Goal: Task Accomplishment & Management: Manage account settings

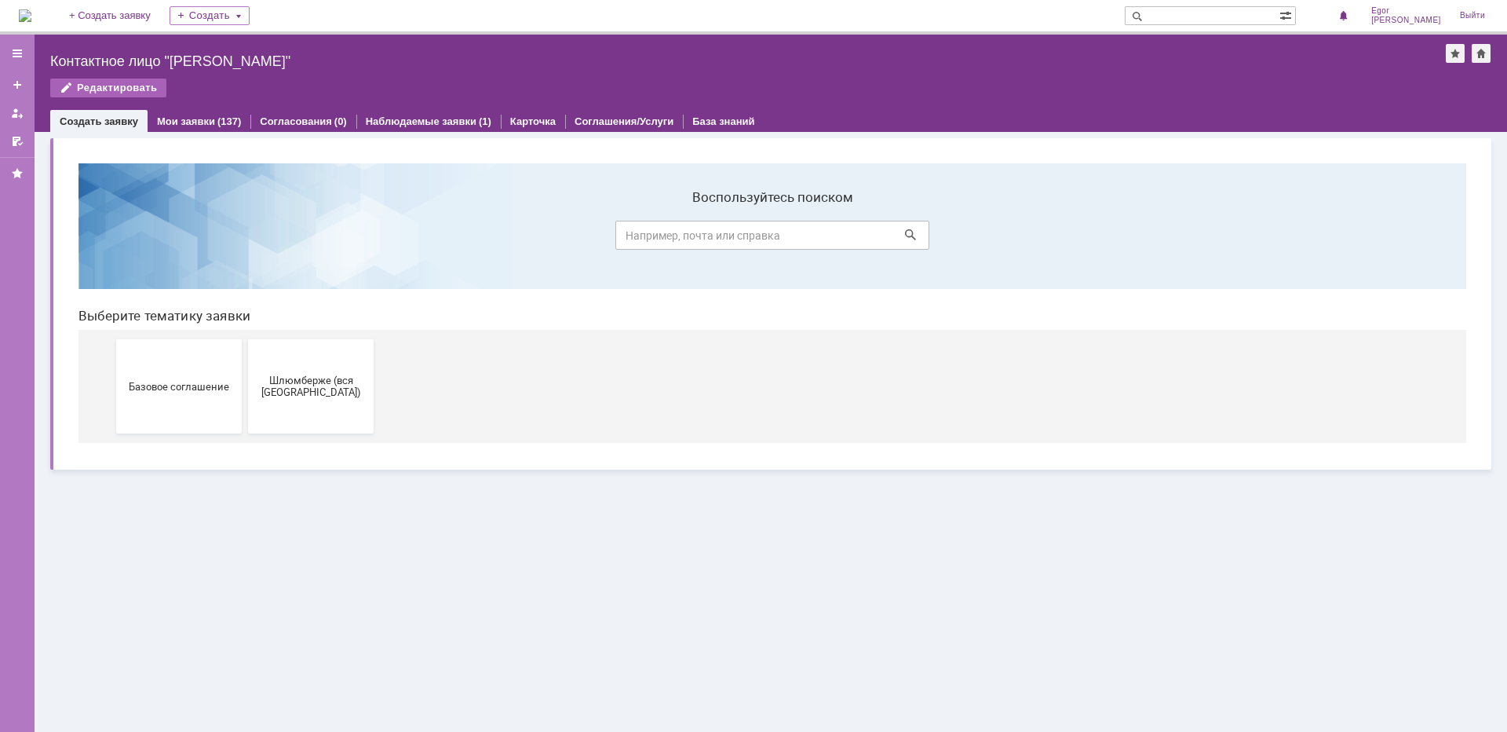
click at [113, 80] on div "Редактировать" at bounding box center [108, 87] width 116 height 19
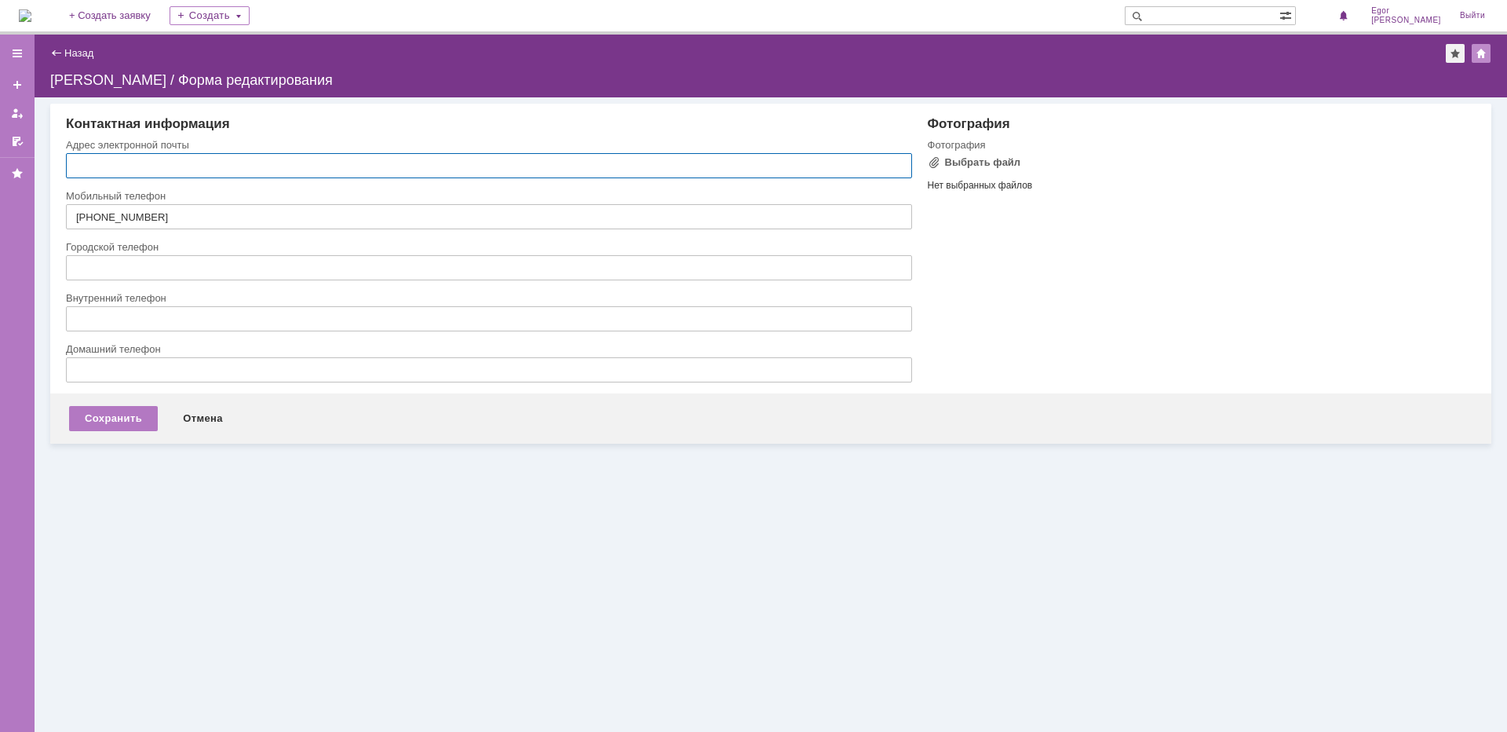
type input "[EMAIL_ADDRESS][DOMAIN_NAME]"
click at [1066, 275] on div "Фотография Фотография Выбрать файл Нет выбранных файлов Перетащите файлы сюда П…" at bounding box center [1194, 254] width 564 height 277
click at [86, 57] on link "Назад" at bounding box center [78, 53] width 29 height 12
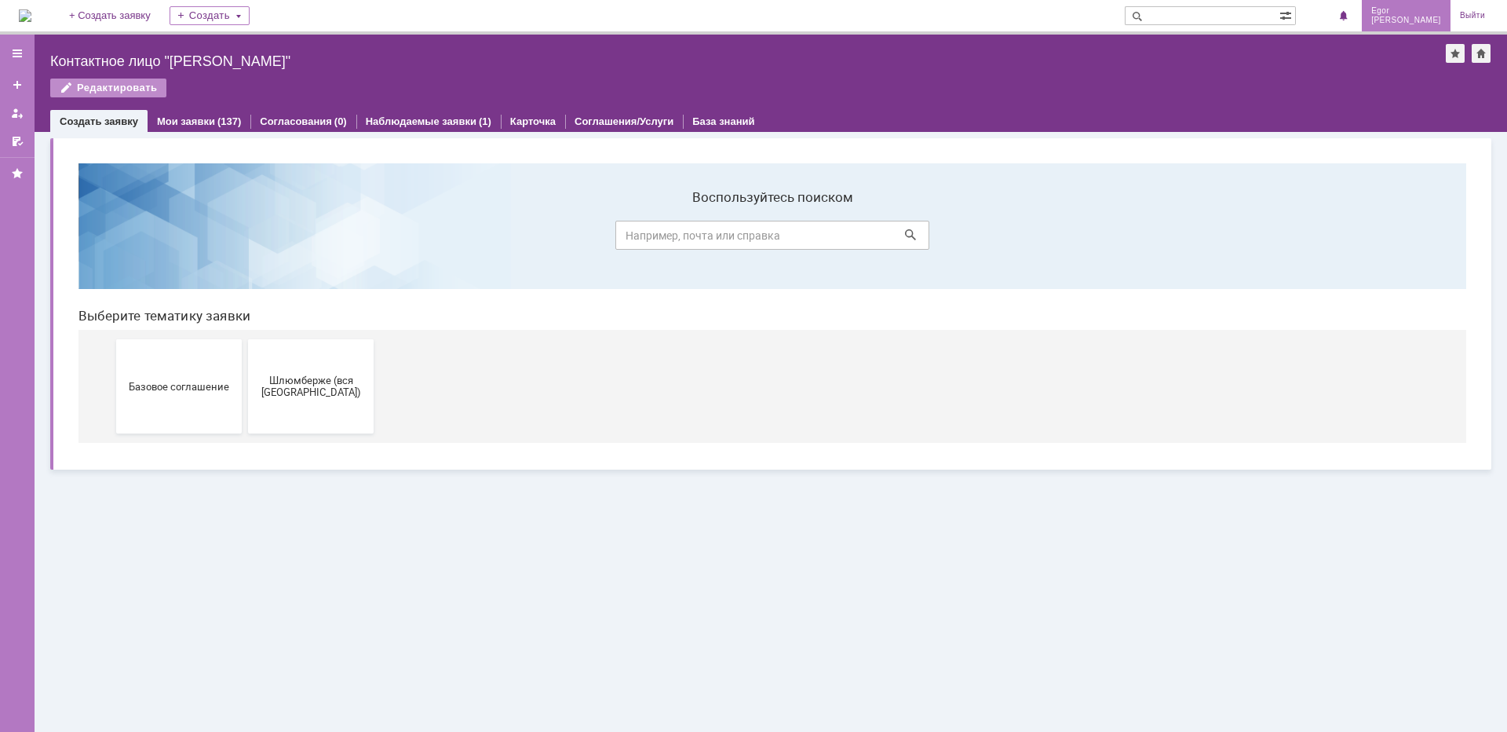
click at [1422, 20] on span "[PERSON_NAME]" at bounding box center [1406, 20] width 70 height 9
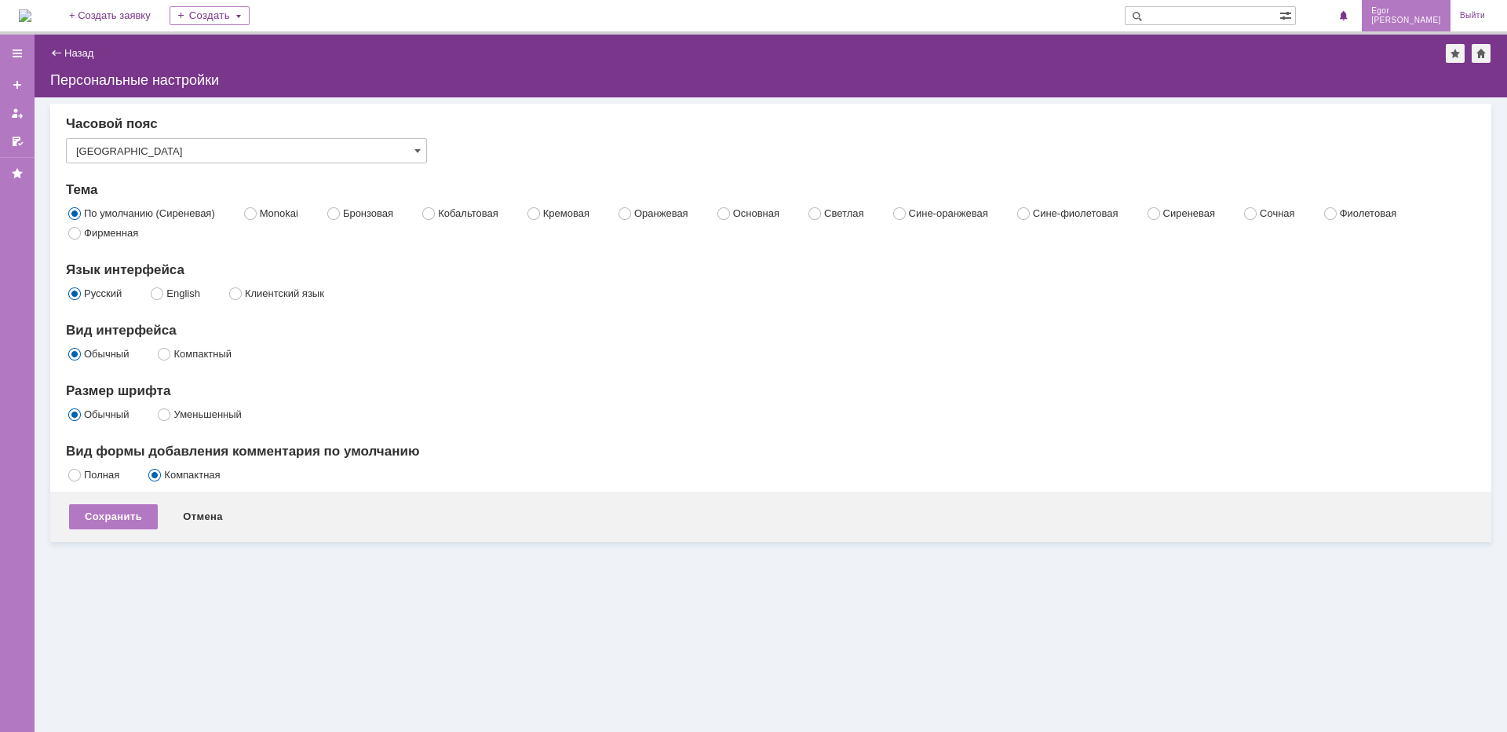
click at [1410, 13] on span "Egor" at bounding box center [1406, 10] width 70 height 9
click at [18, 46] on div at bounding box center [17, 53] width 35 height 31
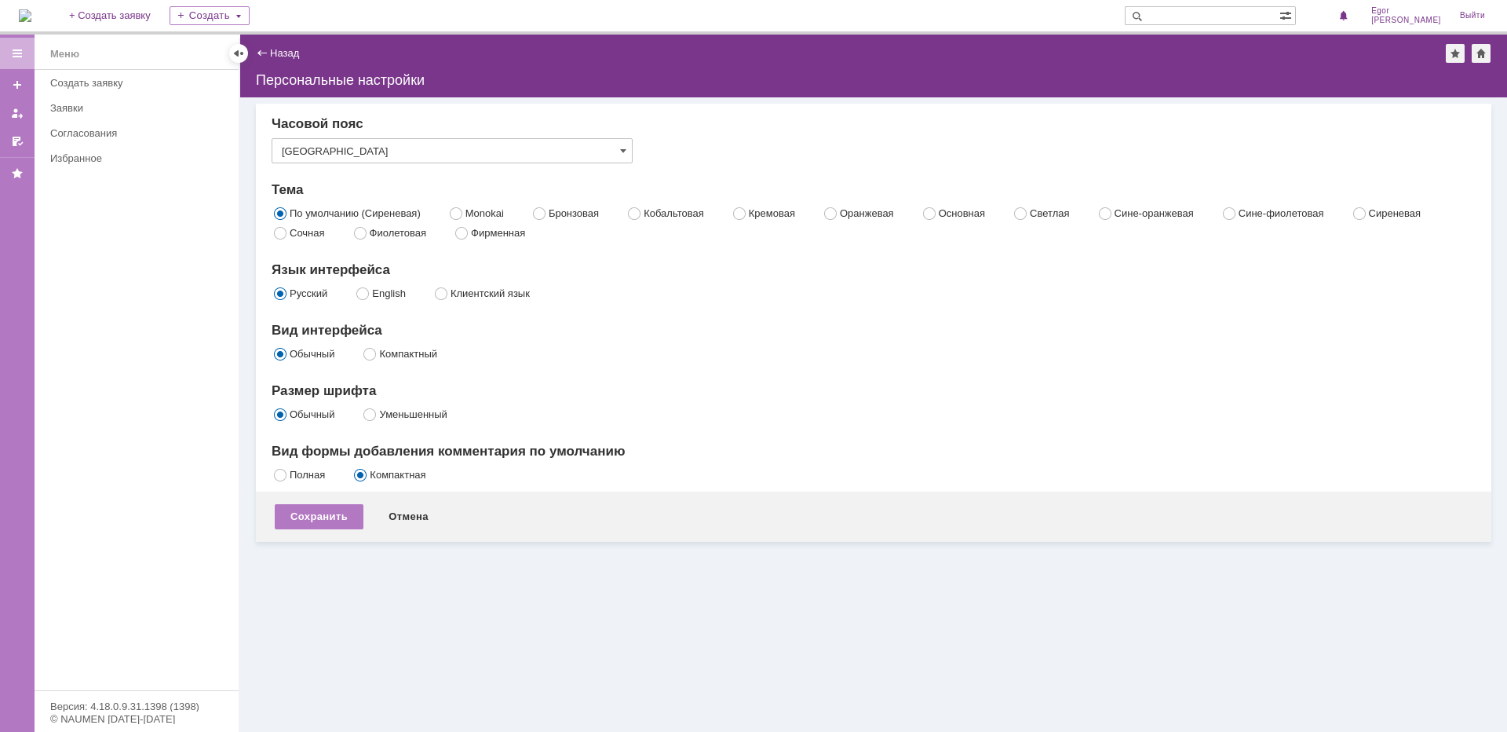
click at [721, 378] on div "Часовой пояс Екатеринбург Тема По умолчанию (Сиреневая) Monokai Бронзовая Кобал…" at bounding box center [874, 300] width 1204 height 369
click at [1280, 14] on input "text" at bounding box center [1202, 15] width 155 height 19
click at [1295, 14] on span at bounding box center [1288, 14] width 16 height 15
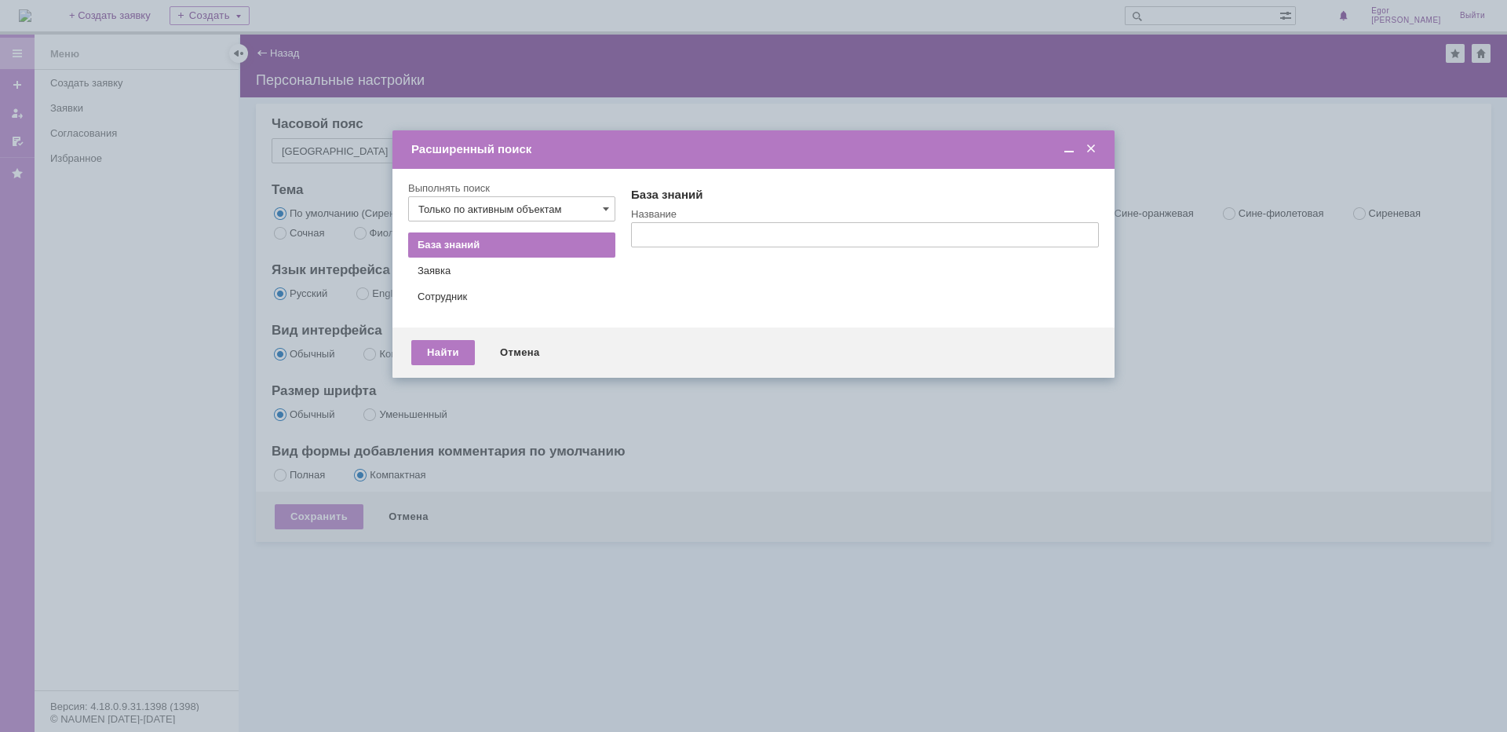
click at [953, 64] on div at bounding box center [753, 366] width 1507 height 732
click at [1091, 144] on span at bounding box center [1091, 149] width 16 height 14
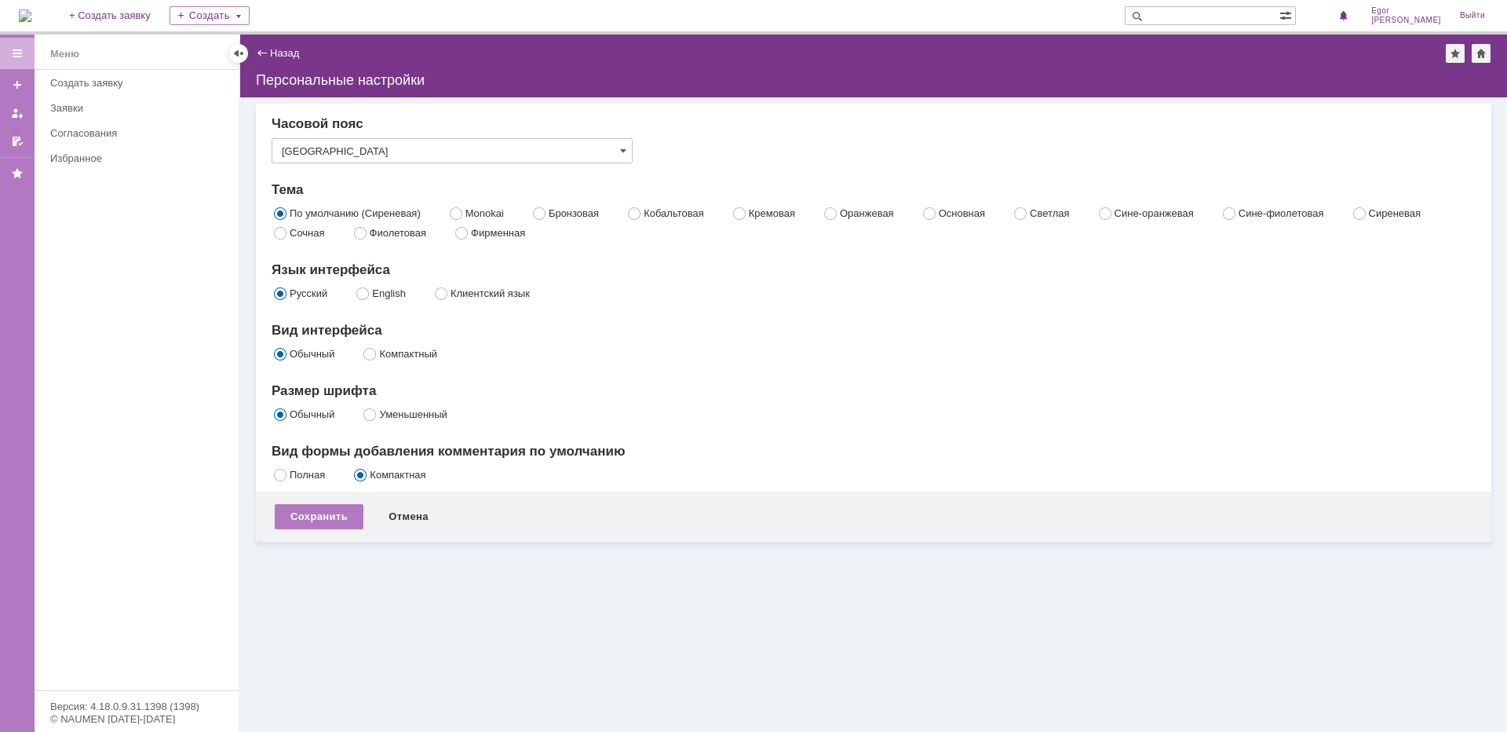
click at [234, 49] on div at bounding box center [238, 53] width 13 height 13
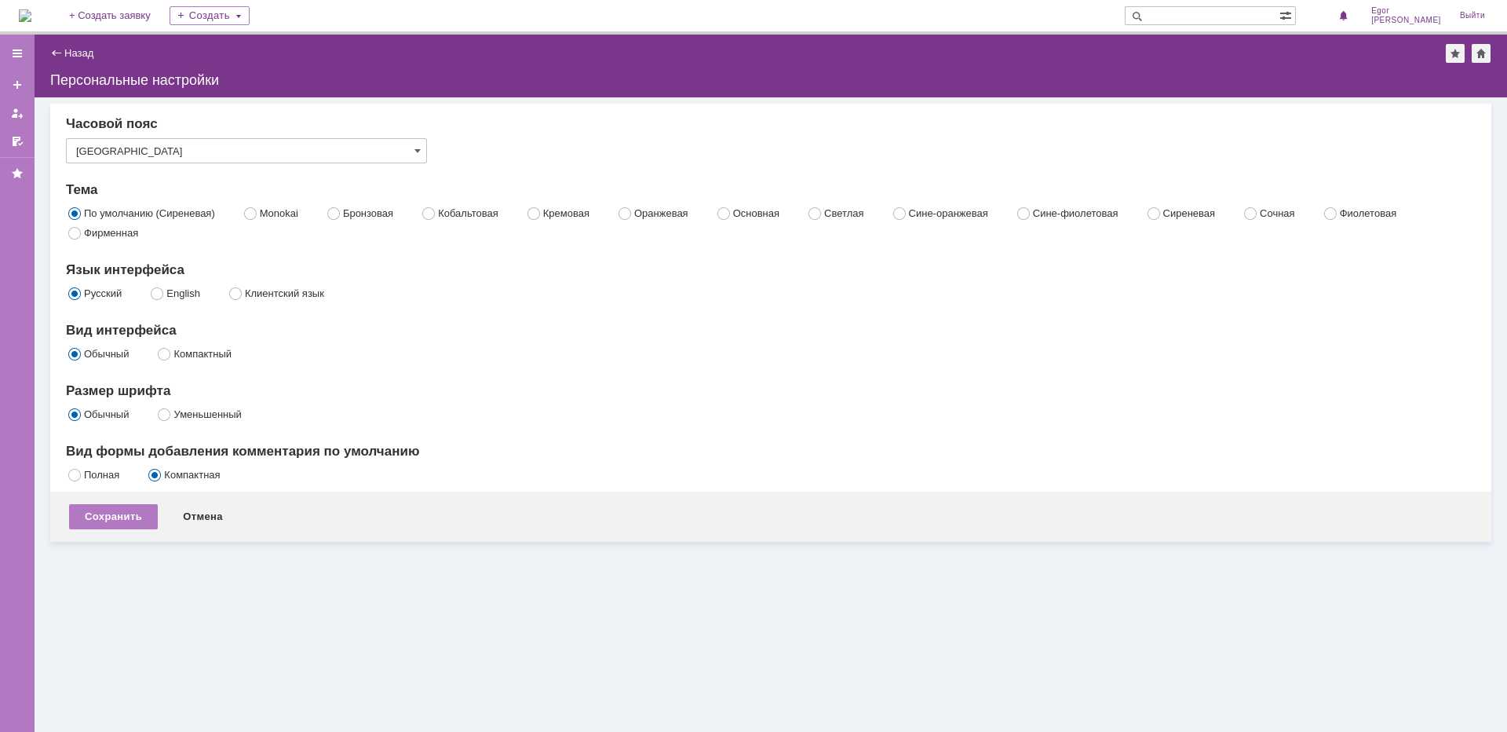
click at [61, 54] on div "Назад" at bounding box center [71, 53] width 43 height 12
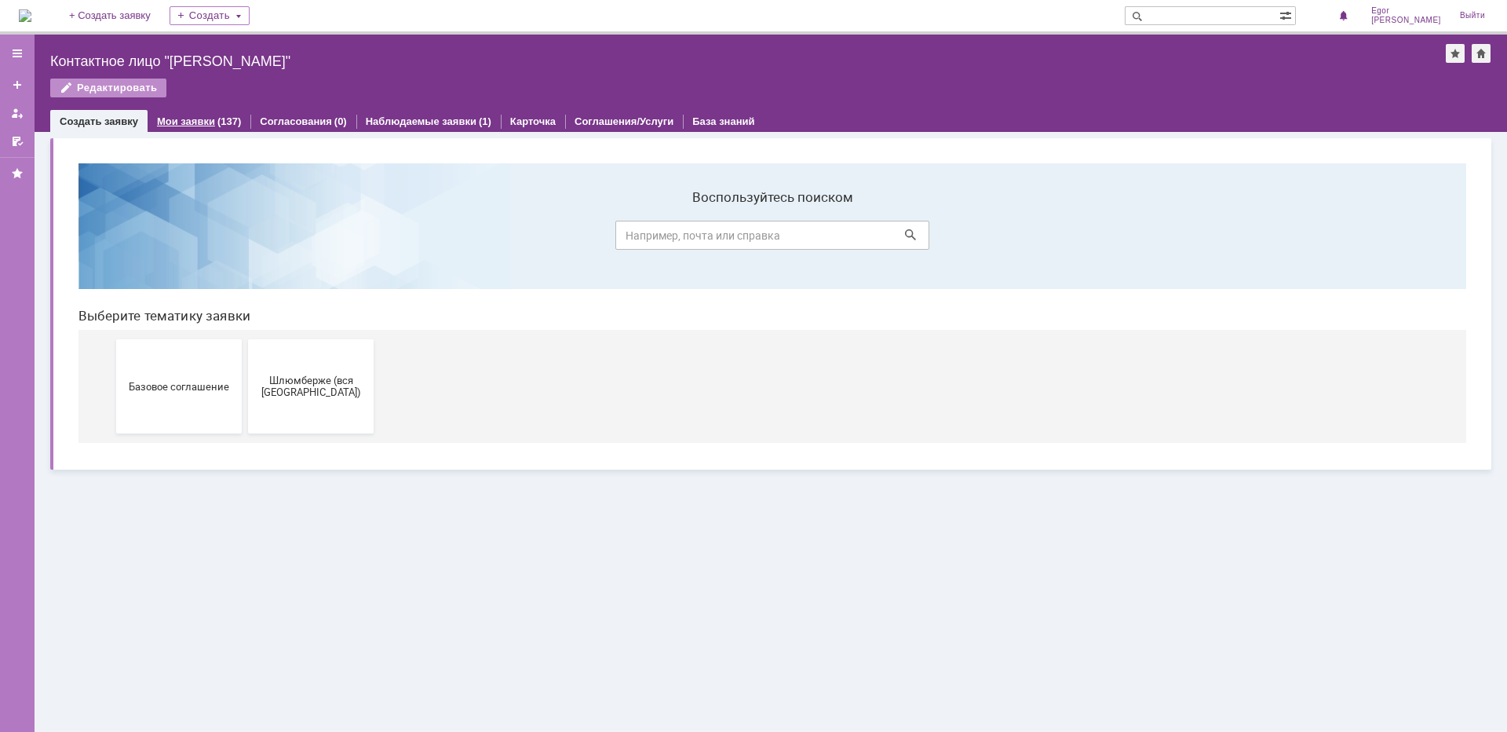
click at [208, 122] on link "Мои заявки" at bounding box center [186, 121] width 58 height 12
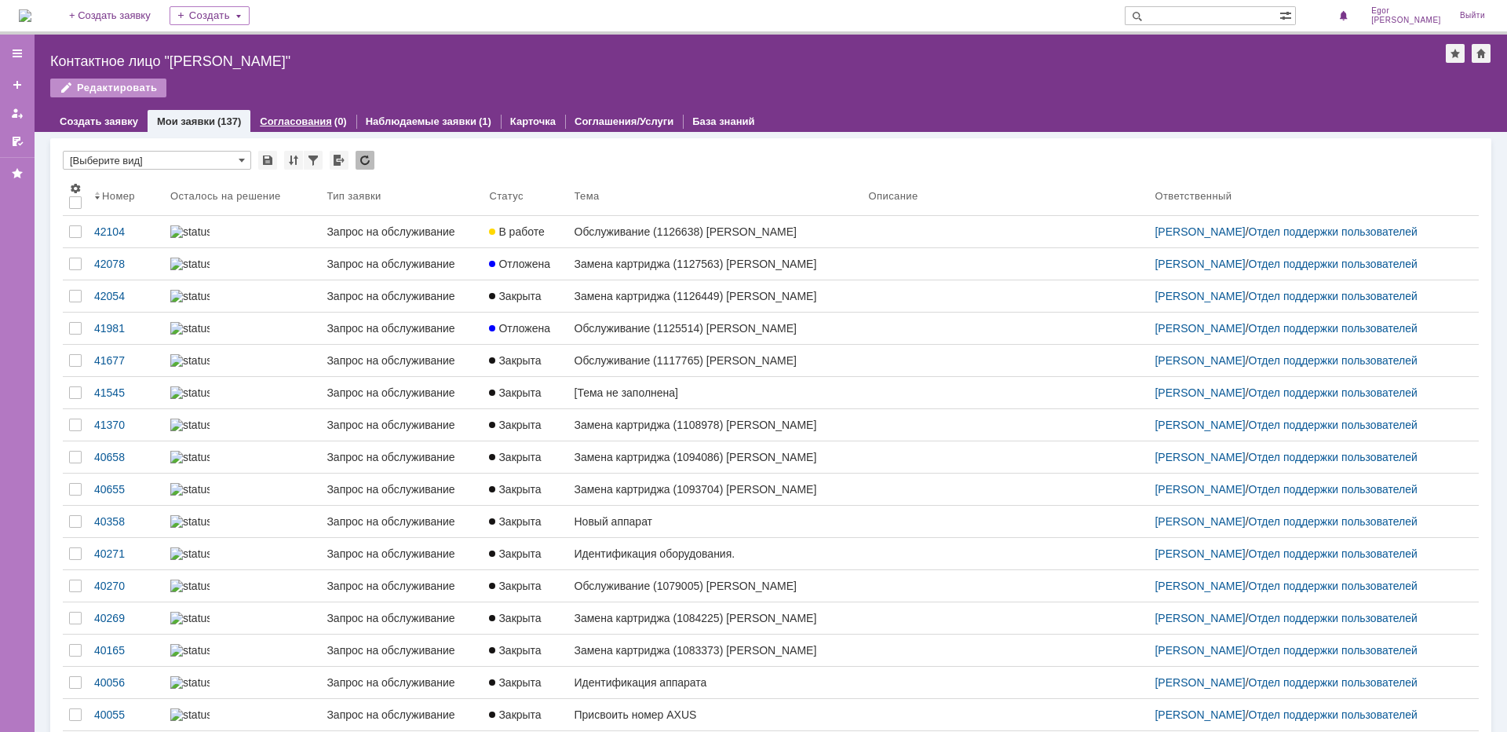
click at [276, 122] on link "Согласования" at bounding box center [296, 121] width 72 height 12
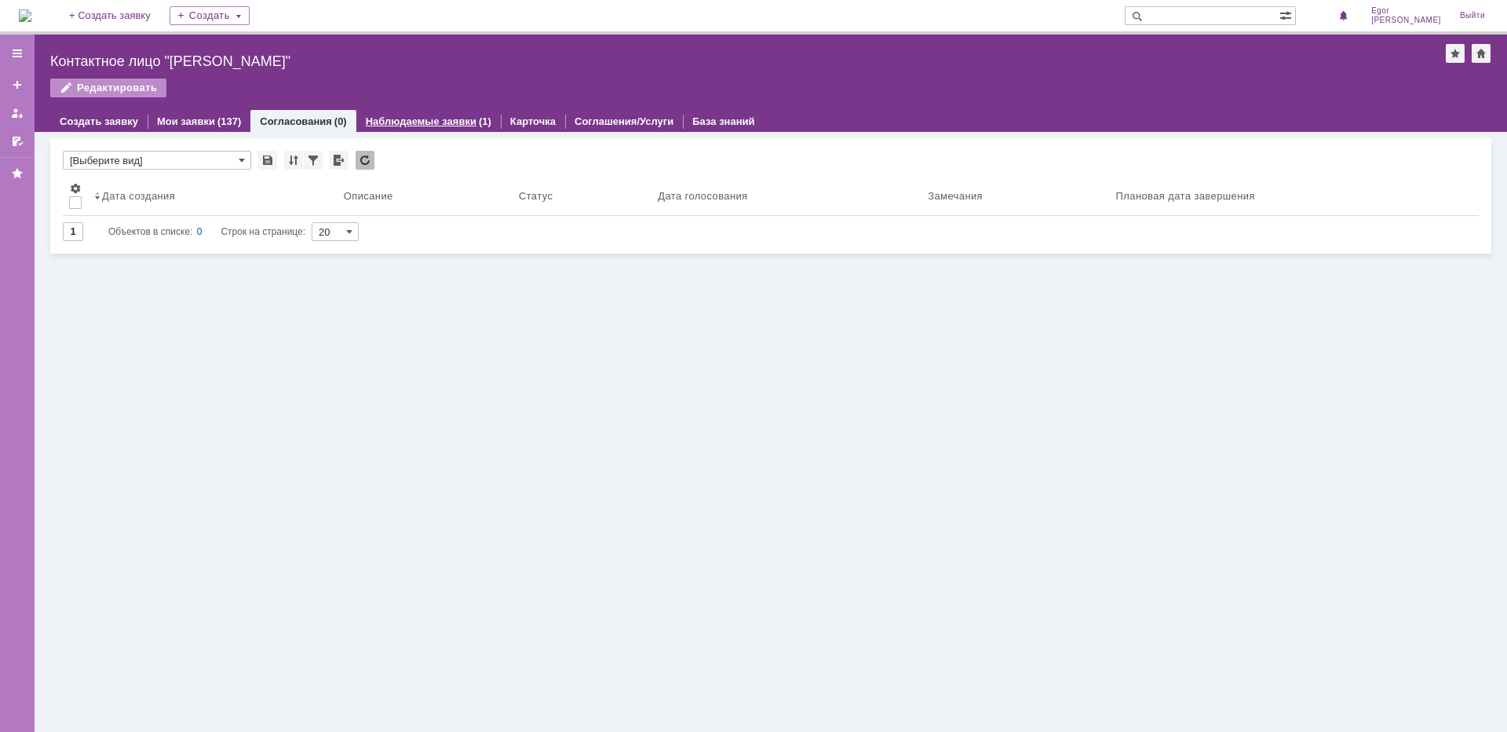
click at [396, 122] on link "Наблюдаемые заявки" at bounding box center [421, 121] width 111 height 12
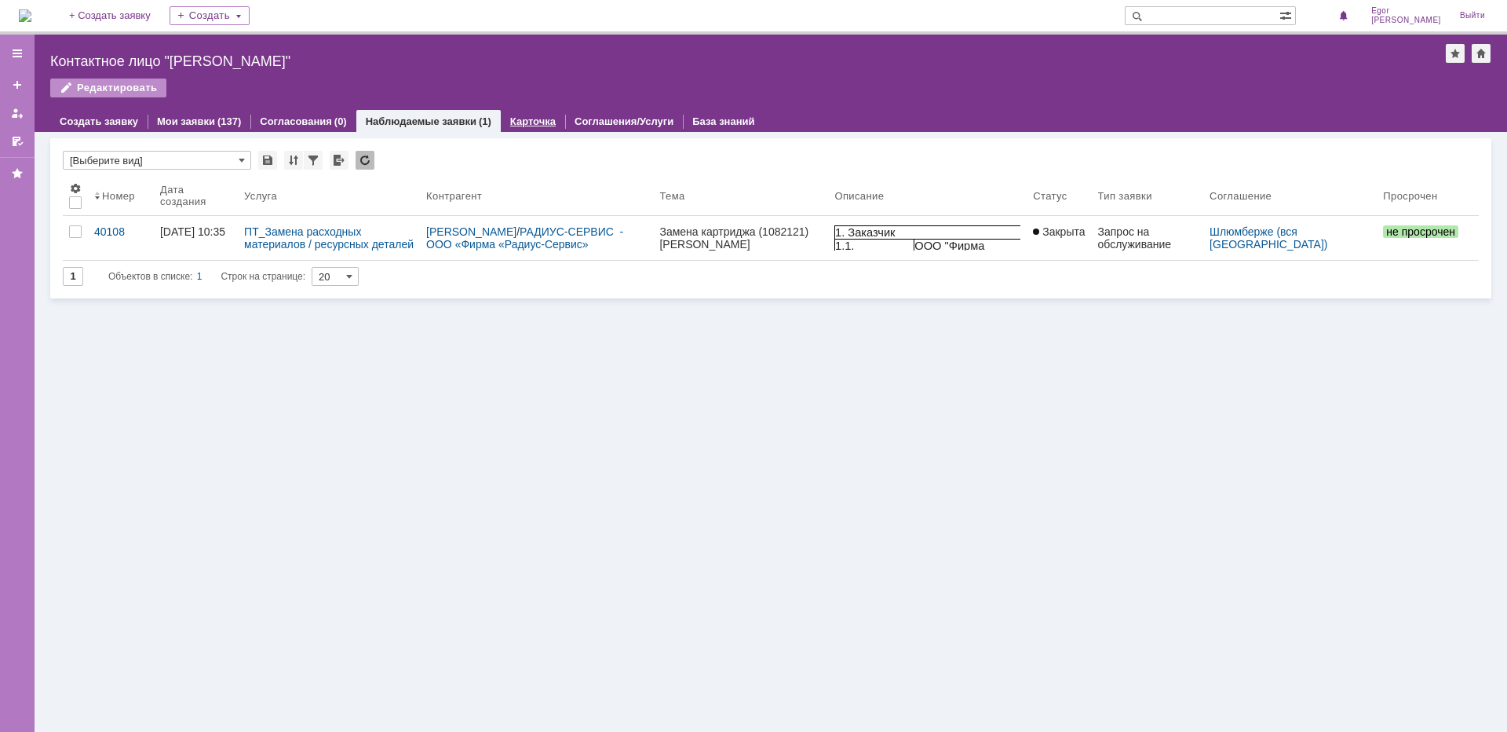
click at [524, 120] on link "Карточка" at bounding box center [533, 121] width 46 height 12
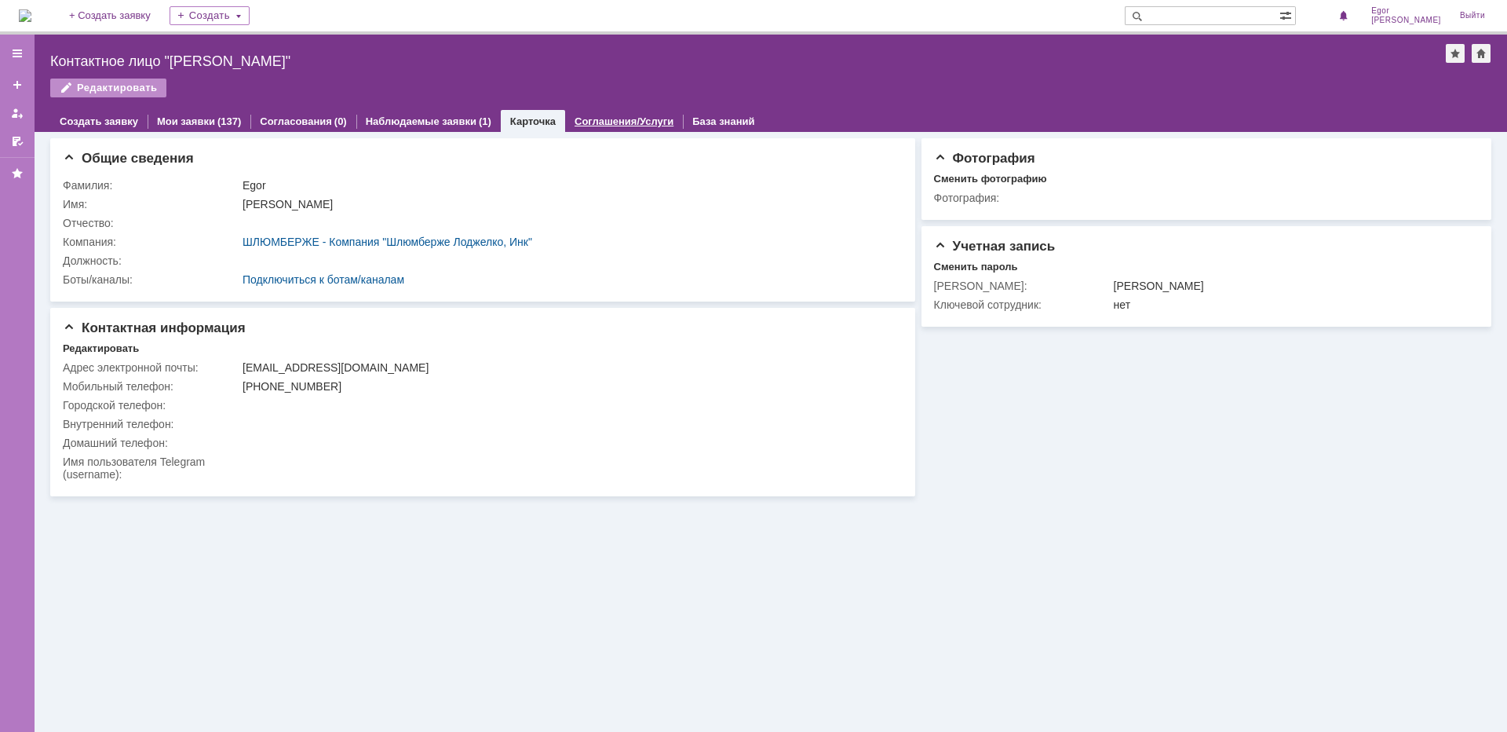
click at [598, 122] on link "Соглашения/Услуги" at bounding box center [624, 121] width 99 height 12
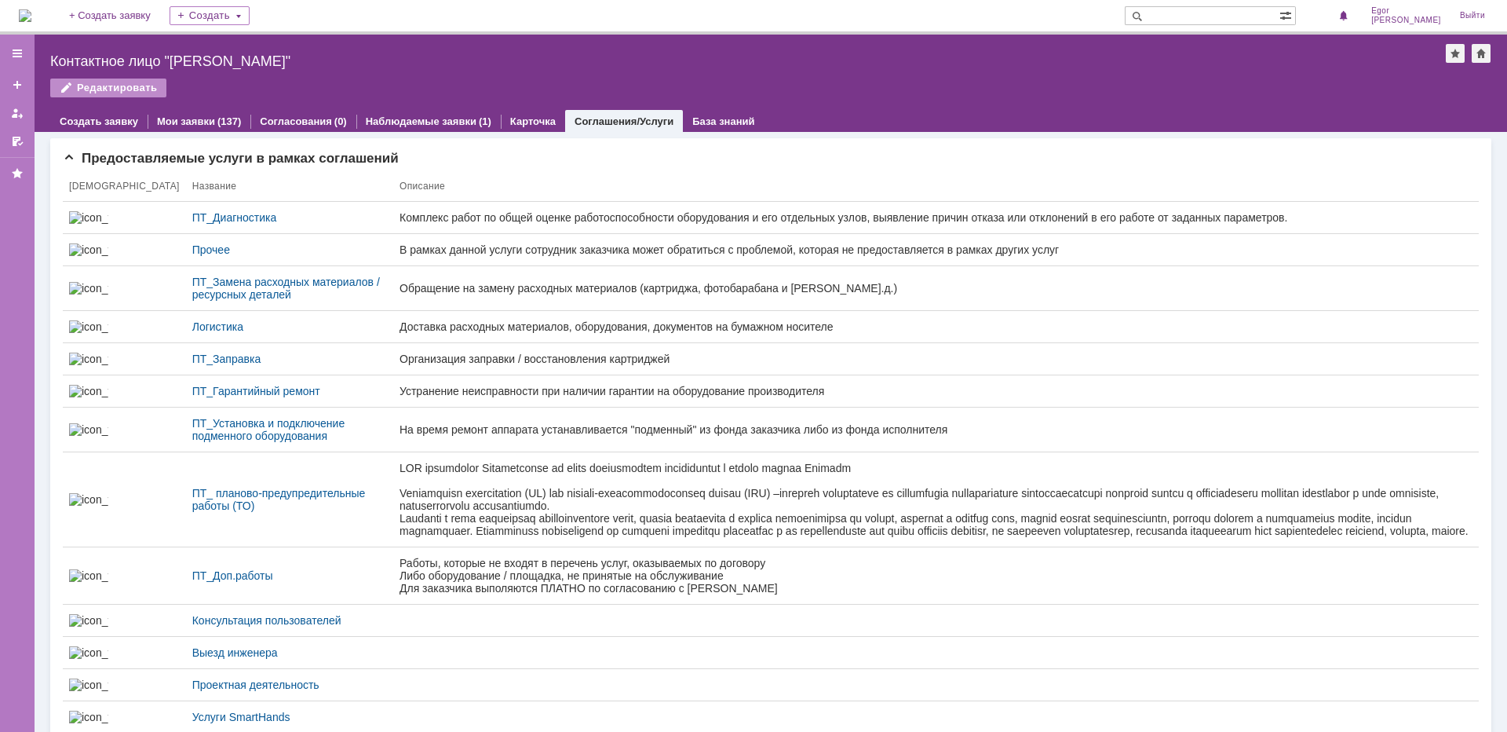
click at [681, 105] on div "Редактировать" at bounding box center [770, 94] width 1441 height 33
click at [694, 122] on link "База знаний" at bounding box center [723, 121] width 62 height 12
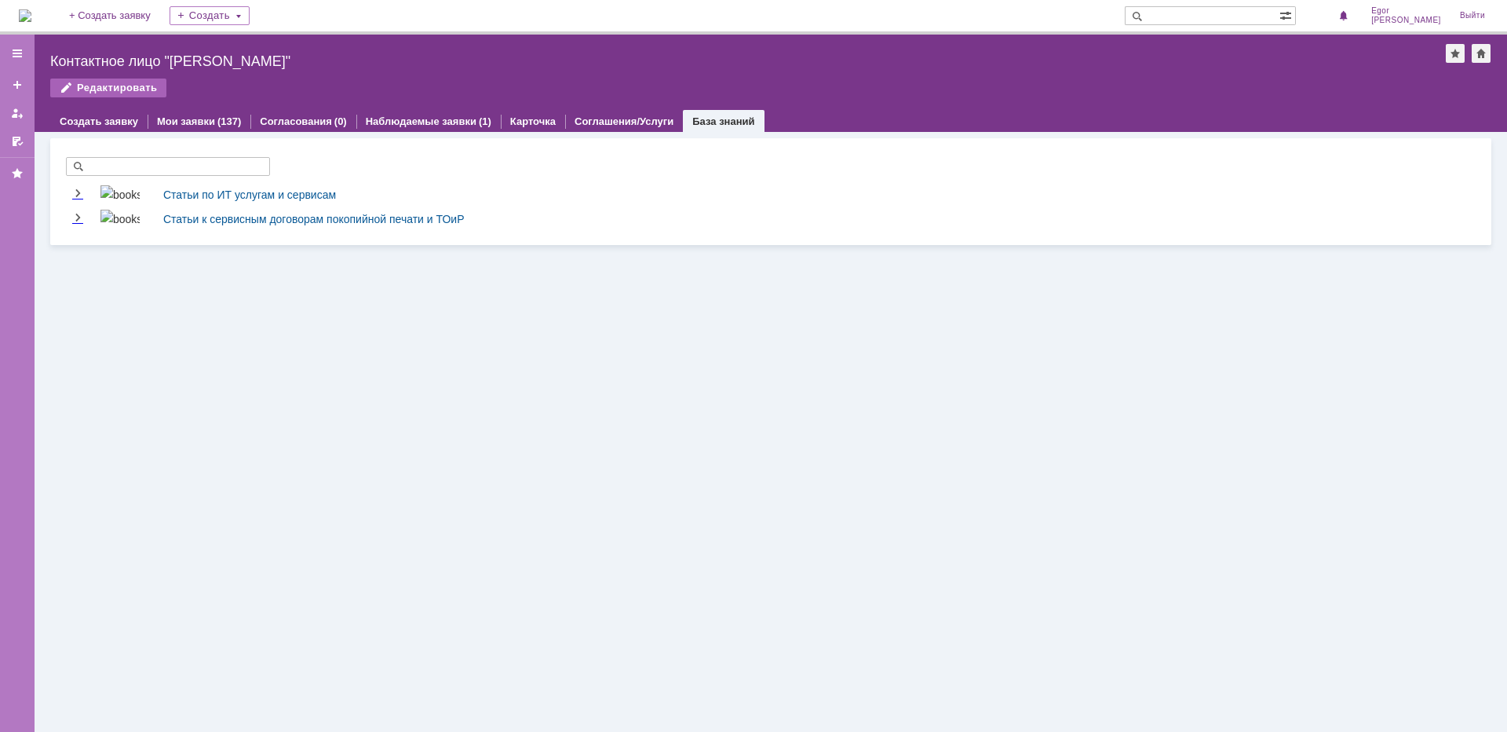
click at [114, 83] on div "Редактировать" at bounding box center [108, 87] width 116 height 19
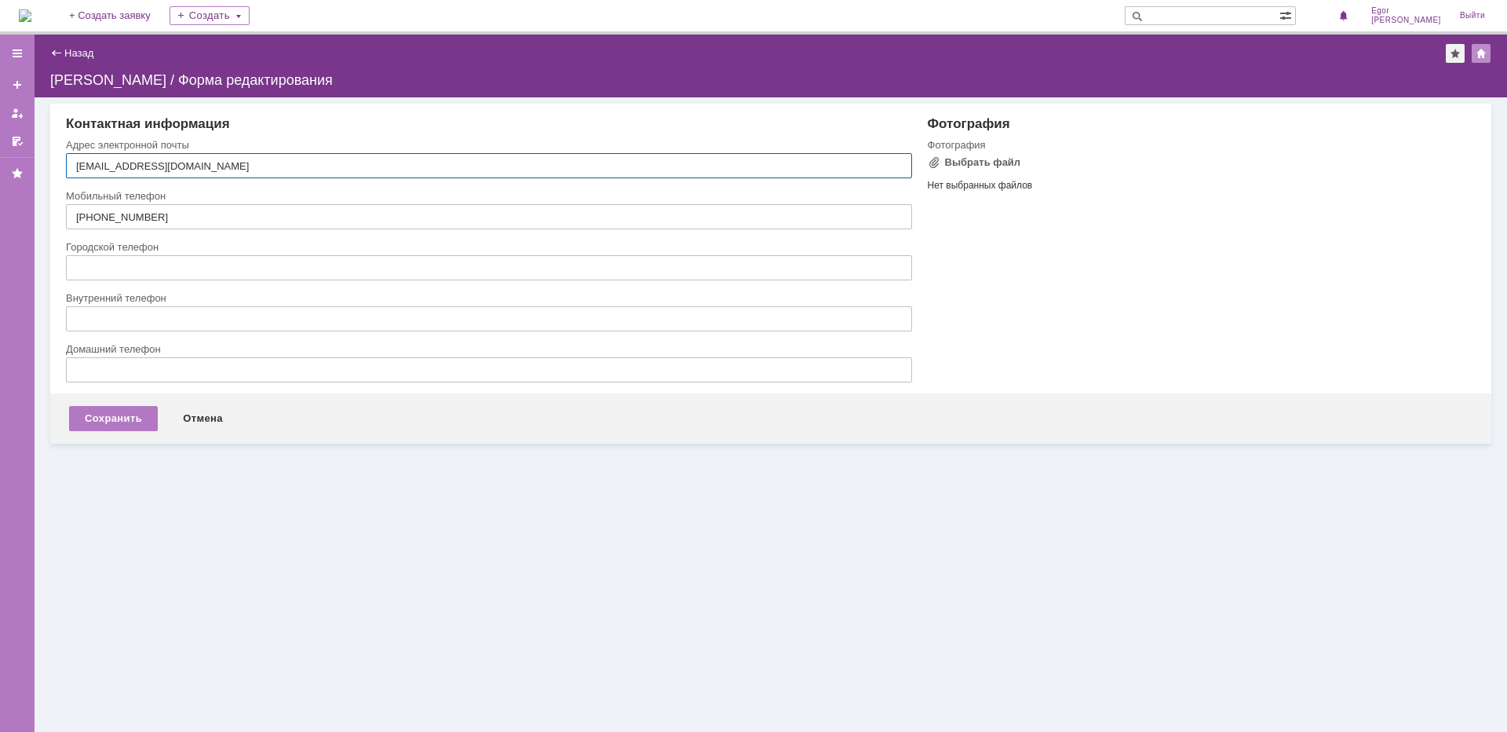
click at [995, 235] on div "Фотография Фотография Выбрать файл Нет выбранных файлов Перетащите файлы сюда П…" at bounding box center [1194, 254] width 564 height 277
click at [68, 51] on link "Назад" at bounding box center [78, 53] width 29 height 12
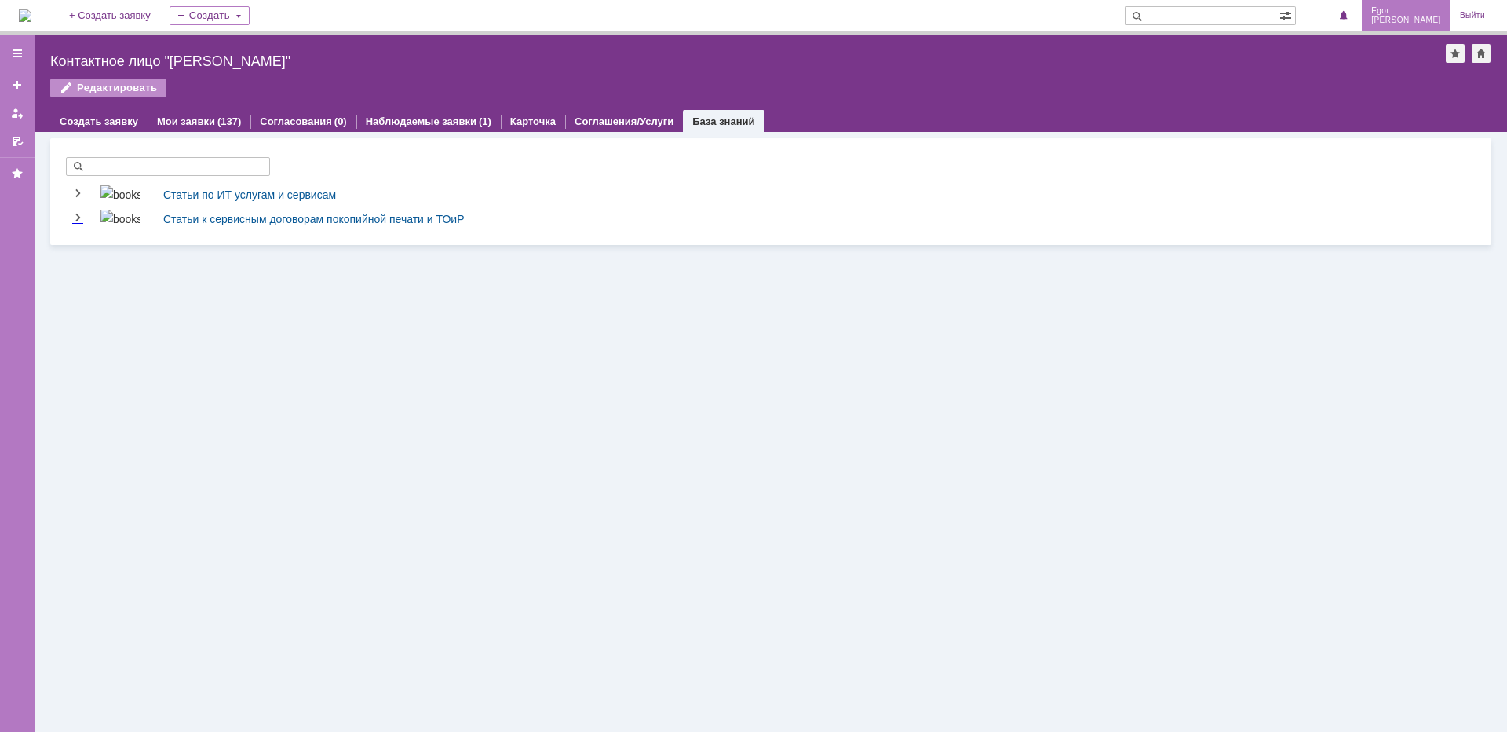
click at [1424, 21] on span "[PERSON_NAME]" at bounding box center [1406, 20] width 70 height 9
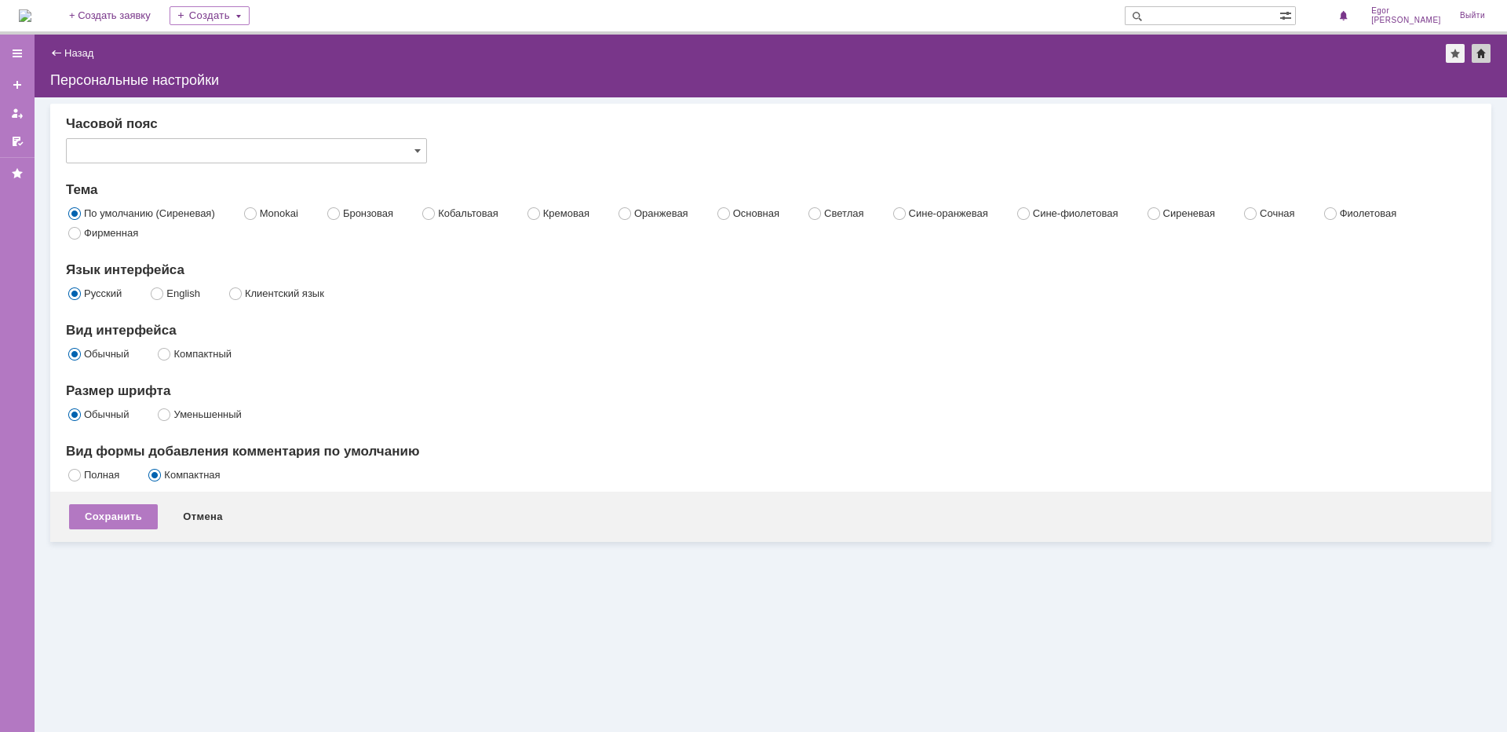
type input "Екатеринбург"
click at [1477, 51] on div at bounding box center [1481, 53] width 19 height 19
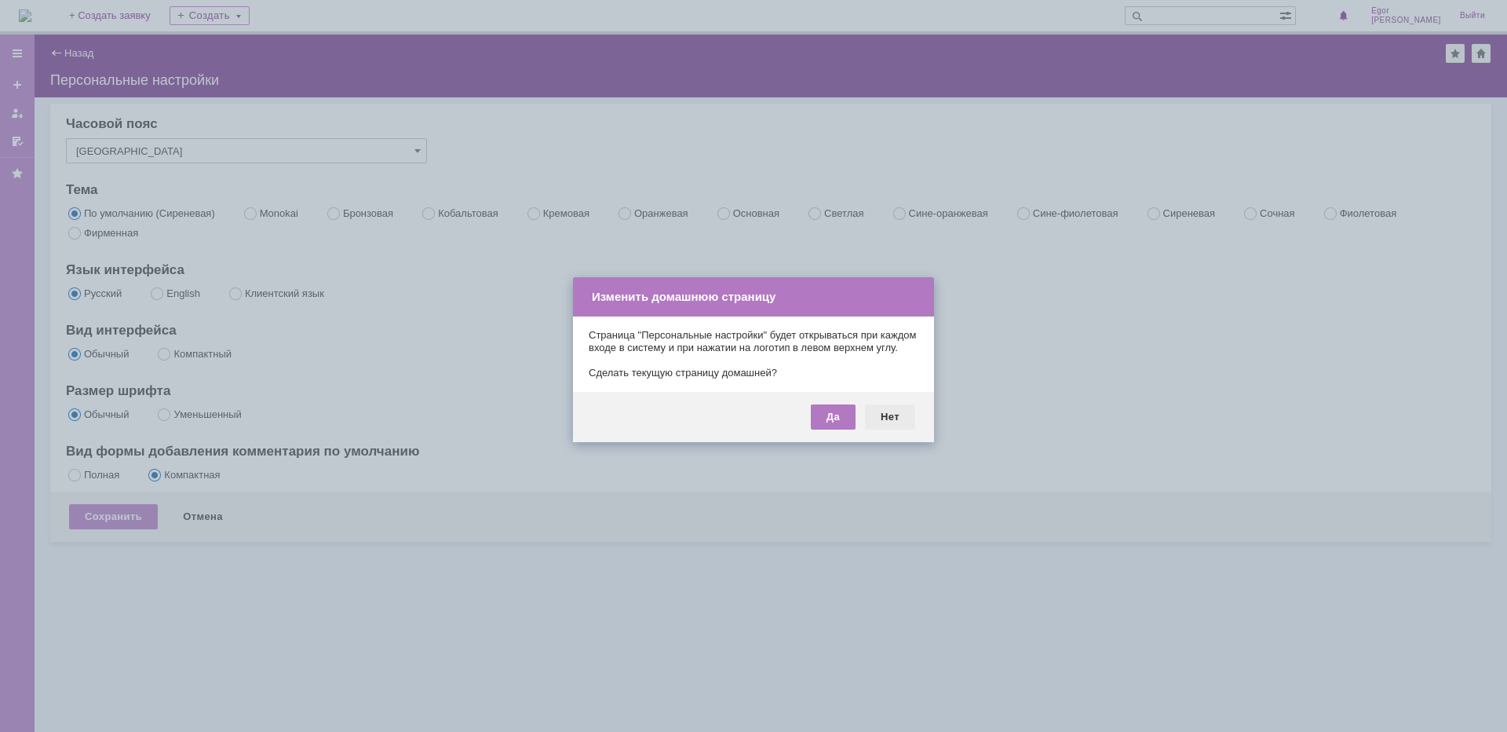
click at [865, 429] on div "Нет" at bounding box center [890, 416] width 50 height 25
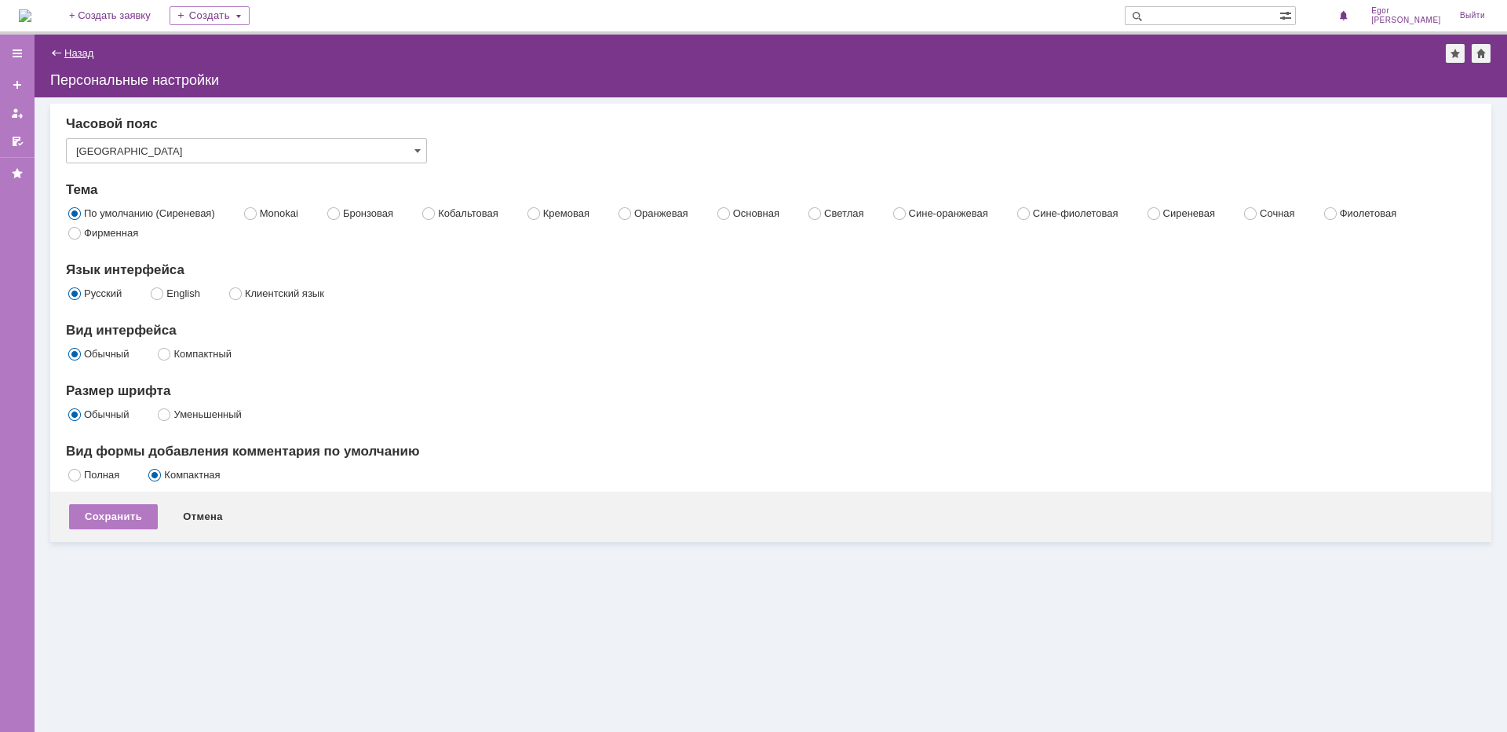
click at [85, 50] on link "Назад" at bounding box center [78, 53] width 29 height 12
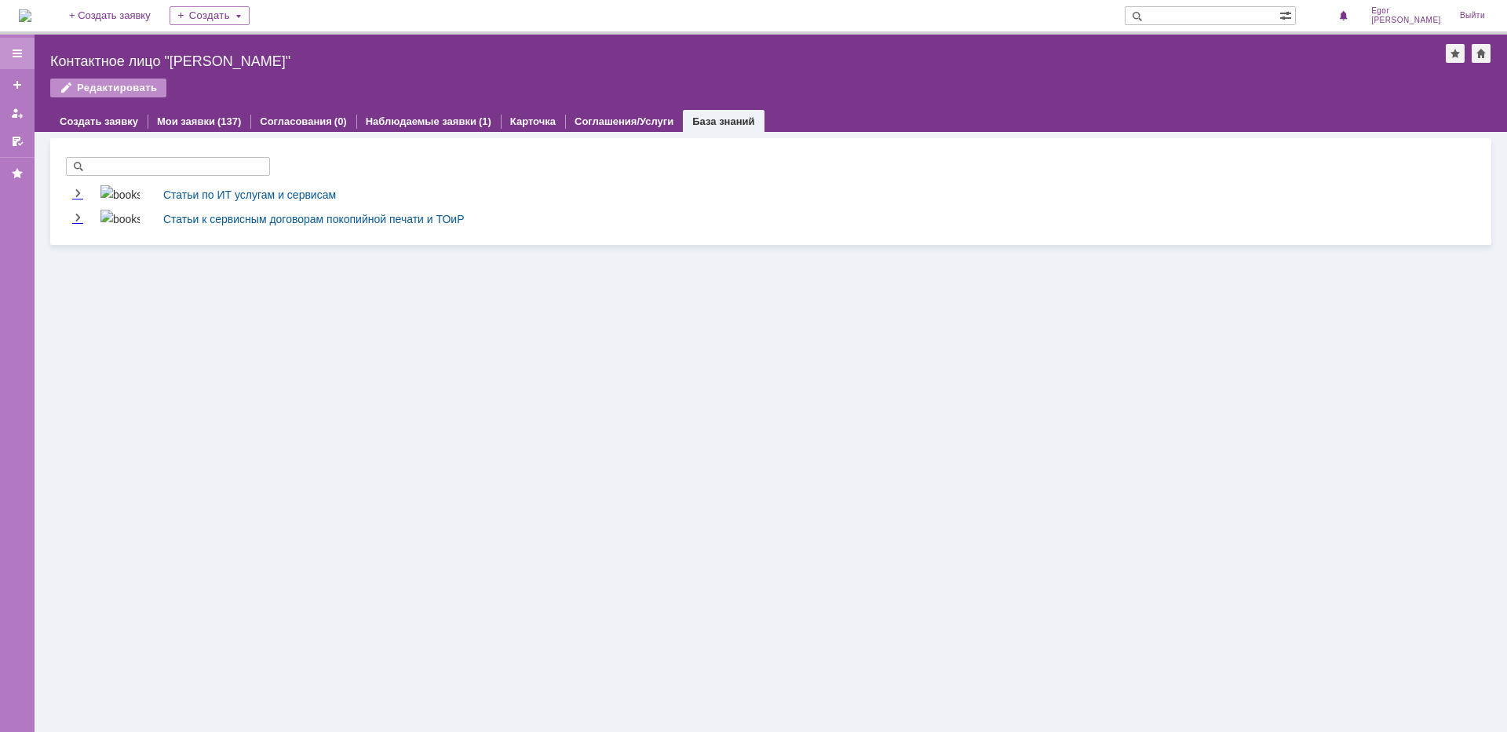
click at [16, 60] on div at bounding box center [17, 53] width 35 height 31
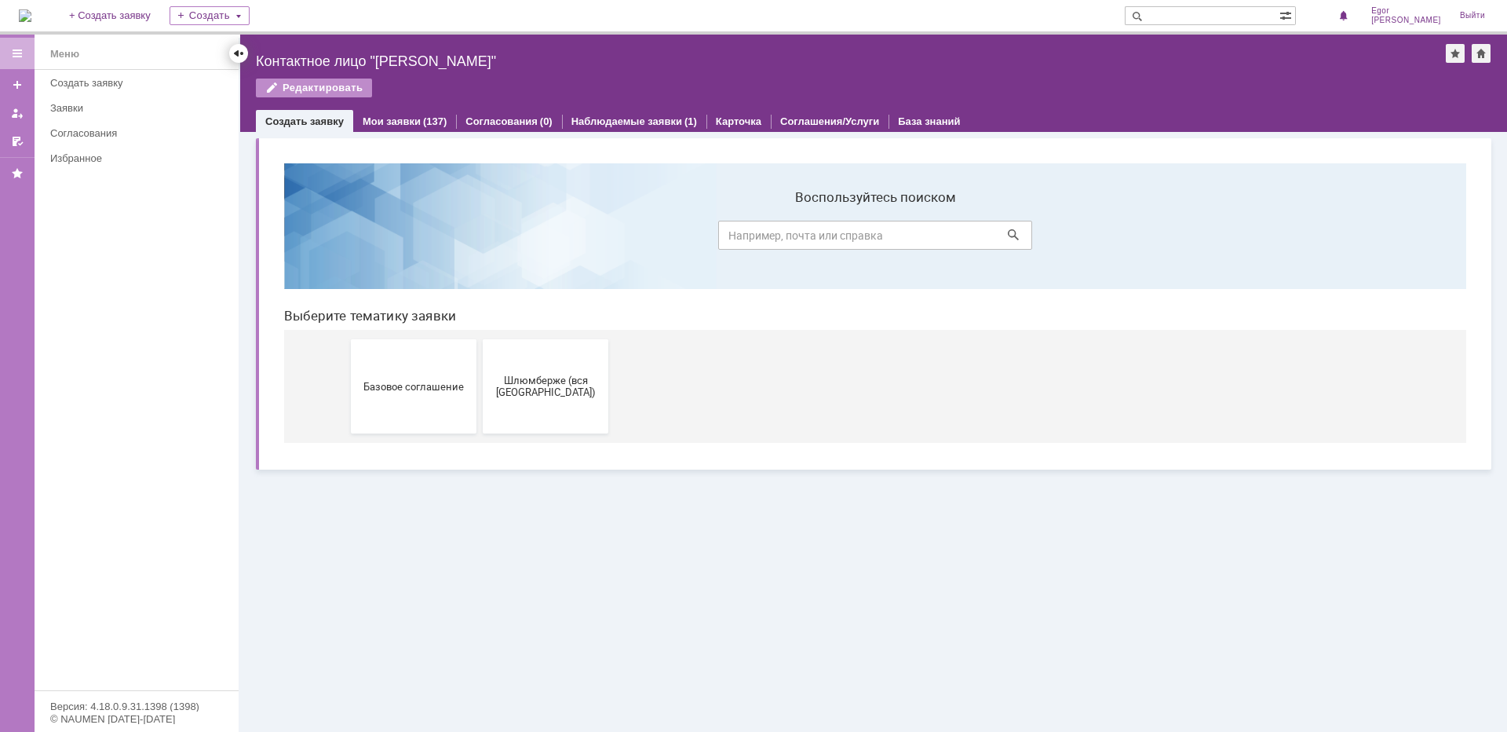
click at [243, 51] on div at bounding box center [238, 53] width 13 height 13
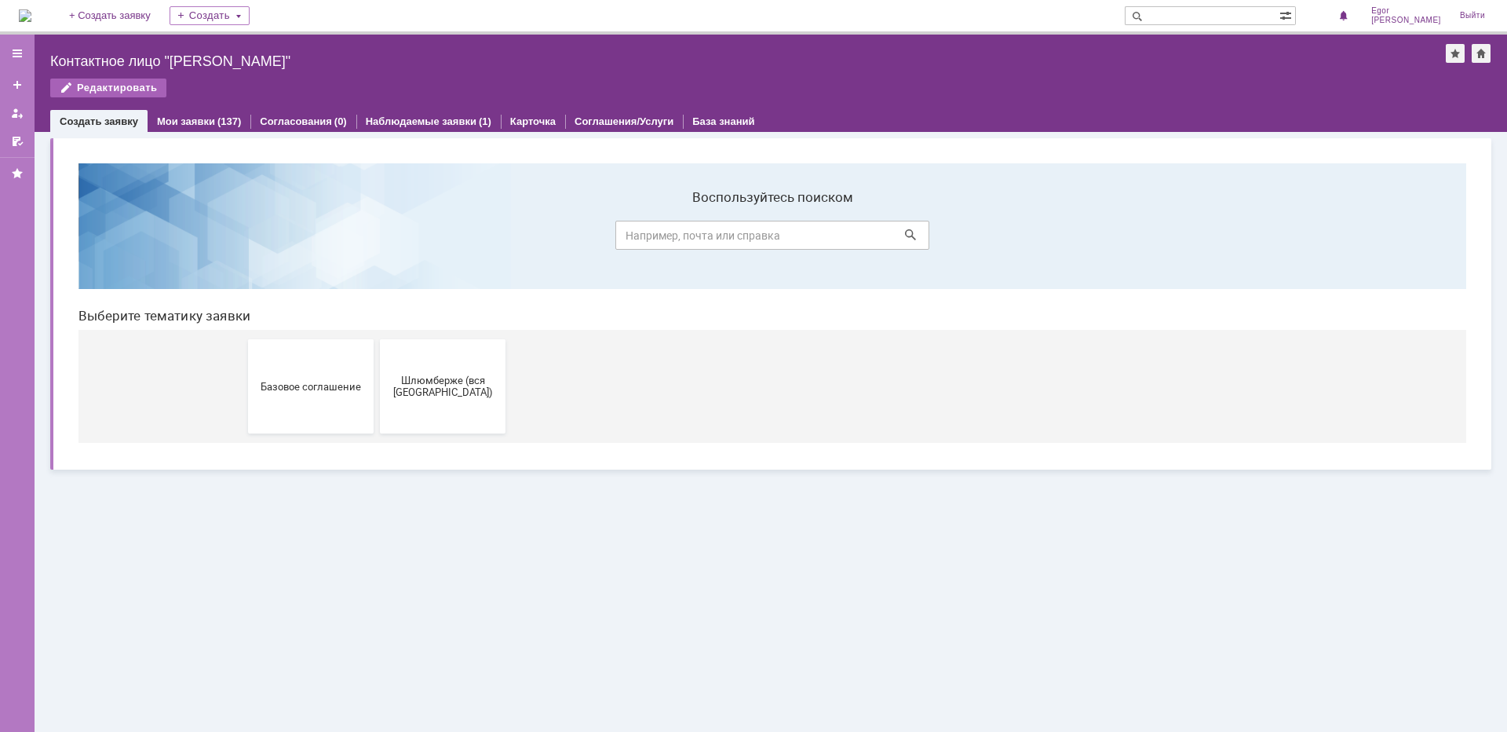
click at [139, 83] on div "Редактировать" at bounding box center [108, 87] width 116 height 19
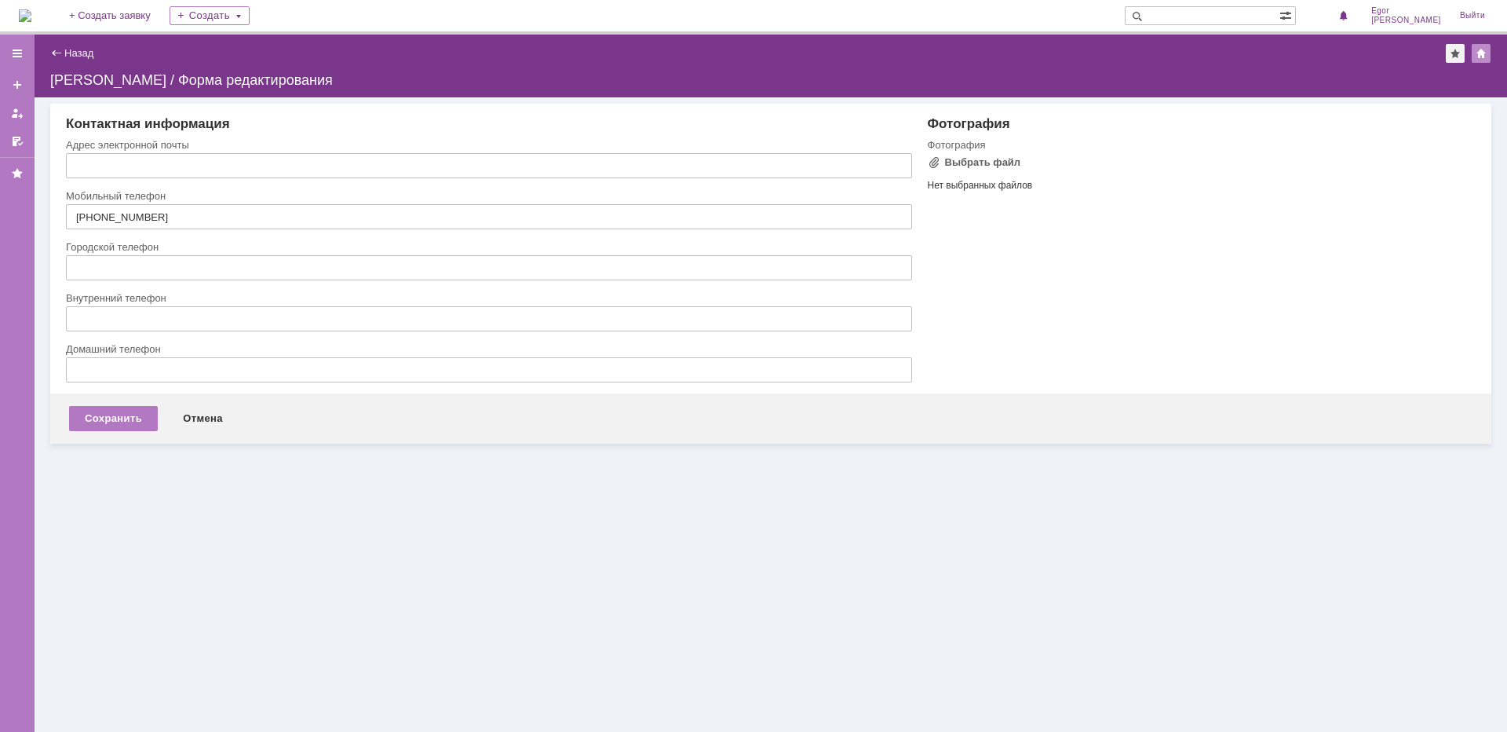
type input "[EMAIL_ADDRESS][DOMAIN_NAME]"
drag, startPoint x: 982, startPoint y: 353, endPoint x: 992, endPoint y: 212, distance: 141.7
click at [983, 352] on div "Фотография Фотография Выбрать файл Нет выбранных файлов Перетащите файлы сюда П…" at bounding box center [1194, 254] width 564 height 277
click at [83, 58] on link "Назад" at bounding box center [78, 53] width 29 height 12
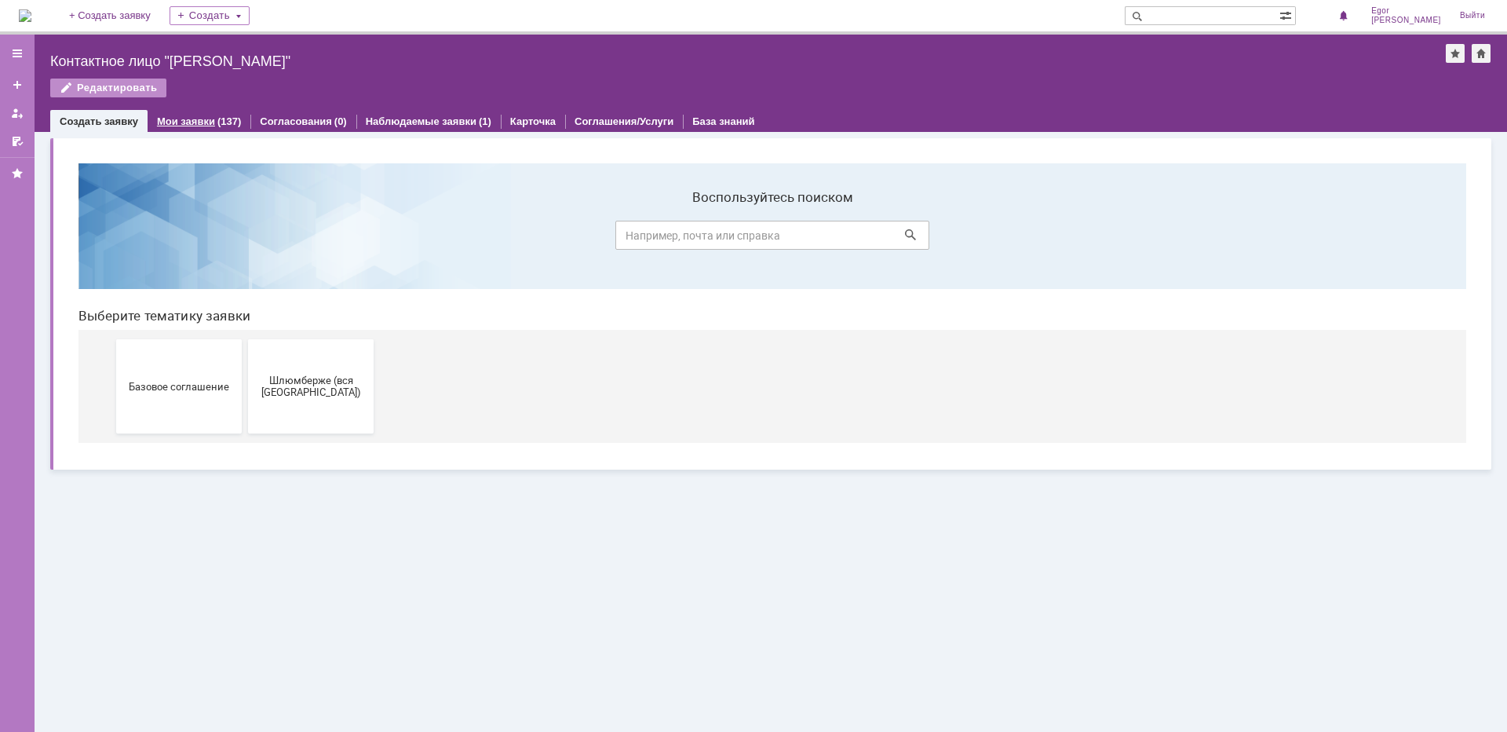
click at [194, 125] on link "Мои заявки" at bounding box center [186, 121] width 58 height 12
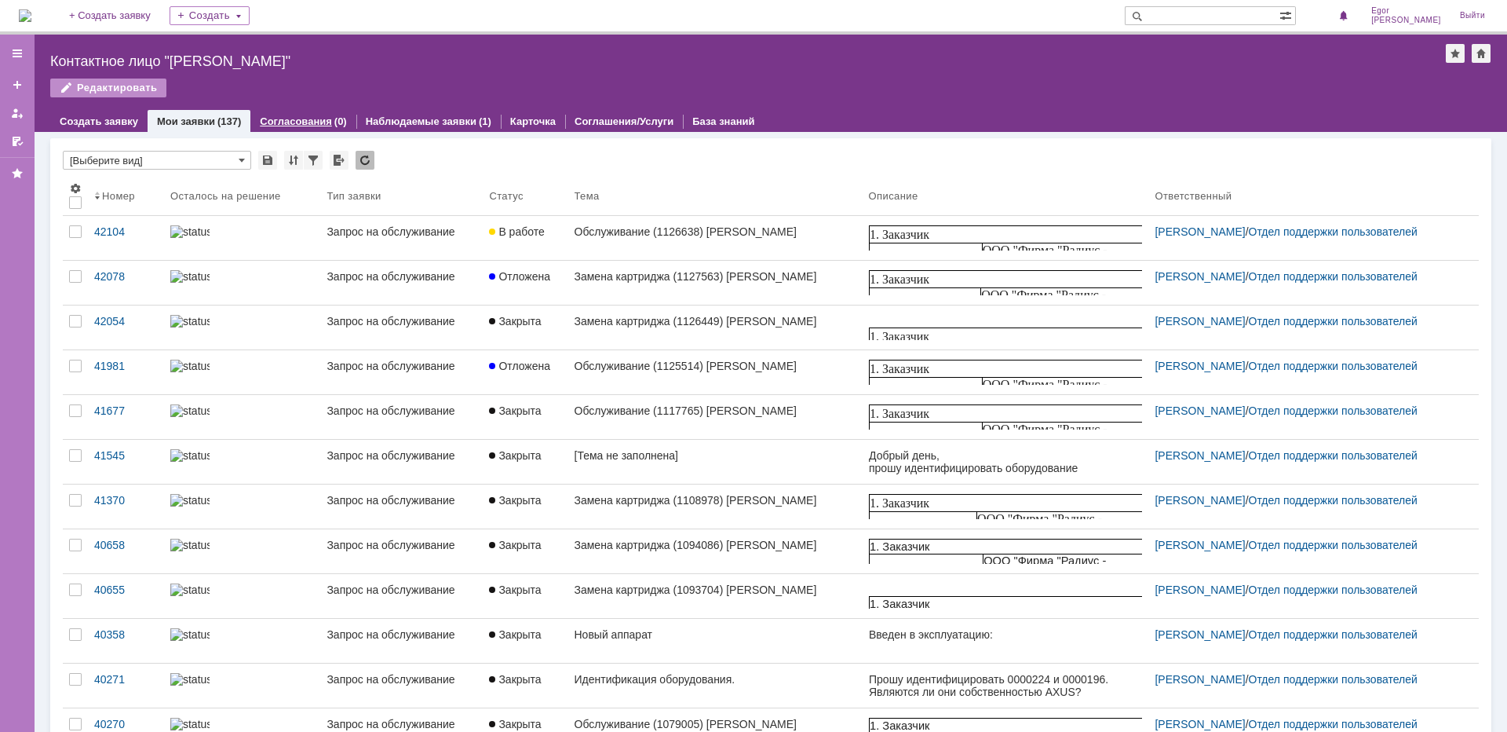
click at [314, 122] on link "Согласования" at bounding box center [296, 121] width 72 height 12
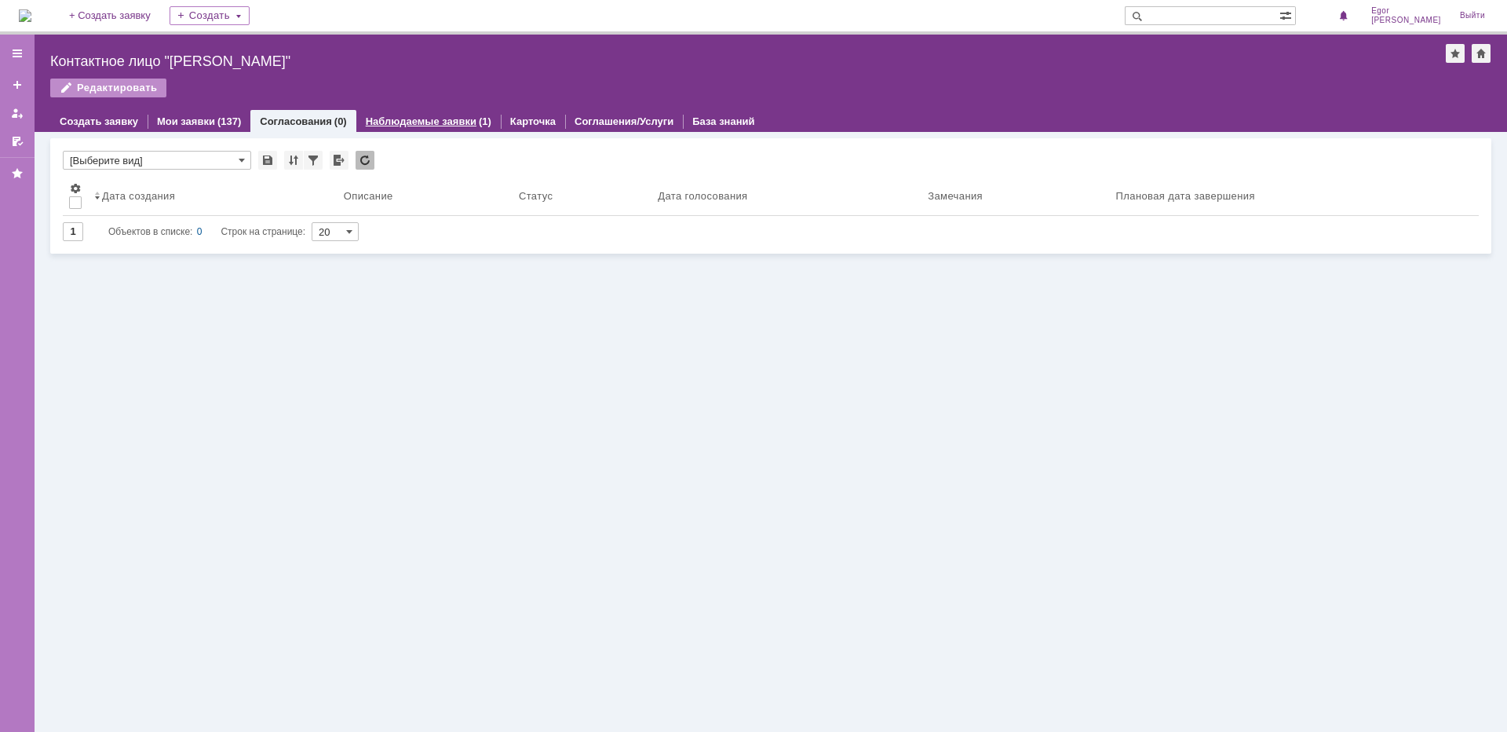
click at [387, 123] on link "Наблюдаемые заявки" at bounding box center [421, 121] width 111 height 12
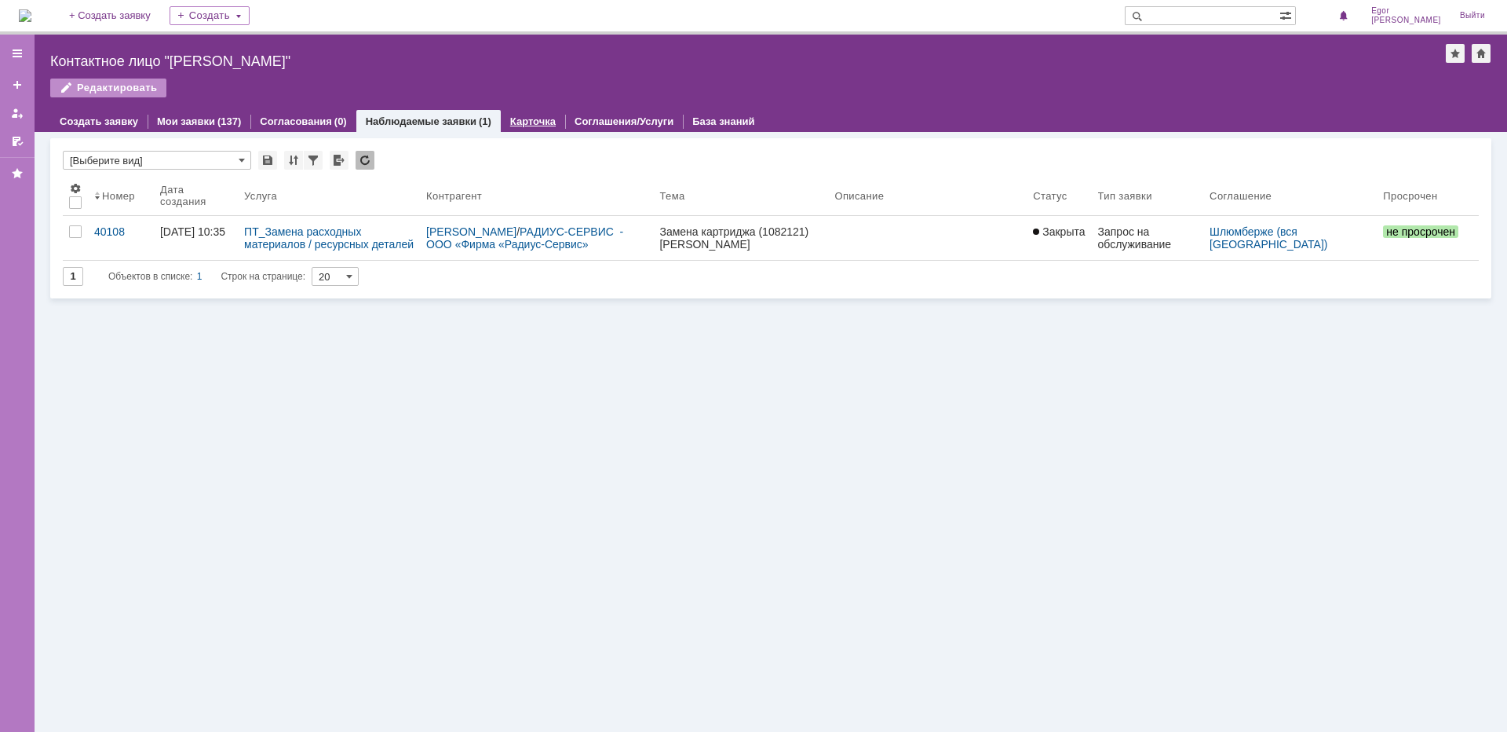
click at [531, 121] on link "Карточка" at bounding box center [533, 121] width 46 height 12
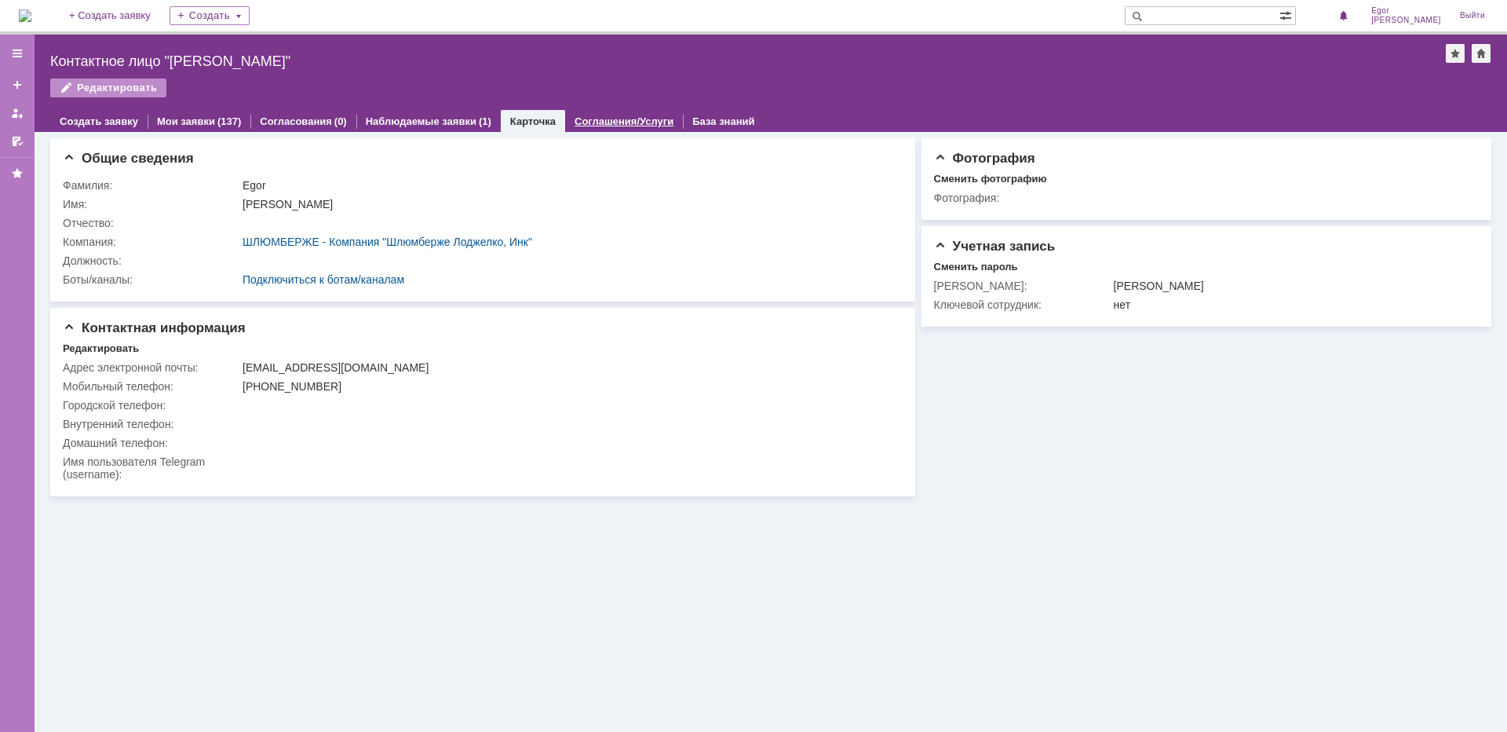
click at [594, 113] on div "Соглашения/Услуги" at bounding box center [624, 121] width 118 height 23
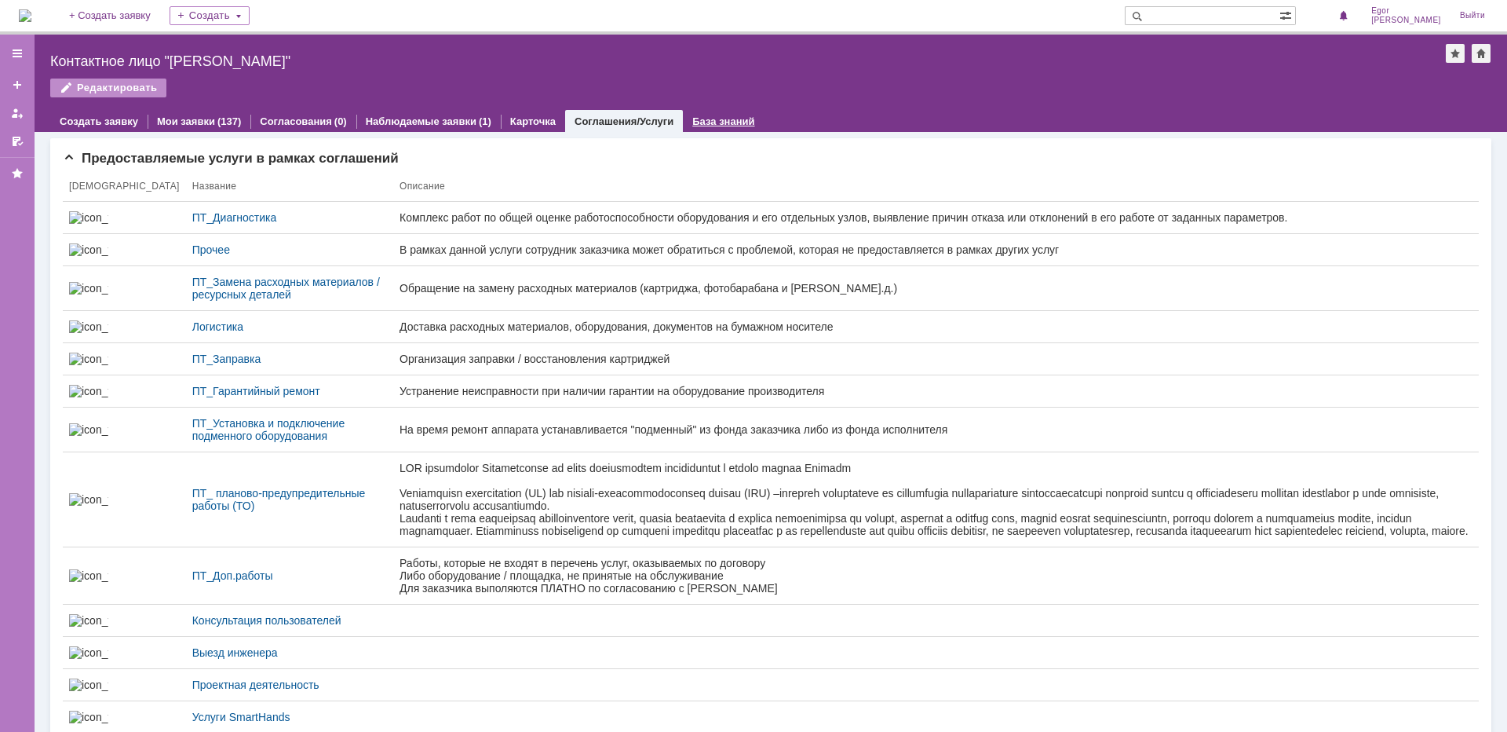
click at [694, 122] on link "База знаний" at bounding box center [723, 121] width 62 height 12
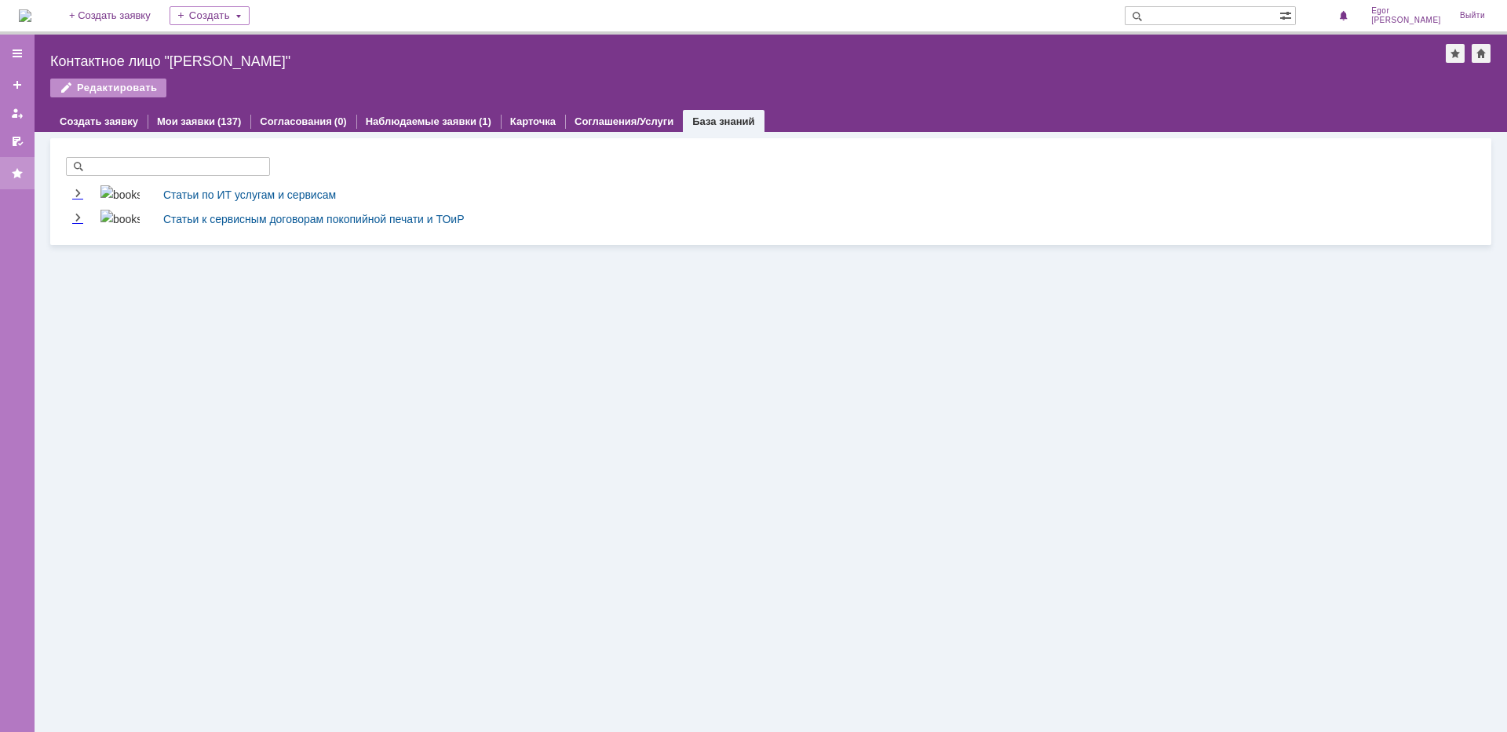
click at [16, 171] on div at bounding box center [17, 173] width 13 height 13
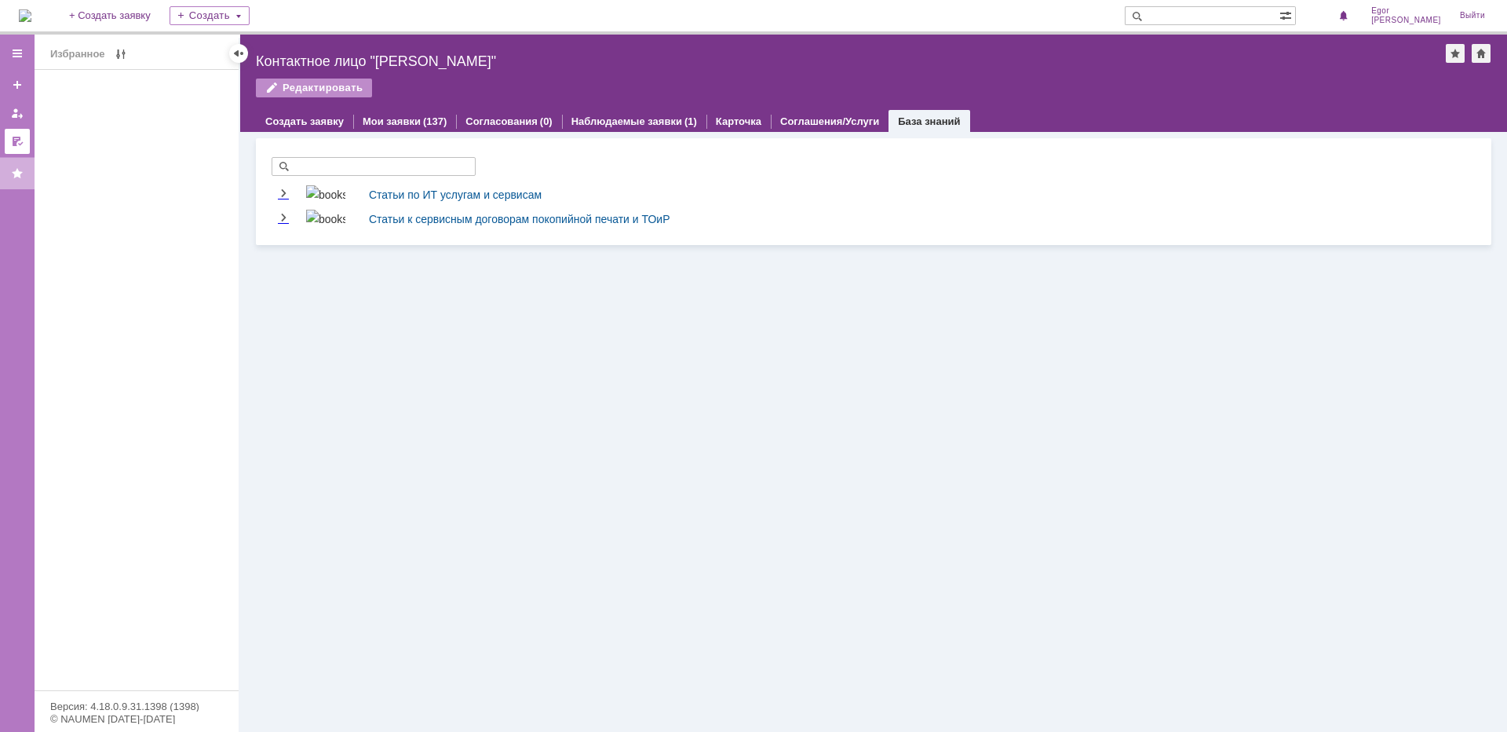
click at [16, 144] on div at bounding box center [17, 141] width 13 height 13
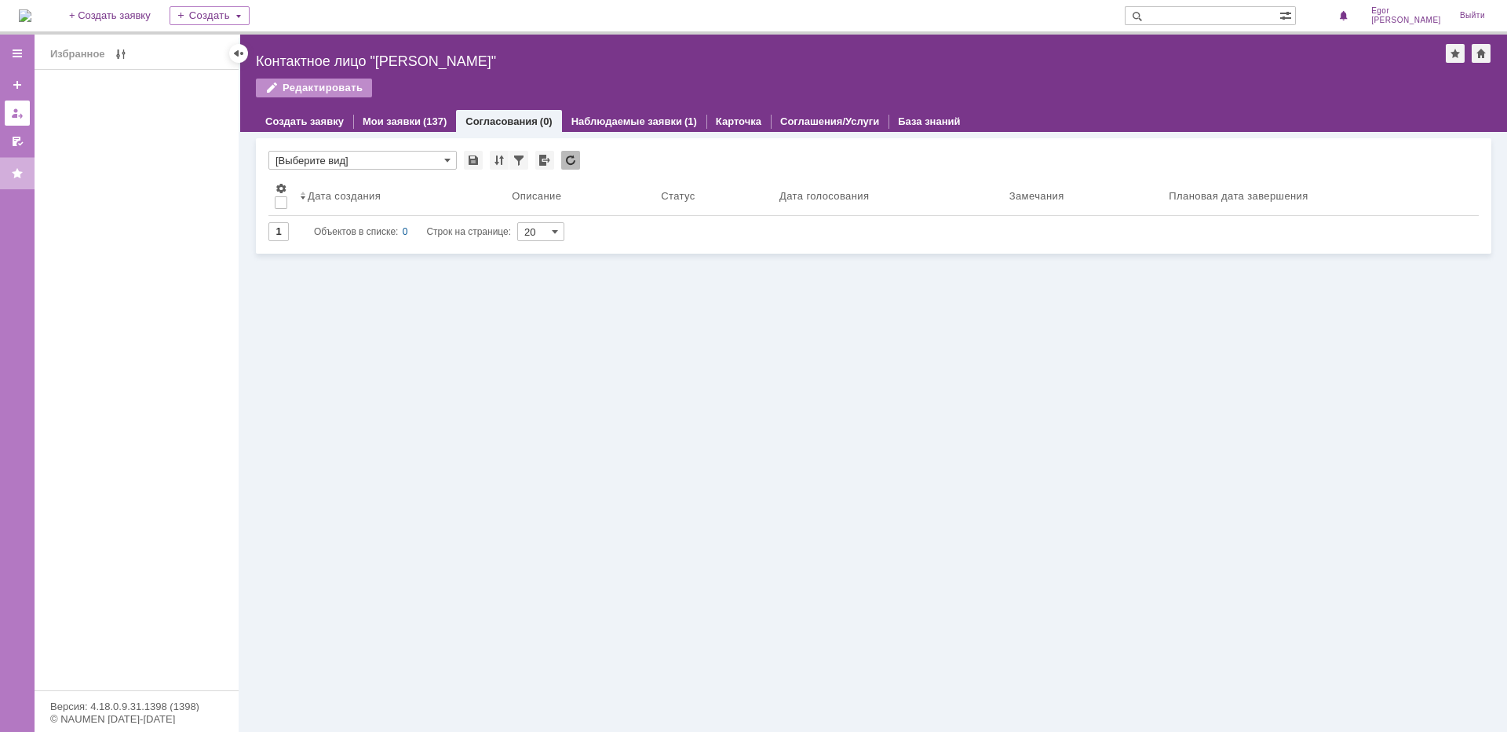
click at [16, 111] on div at bounding box center [17, 113] width 13 height 13
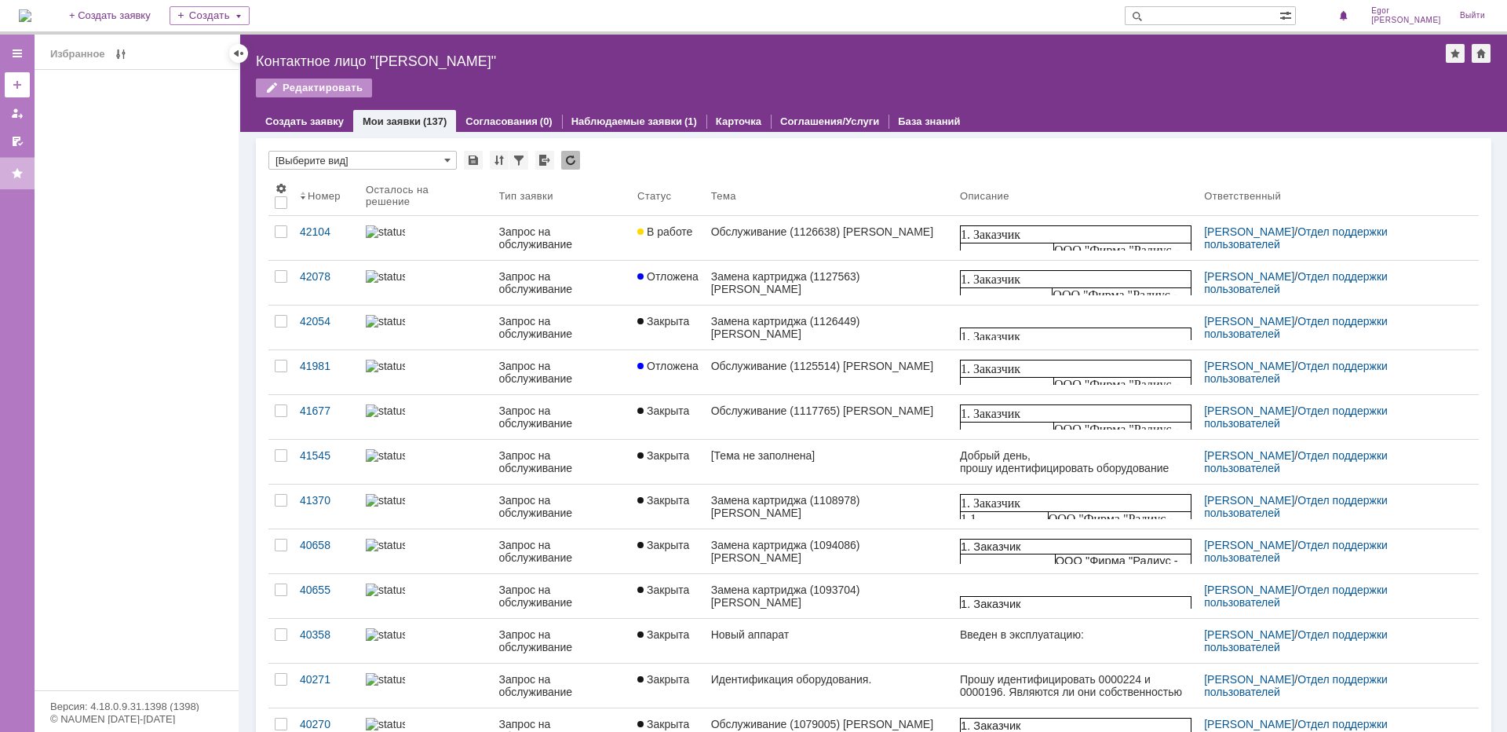
click at [18, 93] on link at bounding box center [17, 84] width 25 height 25
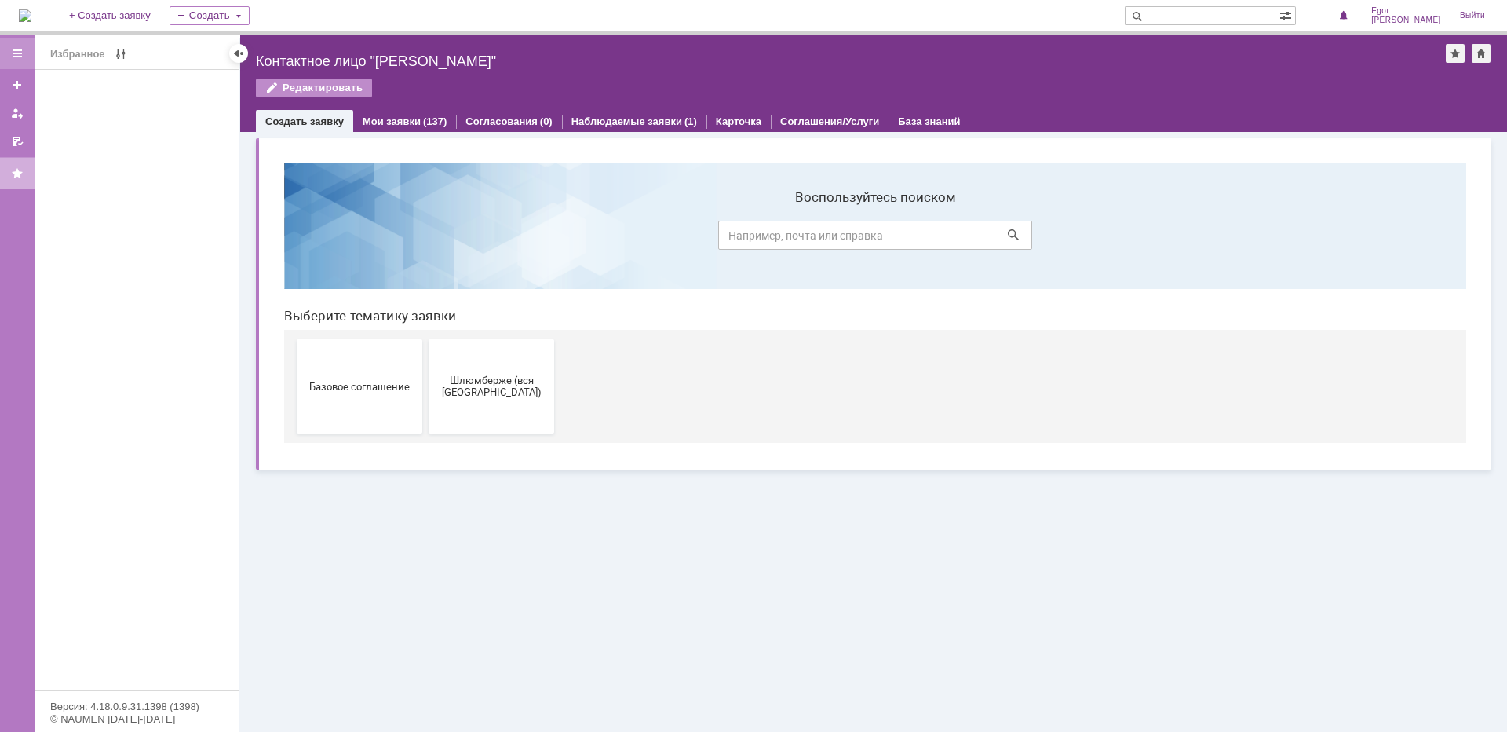
click at [24, 68] on div at bounding box center [17, 53] width 35 height 31
click at [31, 13] on img at bounding box center [25, 15] width 13 height 13
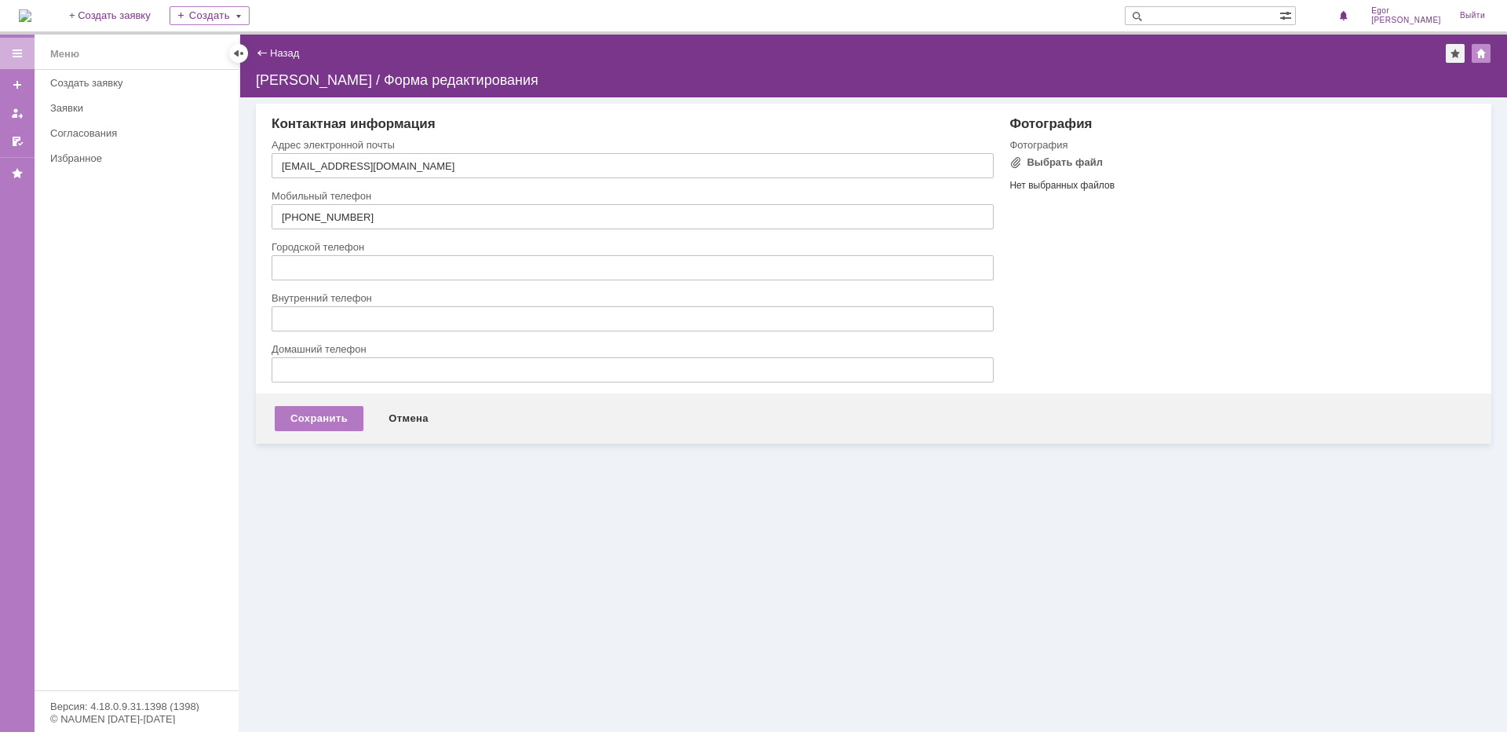
click at [486, 128] on div "Контактная информация" at bounding box center [633, 124] width 722 height 16
click at [1483, 53] on div at bounding box center [1481, 53] width 19 height 19
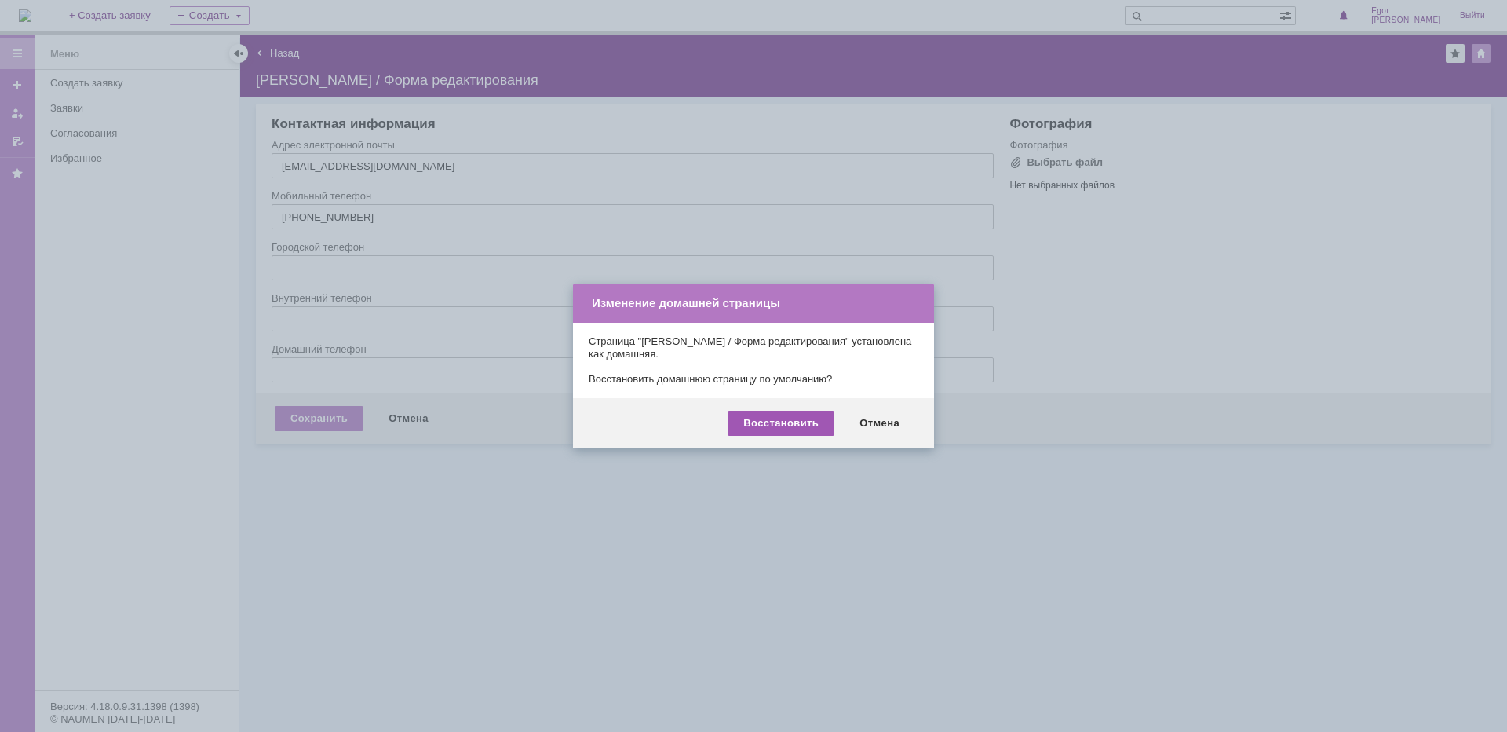
click at [779, 417] on div "Восстановить" at bounding box center [781, 423] width 107 height 25
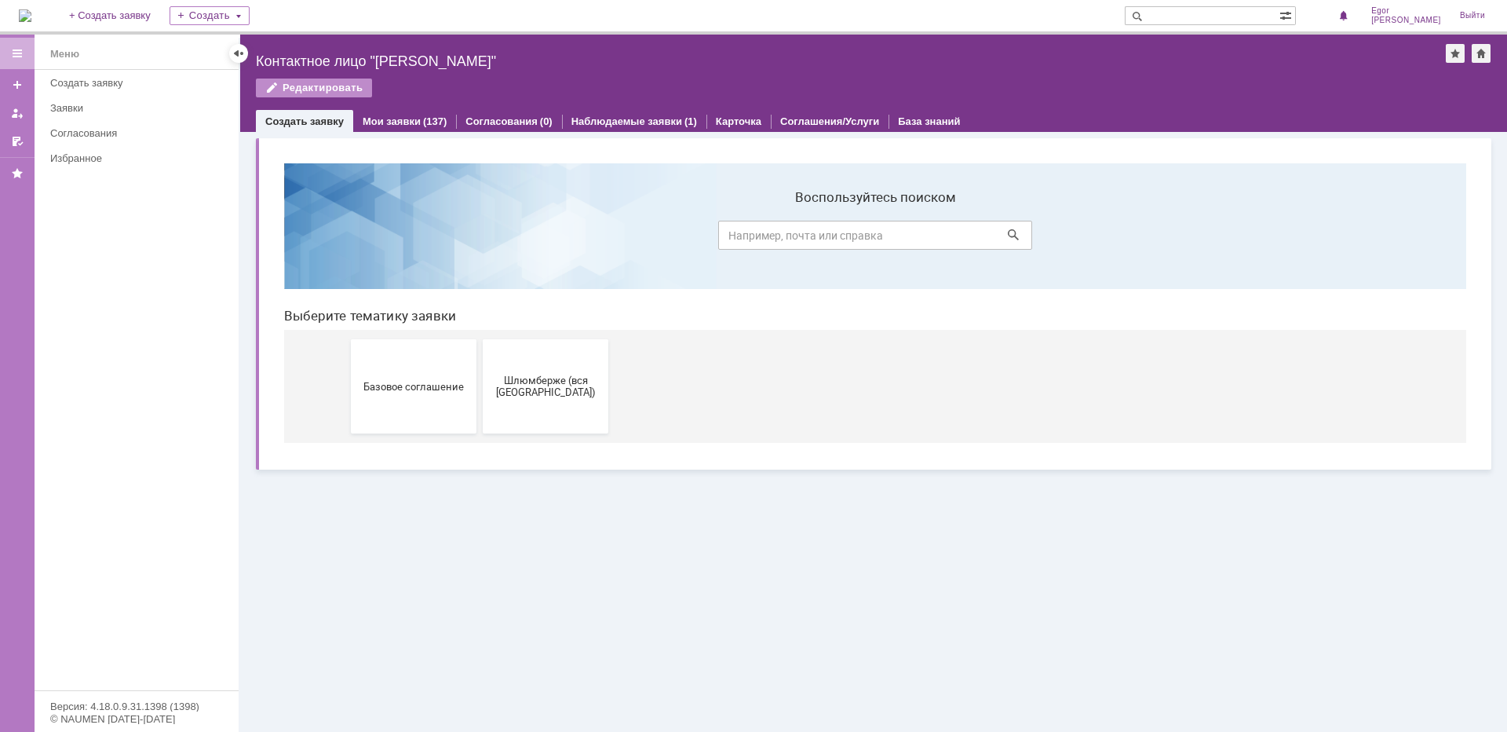
click at [424, 59] on div "Контактное лицо "[PERSON_NAME]"" at bounding box center [851, 61] width 1190 height 16
click at [1408, 20] on span "[PERSON_NAME]" at bounding box center [1406, 20] width 70 height 9
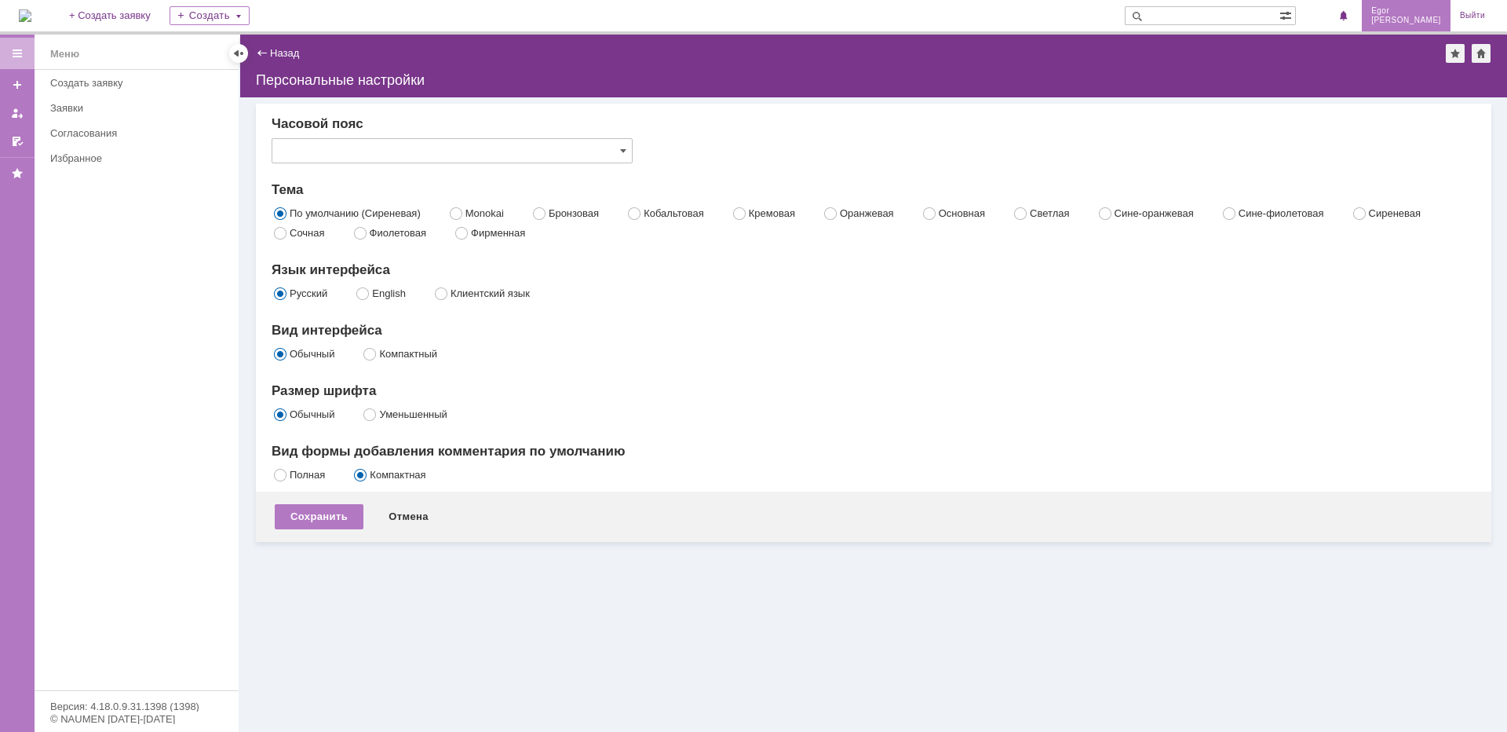
type input "[GEOGRAPHIC_DATA]"
click at [338, 521] on div "Сохранить" at bounding box center [319, 516] width 89 height 25
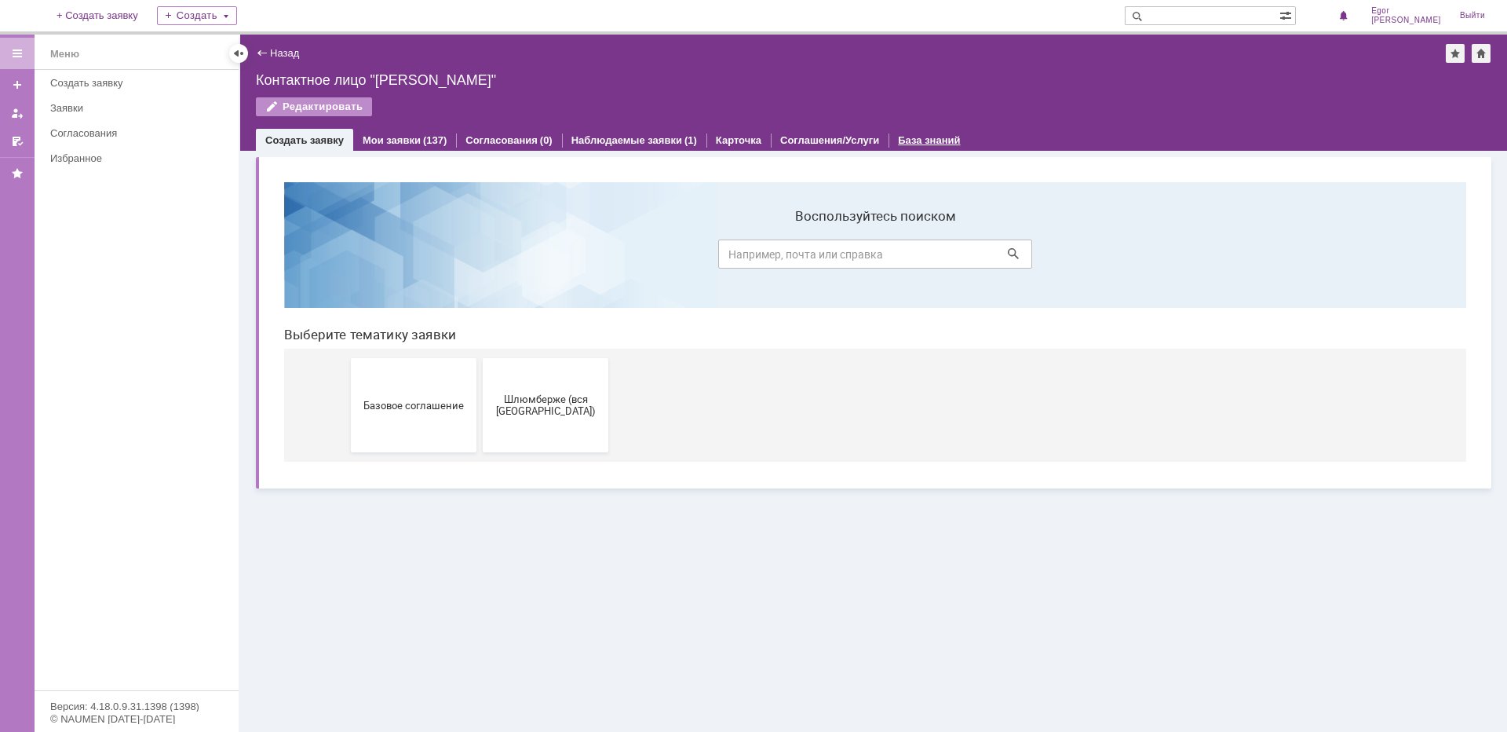
click at [909, 138] on link "База знаний" at bounding box center [929, 140] width 62 height 12
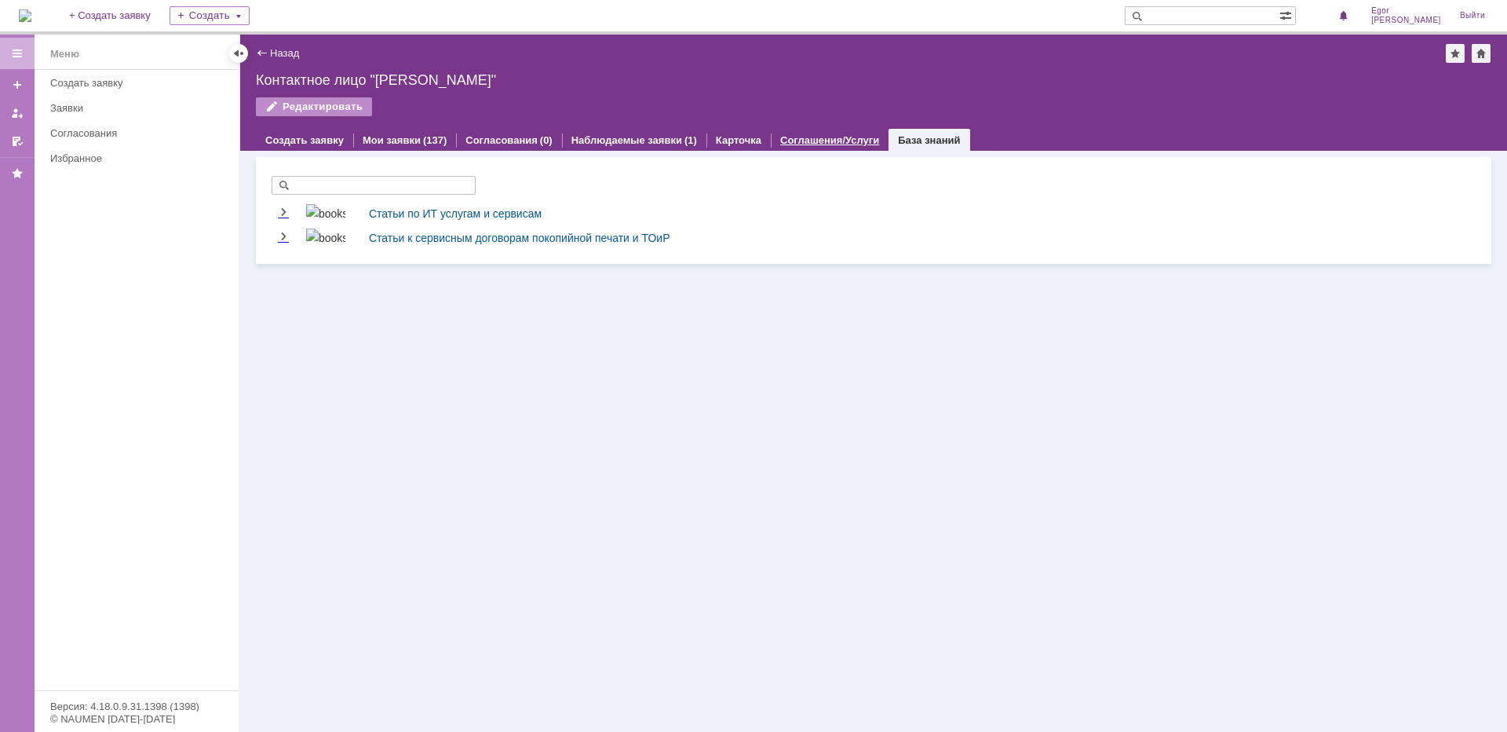
click at [823, 133] on div "Соглашения/Услуги" at bounding box center [830, 140] width 118 height 23
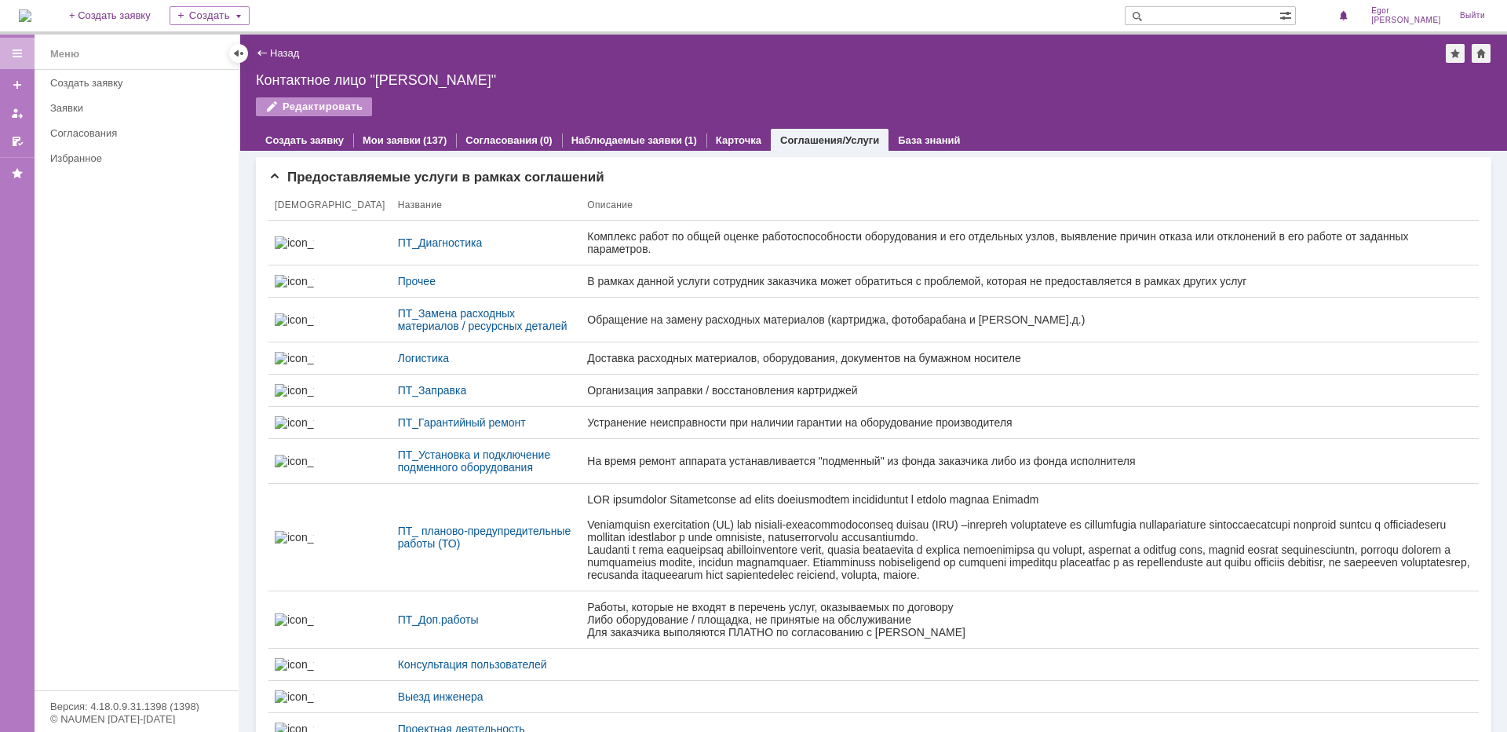
click at [715, 128] on div "Редактировать" at bounding box center [874, 113] width 1236 height 33
click at [694, 135] on div "Наблюдаемые заявки (1)" at bounding box center [634, 140] width 144 height 23
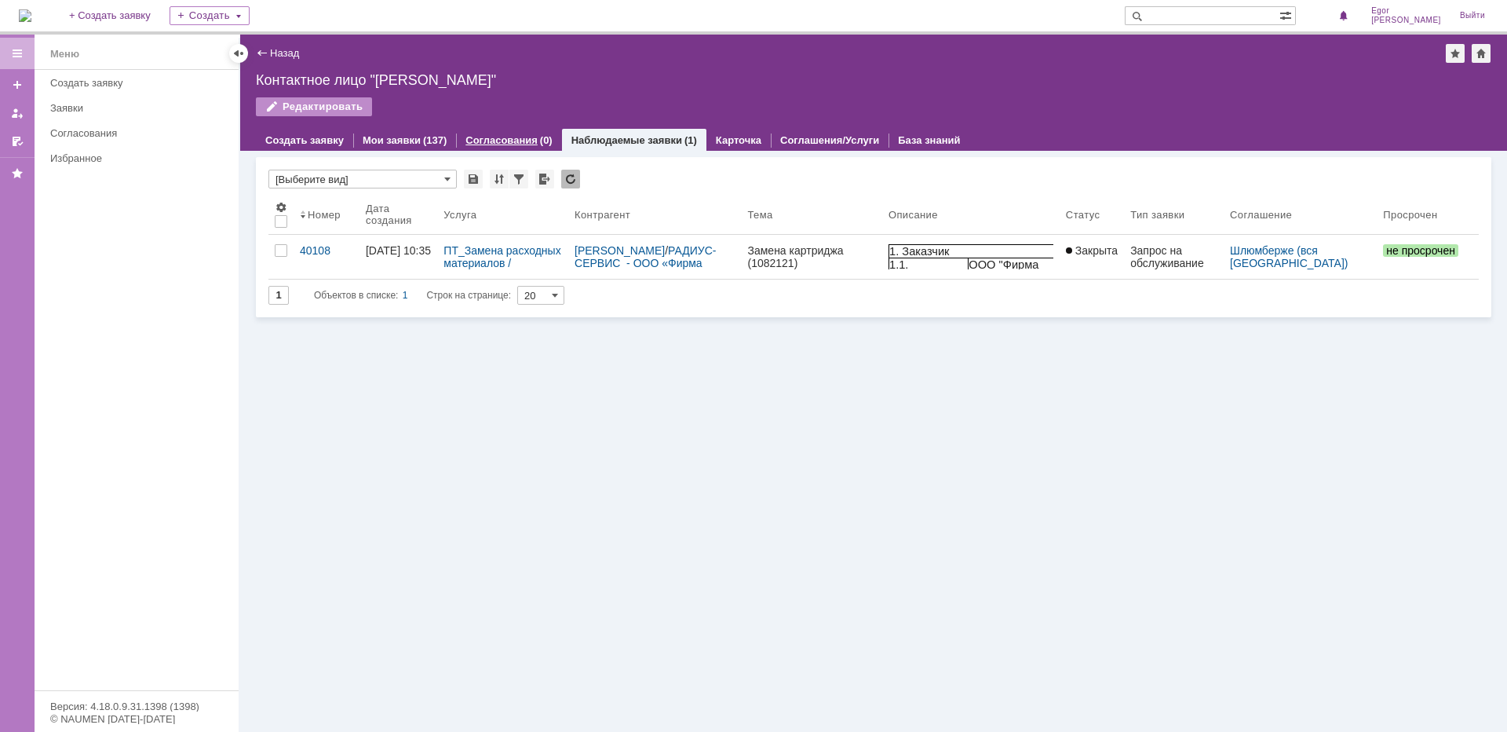
click at [491, 143] on link "Согласования" at bounding box center [501, 140] width 72 height 12
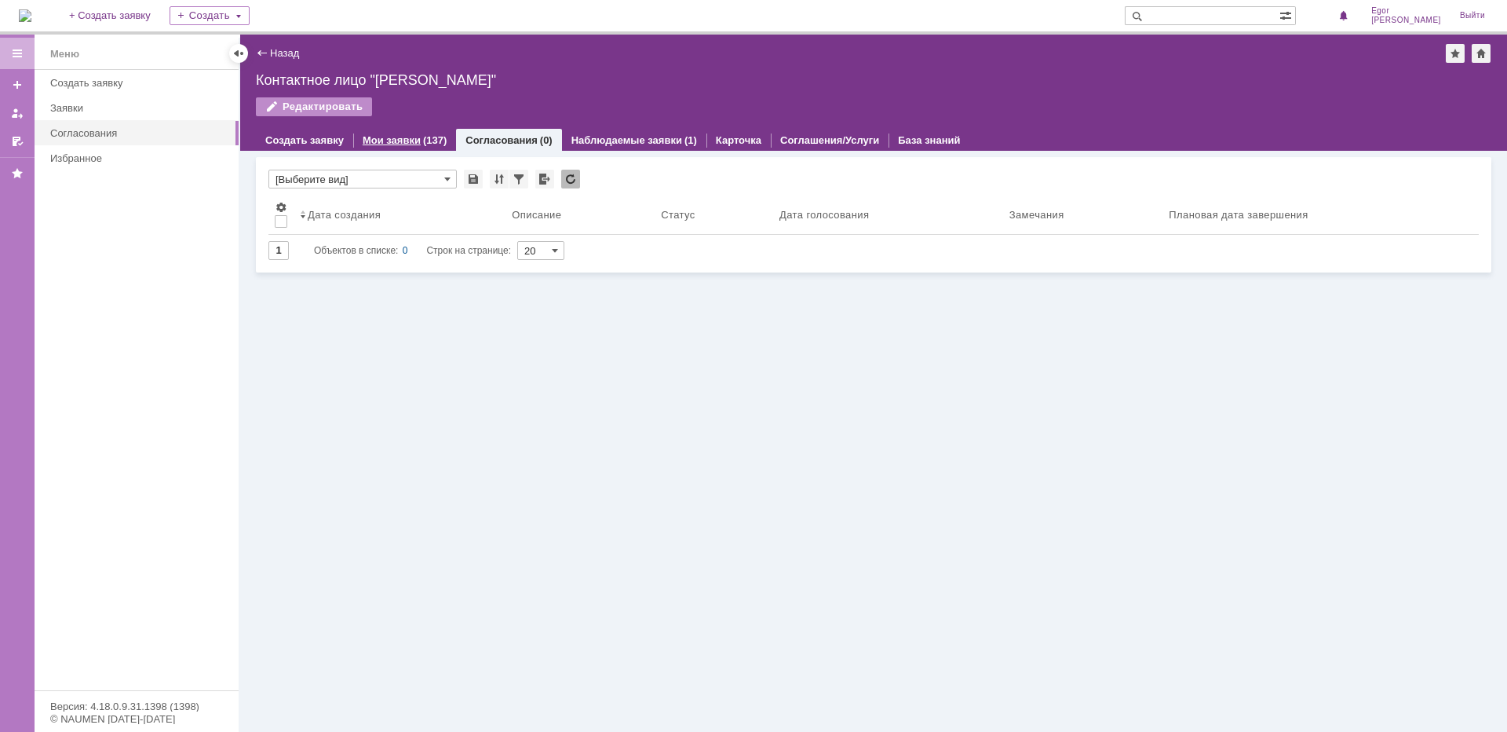
click at [405, 141] on link "Мои заявки" at bounding box center [392, 140] width 58 height 12
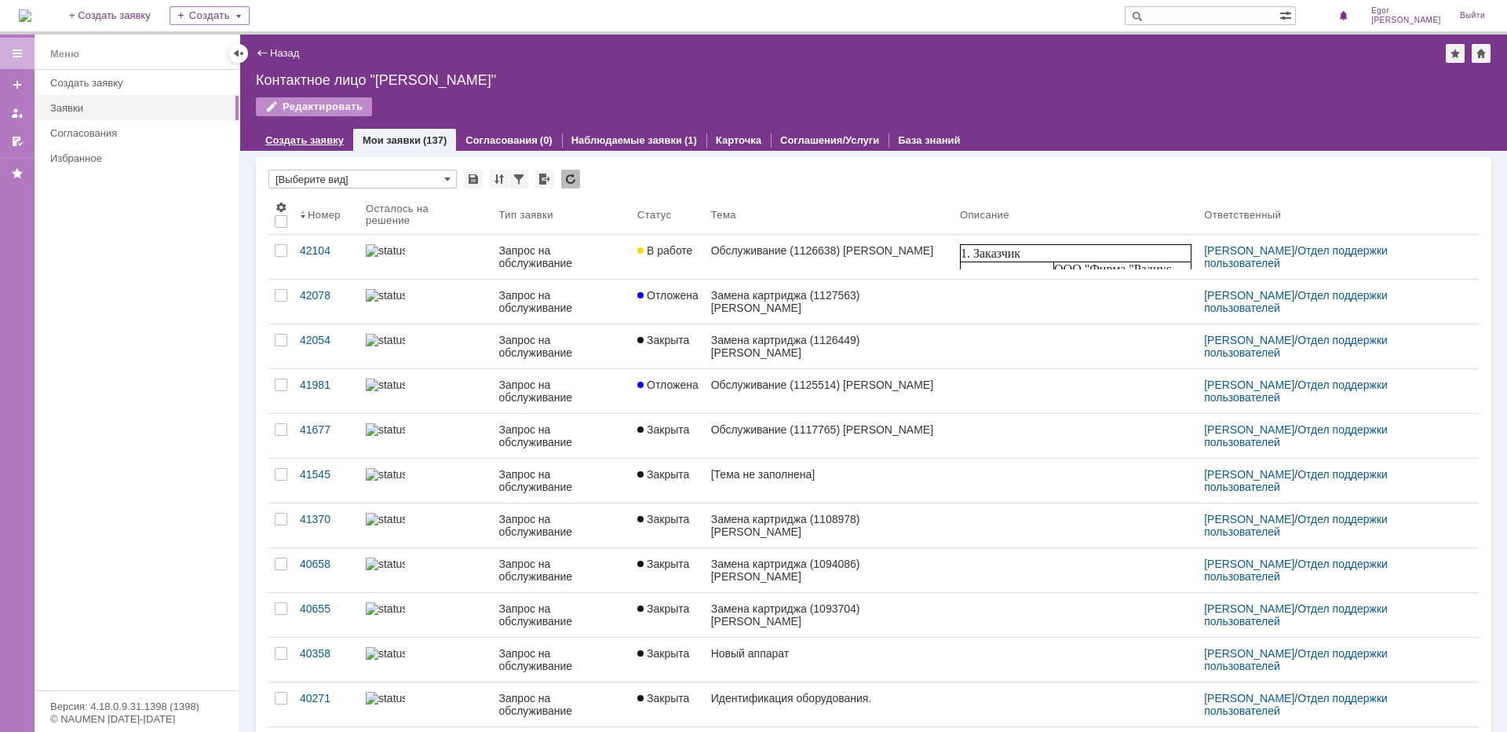
click at [316, 138] on link "Создать заявку" at bounding box center [304, 140] width 78 height 12
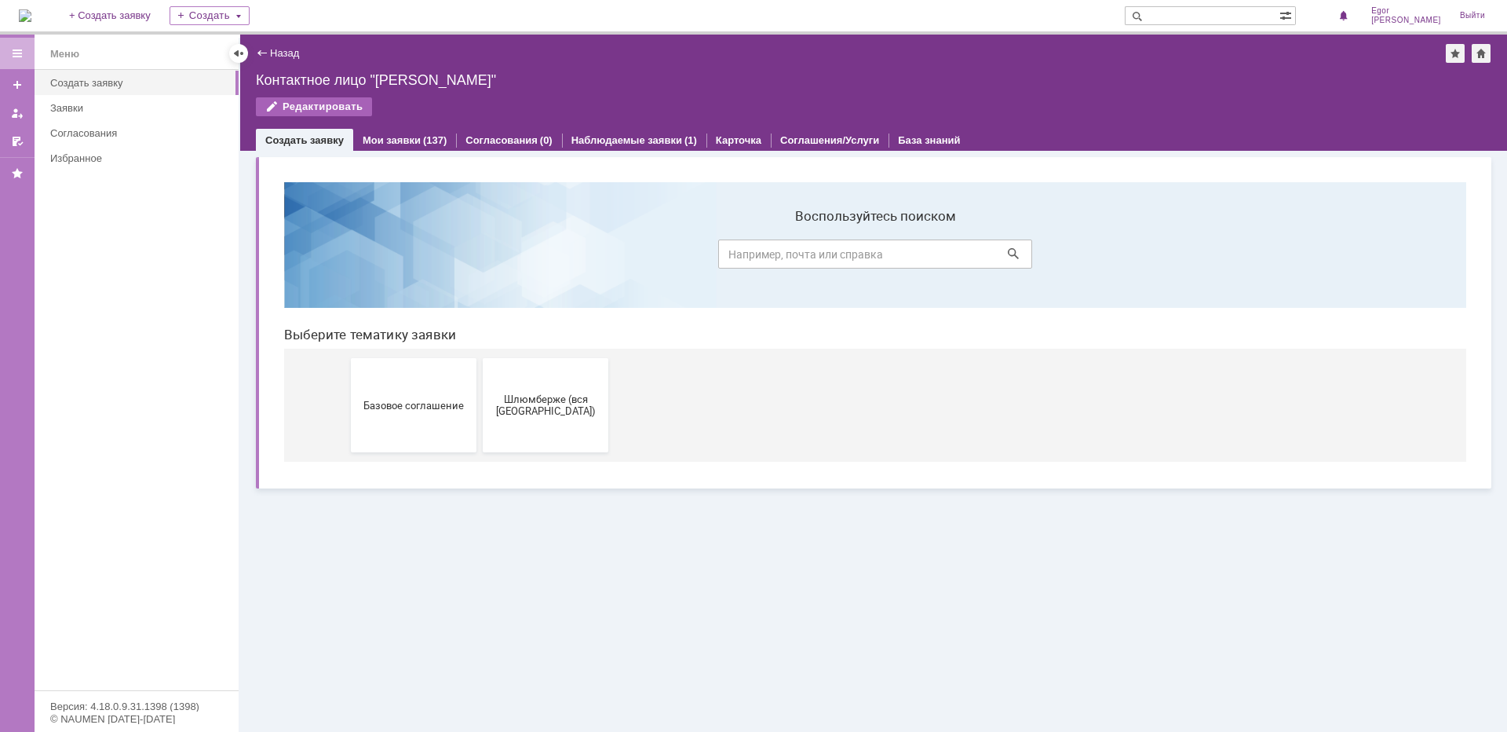
click at [316, 104] on div "Редактировать" at bounding box center [314, 106] width 116 height 19
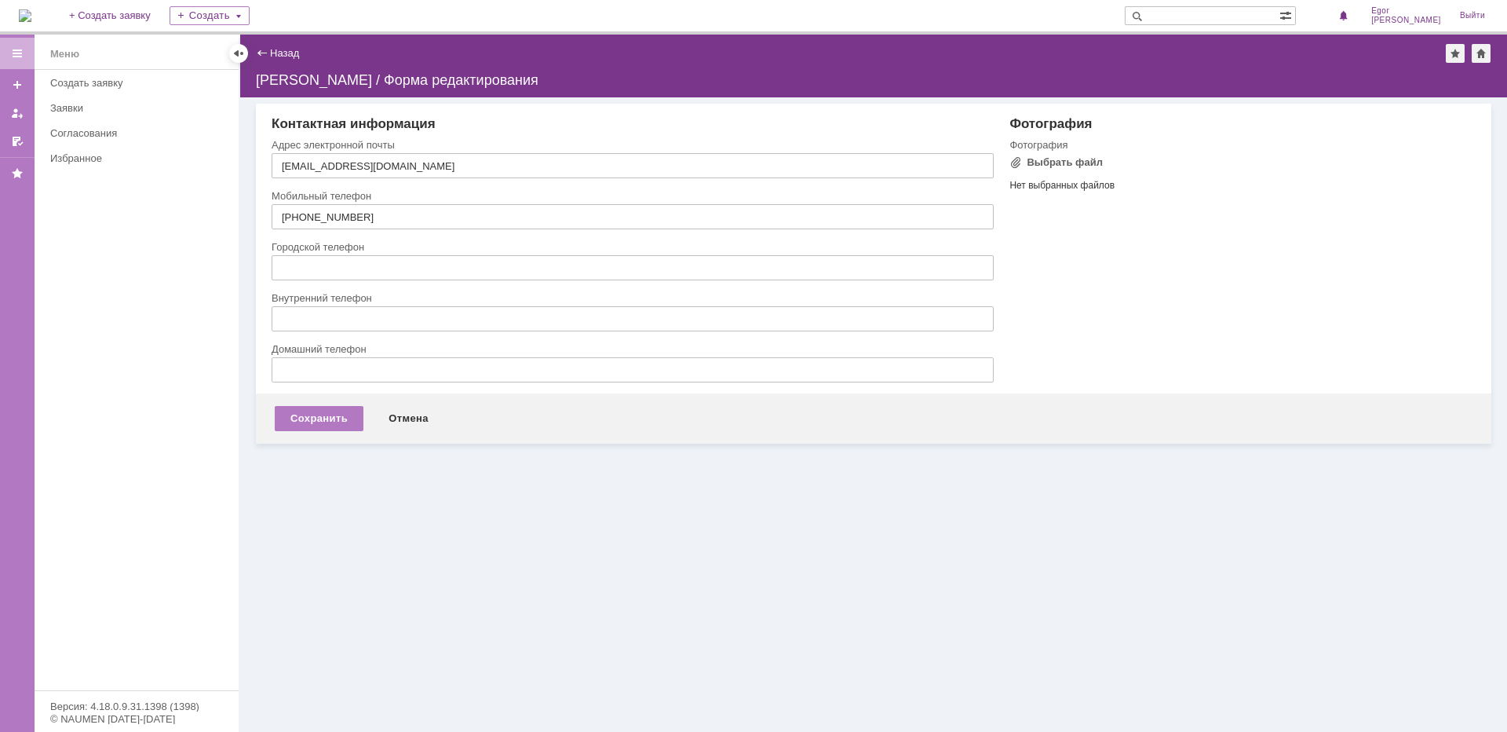
click at [283, 46] on div "Назад | Egor Kuznecov / Форма редактирования" at bounding box center [874, 53] width 1236 height 19
click at [265, 50] on div "Назад" at bounding box center [277, 53] width 43 height 12
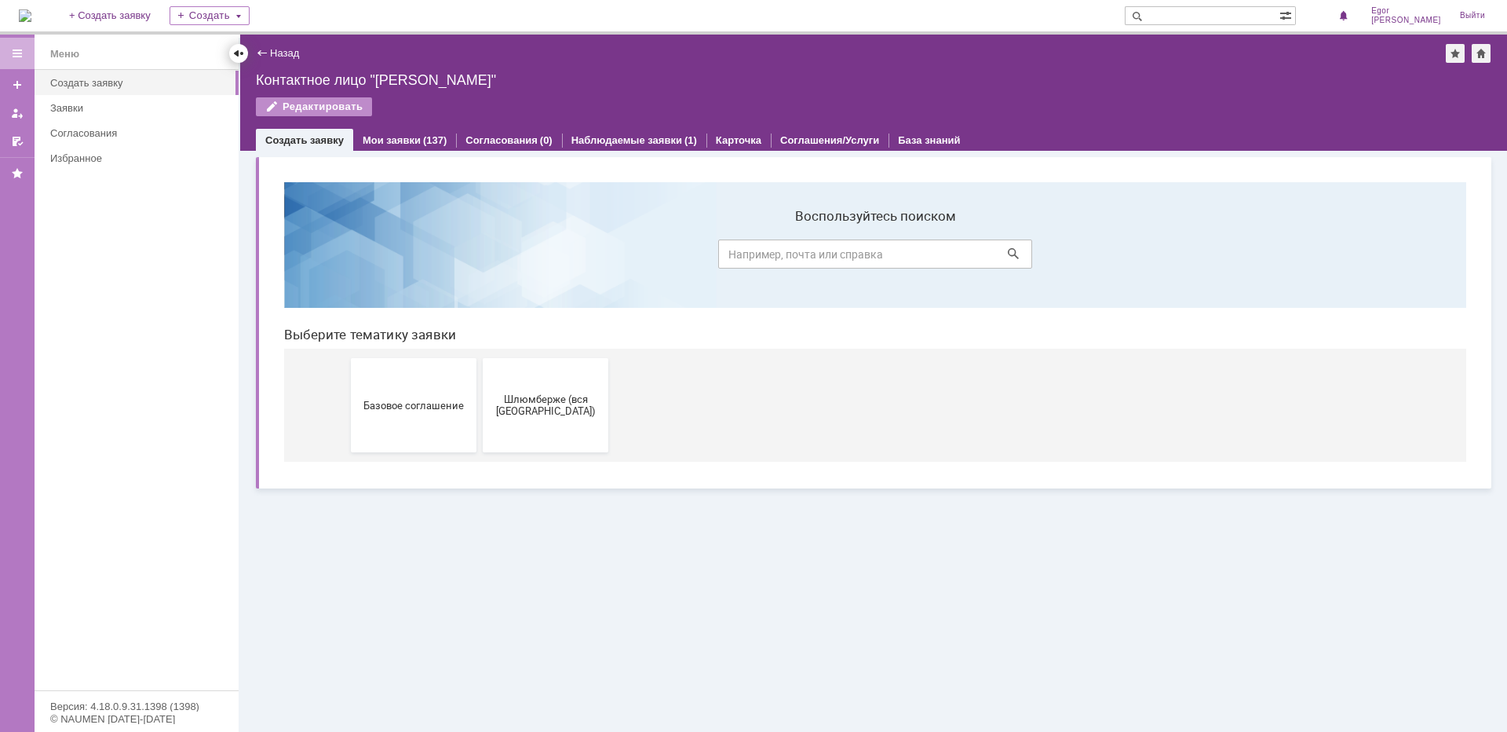
click at [240, 58] on div at bounding box center [238, 53] width 13 height 13
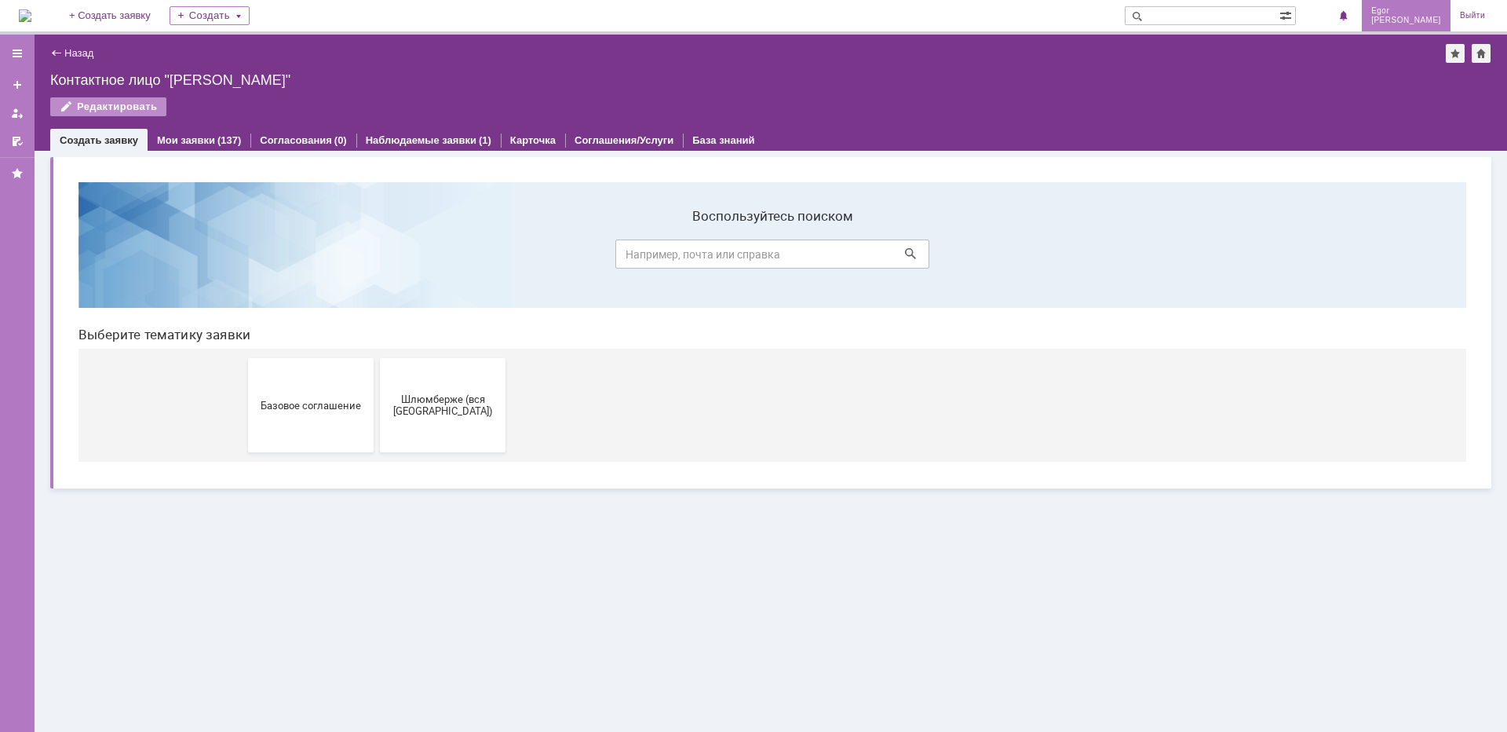
click at [1406, 16] on span "[PERSON_NAME]" at bounding box center [1406, 20] width 70 height 9
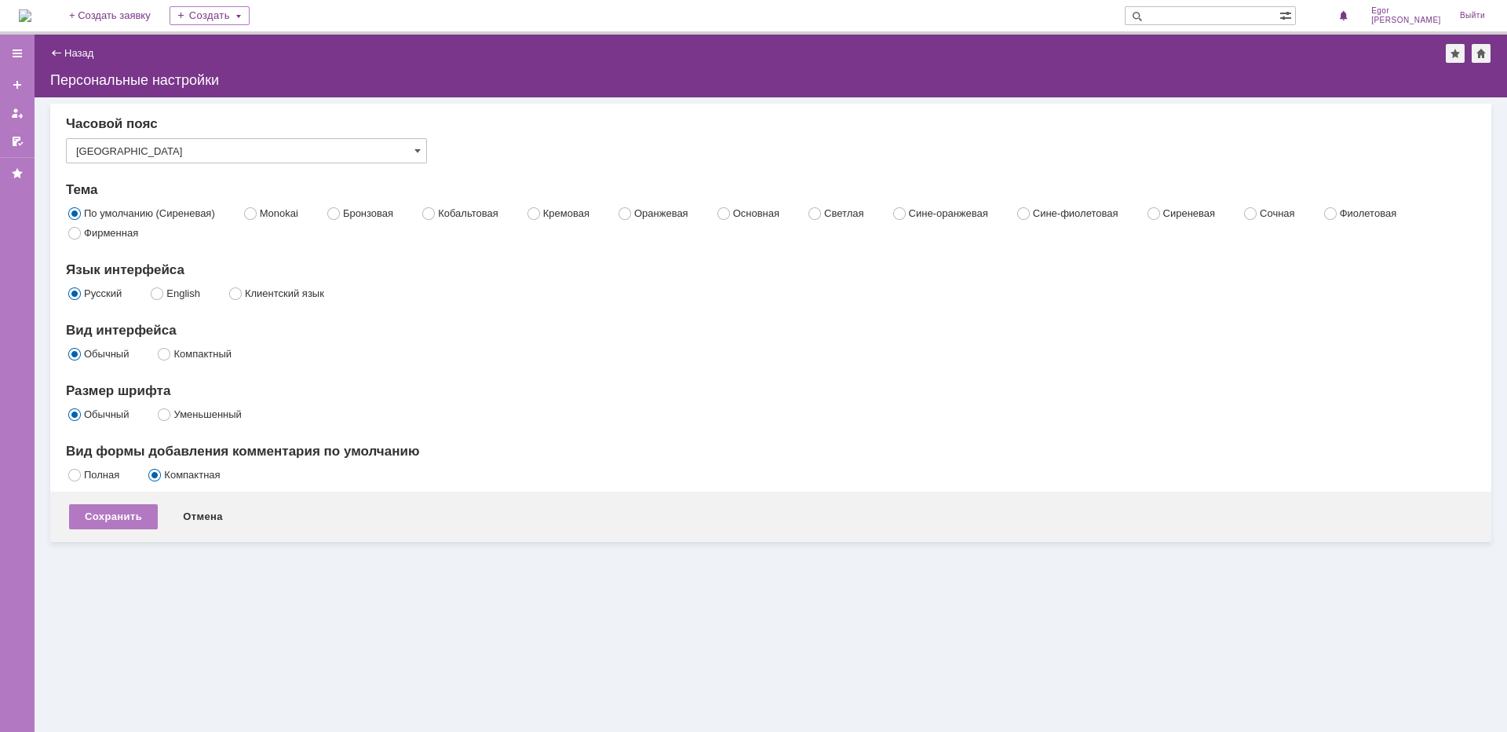
click at [61, 51] on div "Назад" at bounding box center [71, 53] width 43 height 12
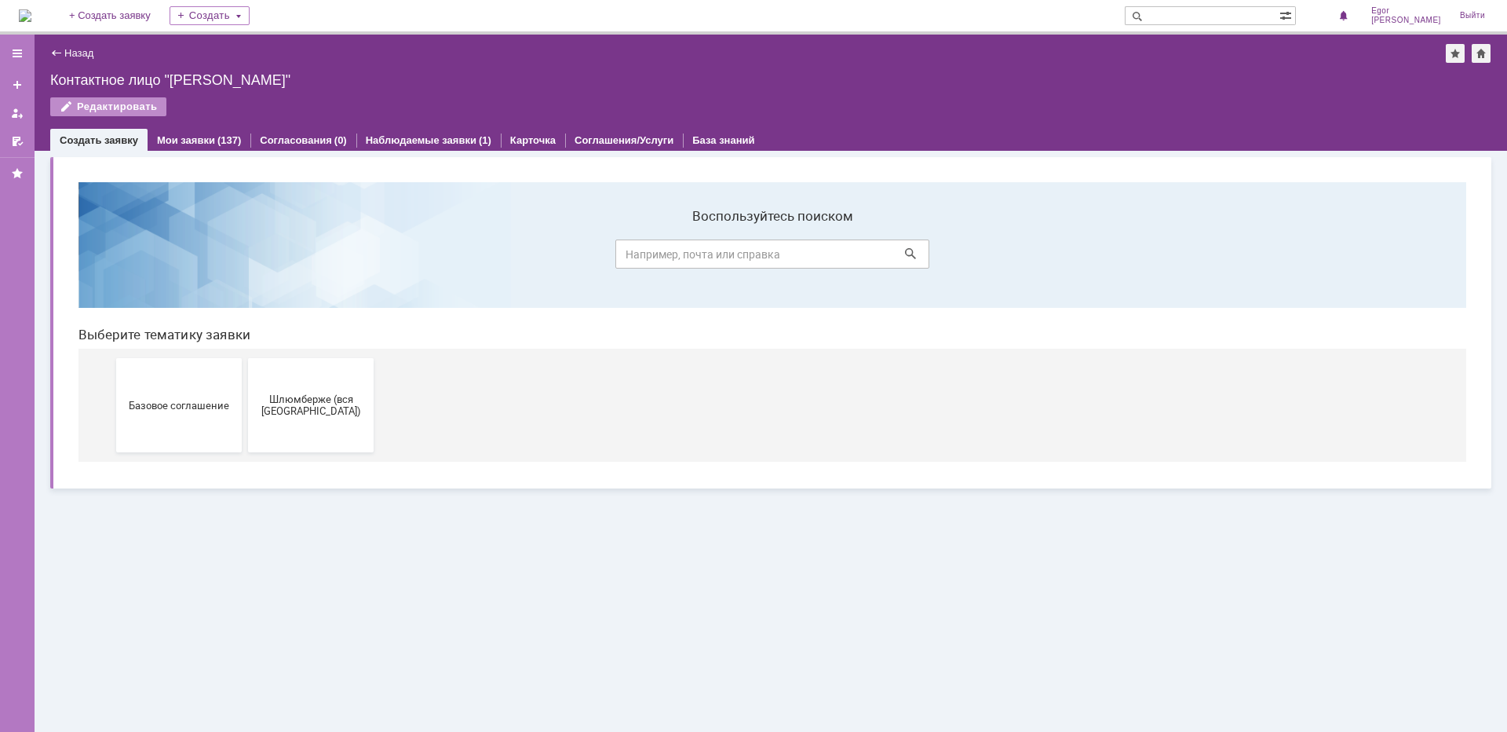
click at [184, 79] on div "Контактное лицо "[PERSON_NAME]"" at bounding box center [770, 80] width 1441 height 16
click at [1407, 22] on span "[PERSON_NAME]" at bounding box center [1406, 20] width 70 height 9
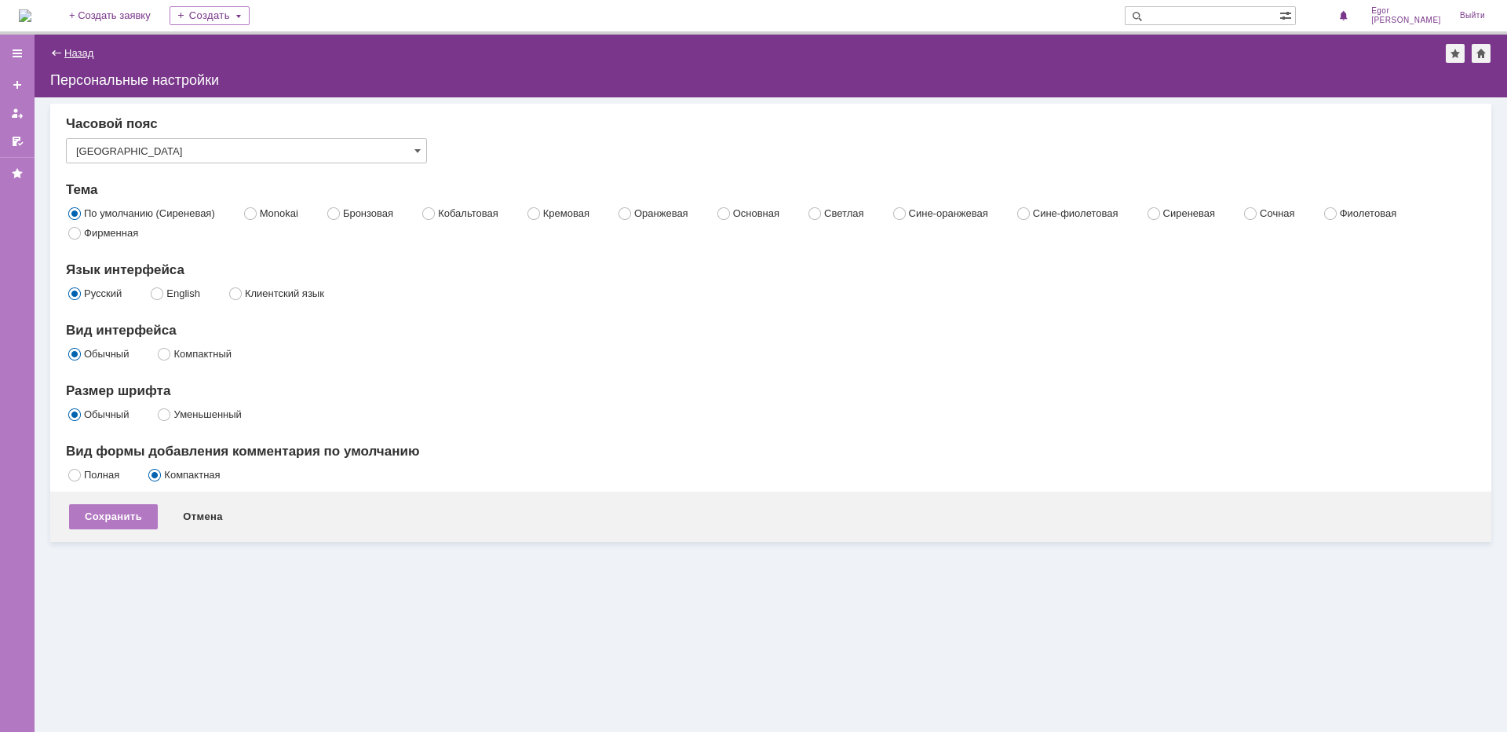
click at [68, 49] on link "Назад" at bounding box center [78, 53] width 29 height 12
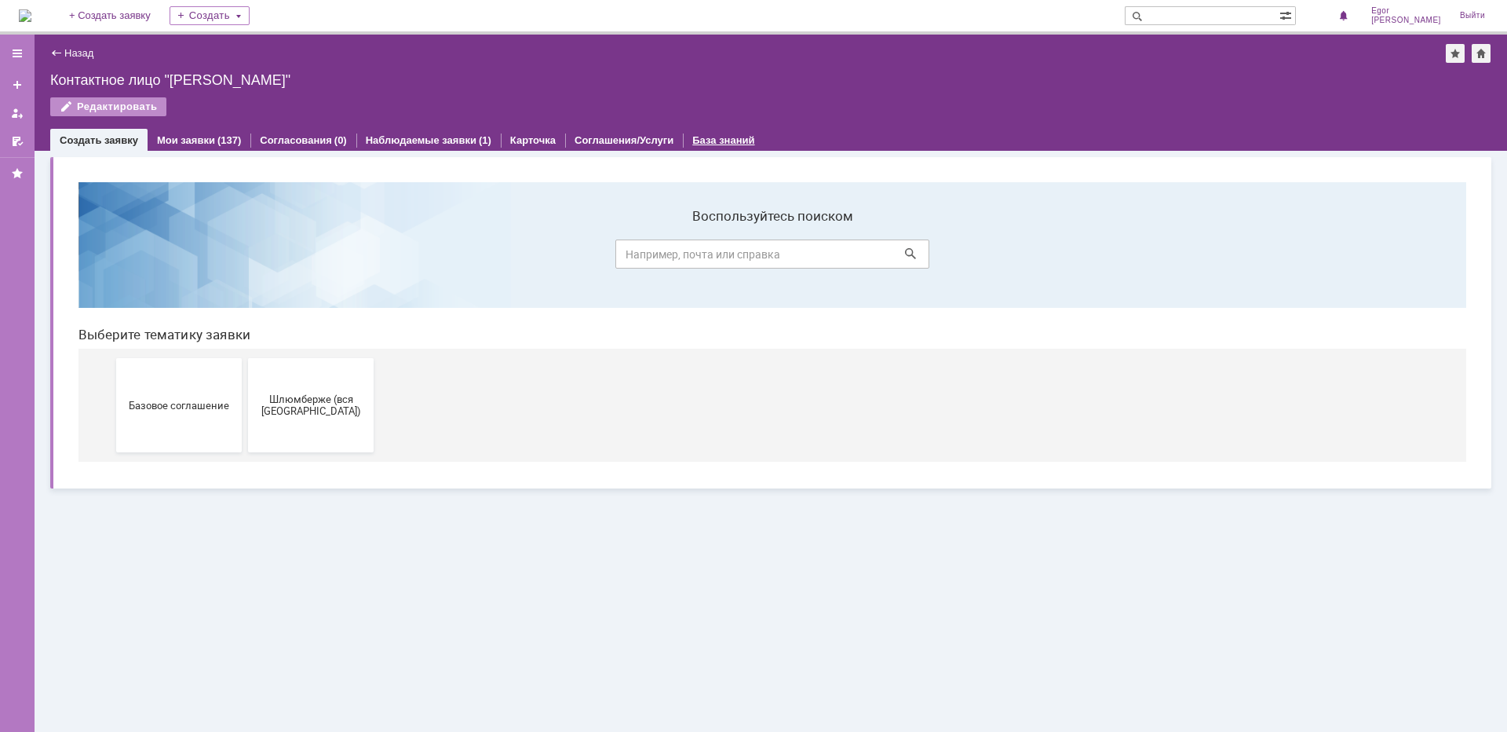
click at [692, 136] on link "База знаний" at bounding box center [723, 140] width 62 height 12
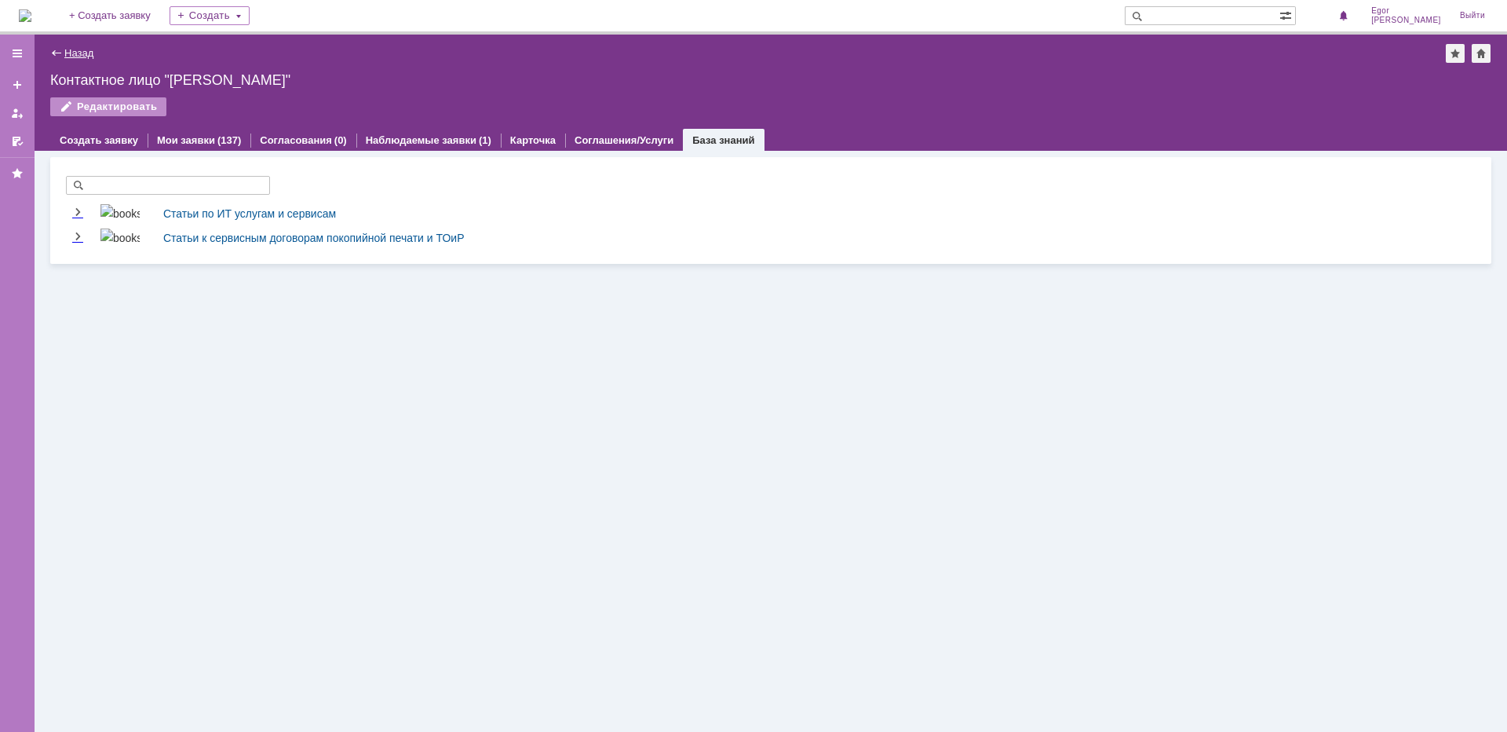
click at [86, 53] on link "Назад" at bounding box center [78, 53] width 29 height 12
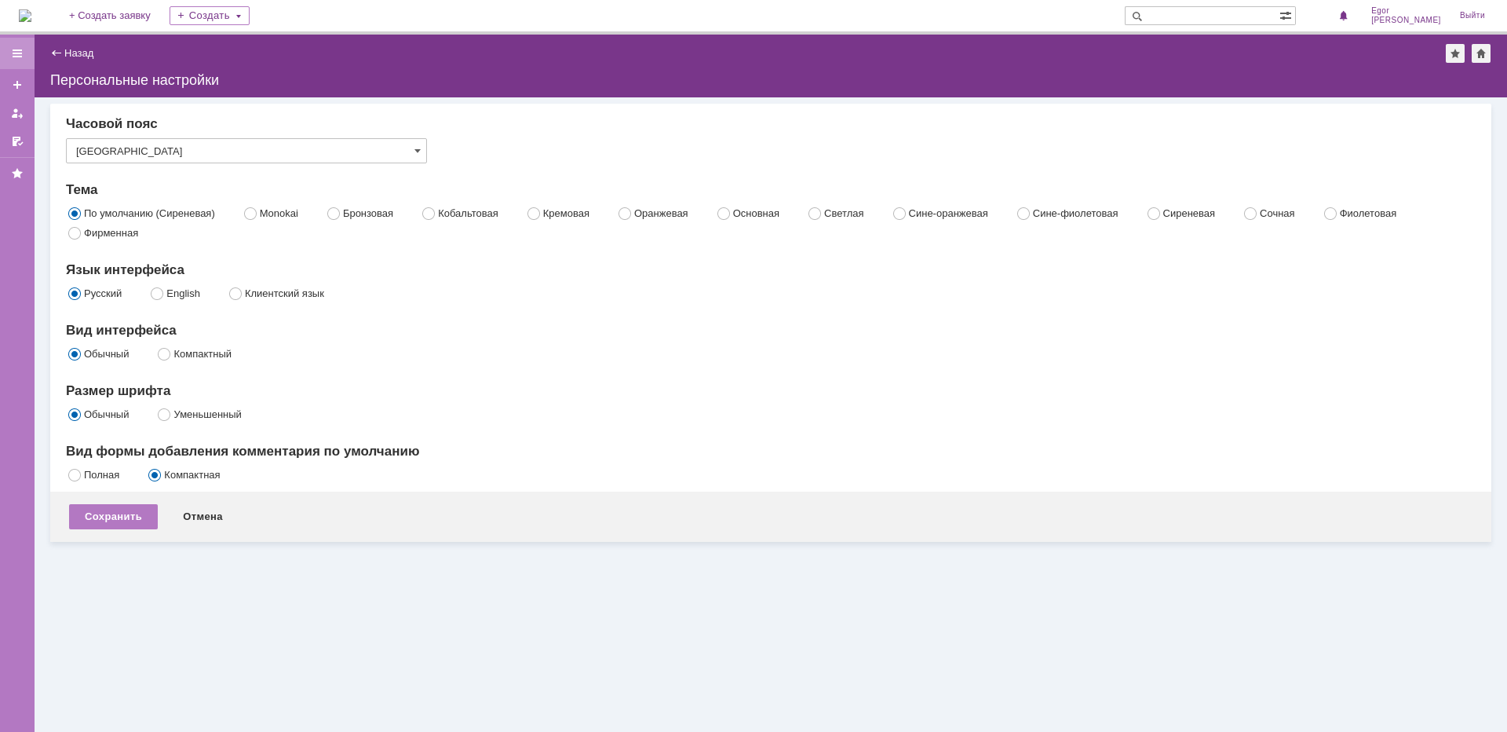
click at [17, 47] on div at bounding box center [17, 53] width 13 height 13
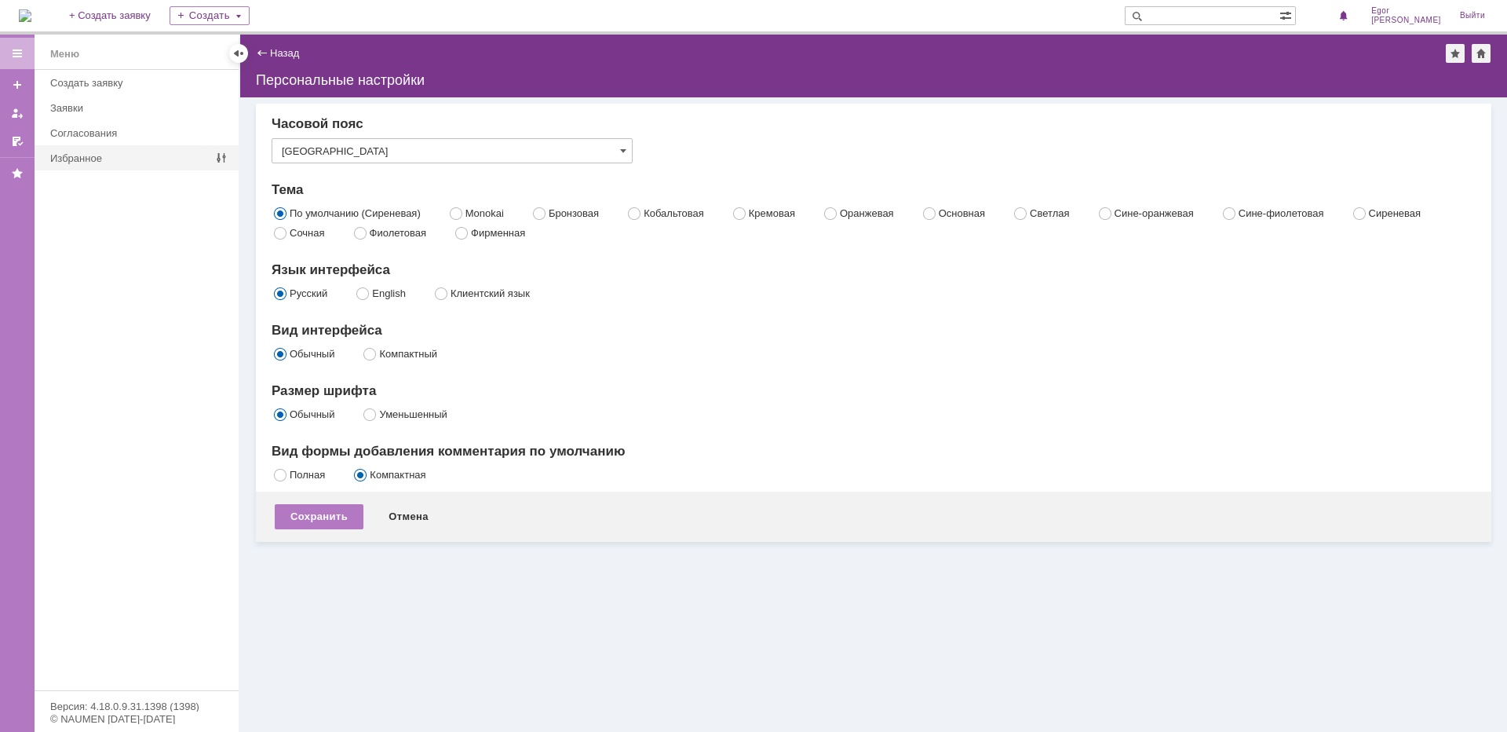
click at [93, 152] on div "Избранное" at bounding box center [131, 158] width 174 height 24
click at [104, 134] on div "Согласования" at bounding box center [139, 133] width 179 height 12
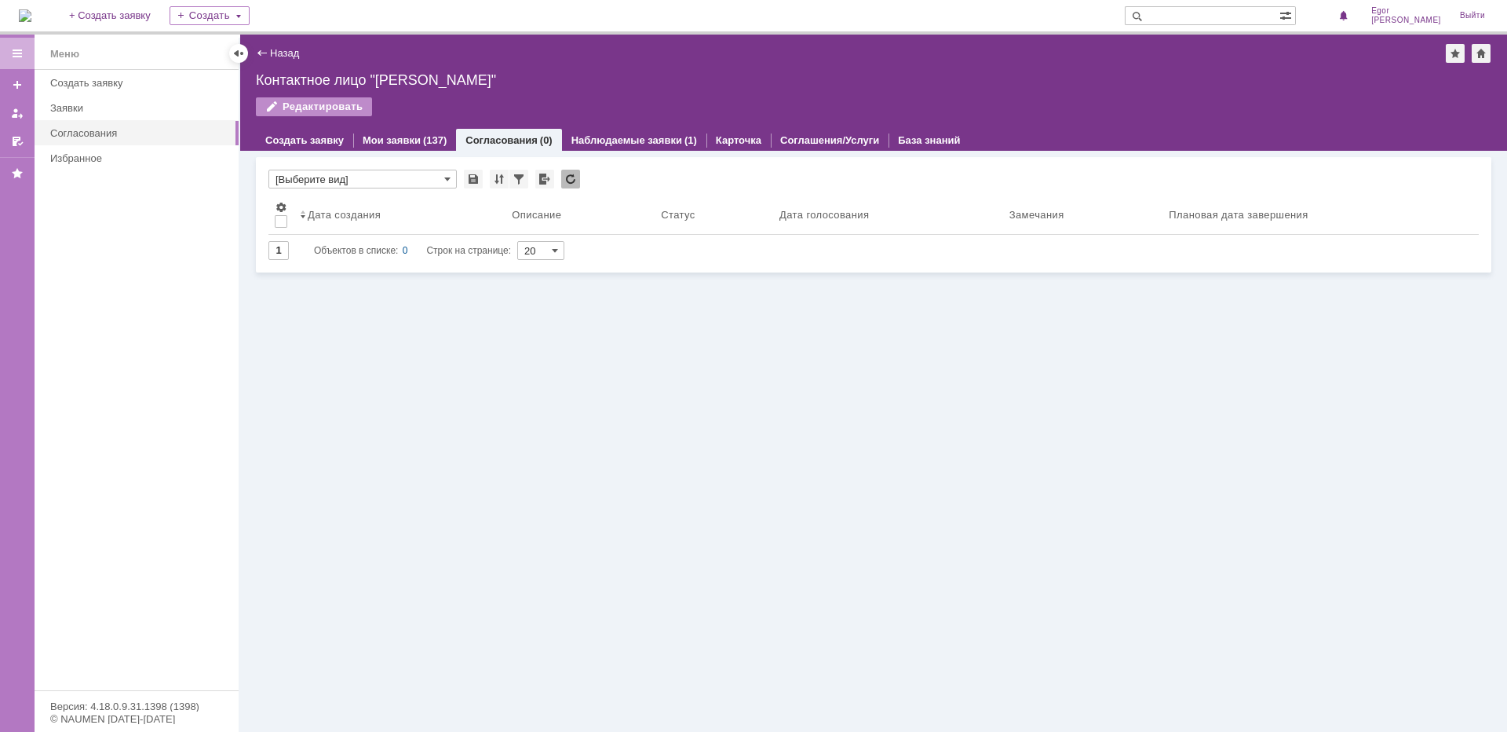
drag, startPoint x: 409, startPoint y: 78, endPoint x: 434, endPoint y: 77, distance: 25.1
click at [409, 78] on div "Контактное лицо "[PERSON_NAME]"" at bounding box center [874, 80] width 1236 height 16
click at [437, 77] on div "Контактное лицо "[PERSON_NAME]"" at bounding box center [874, 80] width 1236 height 16
click at [719, 142] on link "Карточка" at bounding box center [739, 140] width 46 height 12
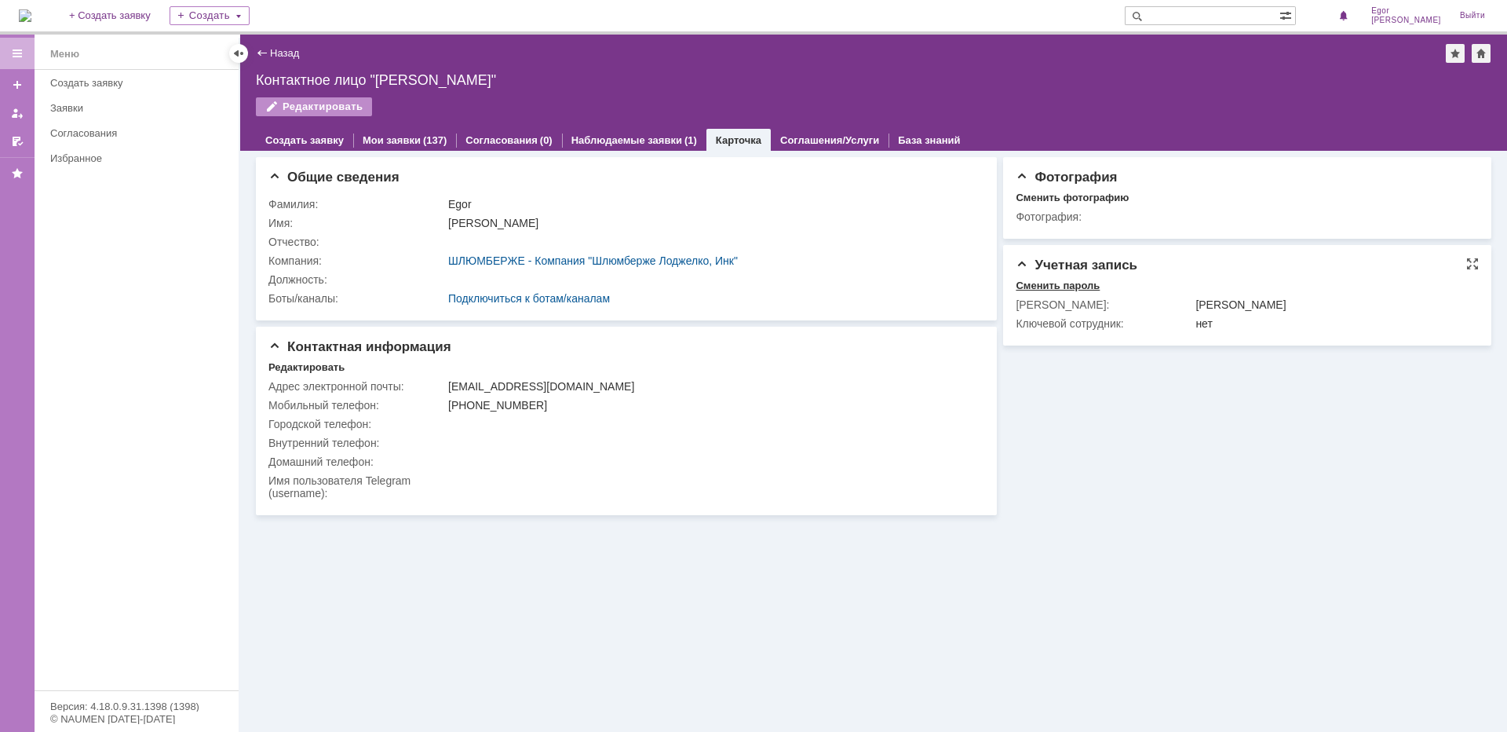
click at [1062, 283] on div "Сменить пароль" at bounding box center [1058, 285] width 84 height 13
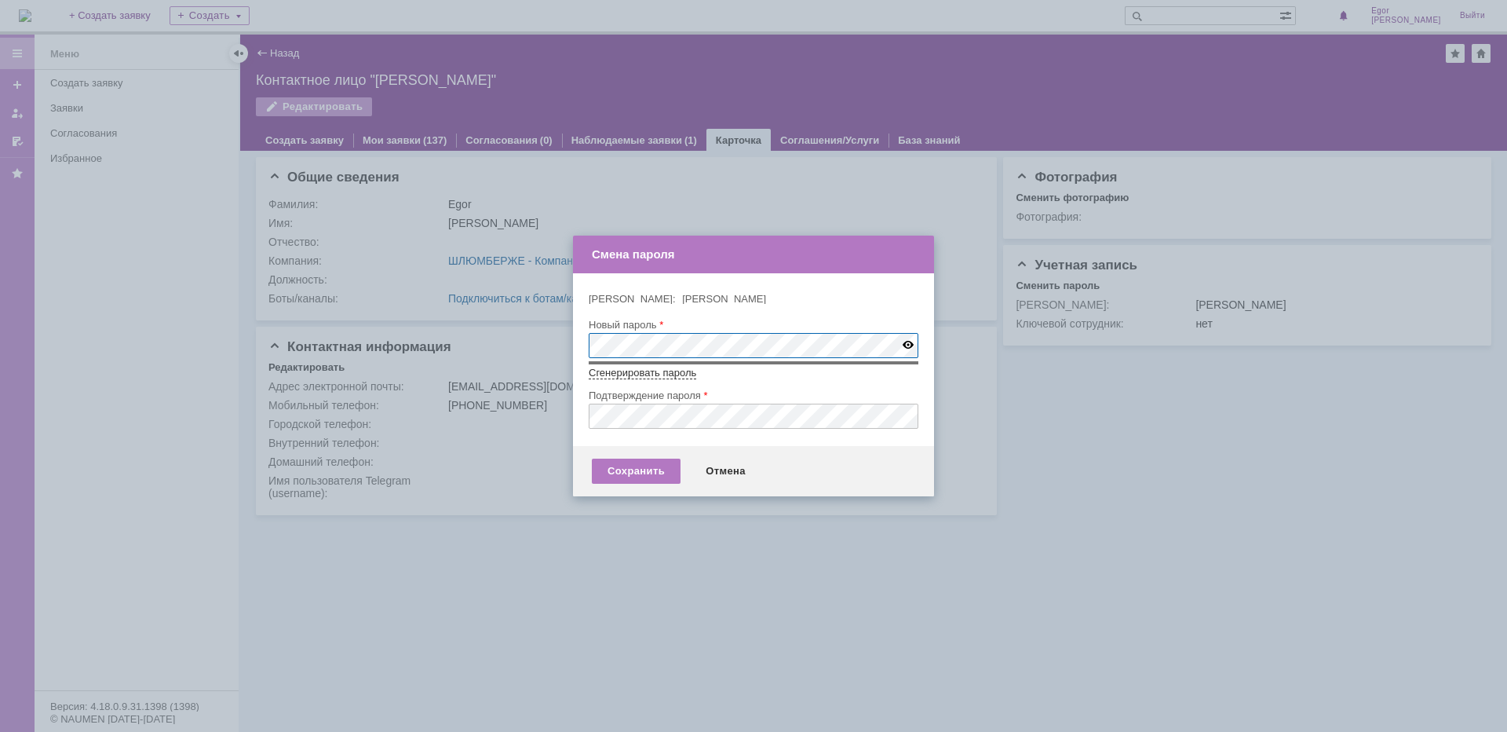
type input "ekuznecov@slb.com"
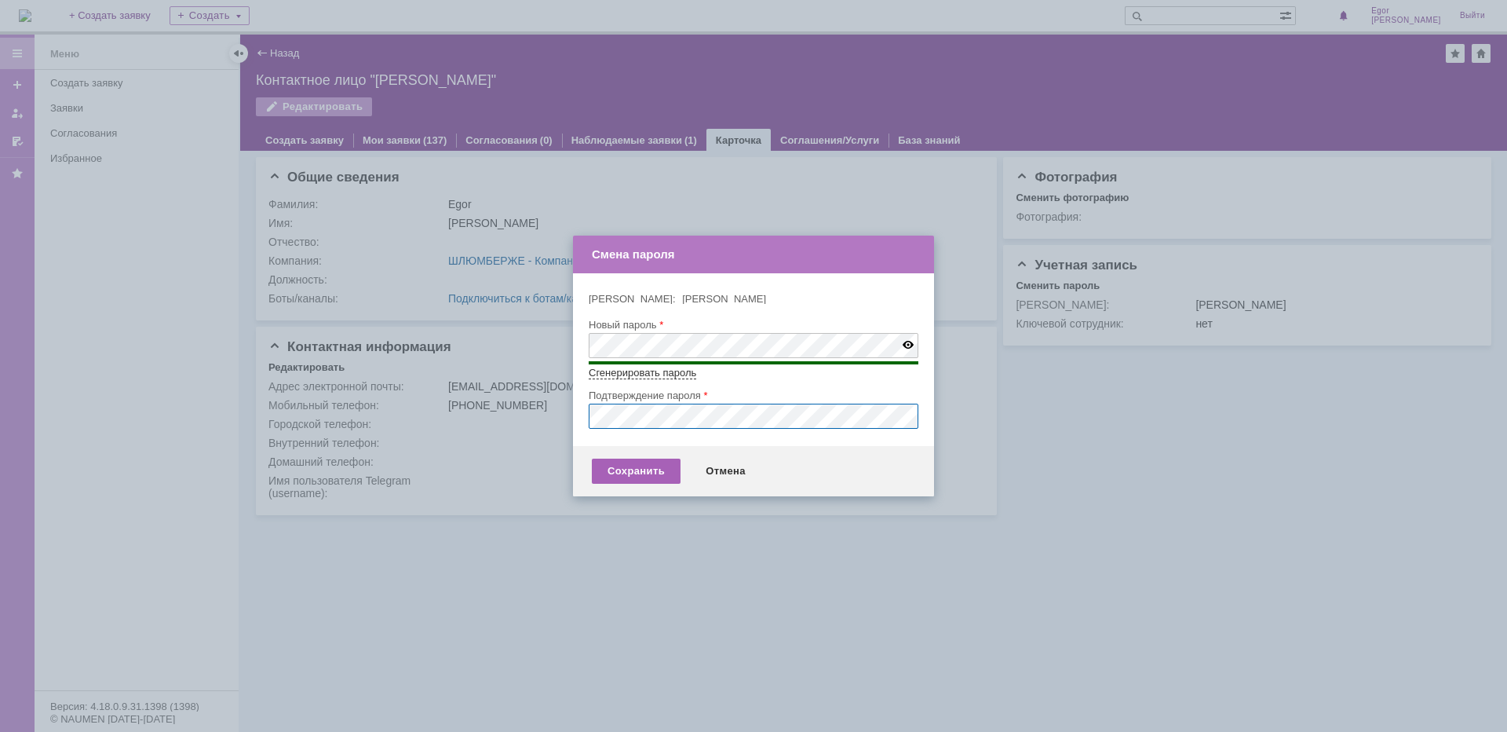
click at [657, 472] on div "Сохранить" at bounding box center [636, 470] width 89 height 25
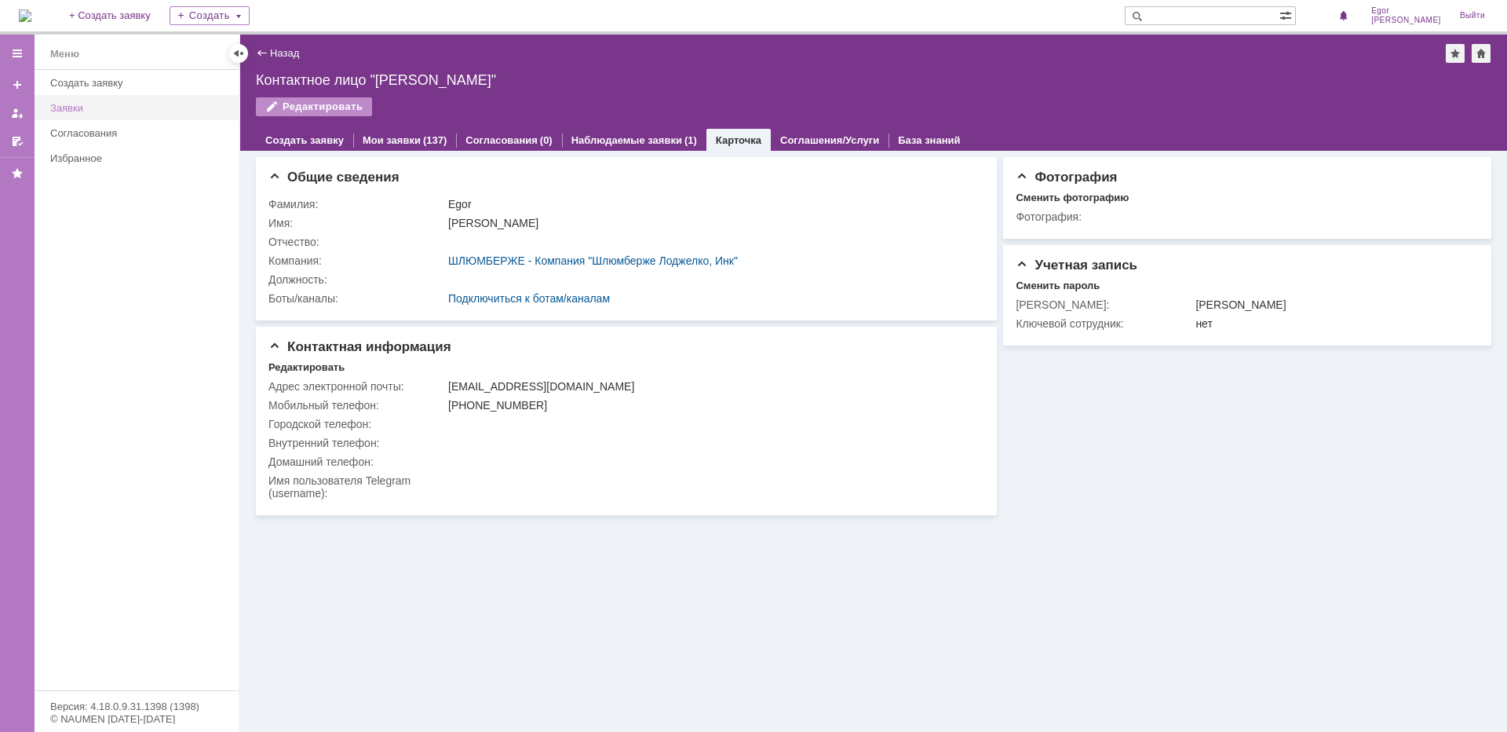
click at [68, 105] on div "Заявки" at bounding box center [139, 108] width 179 height 12
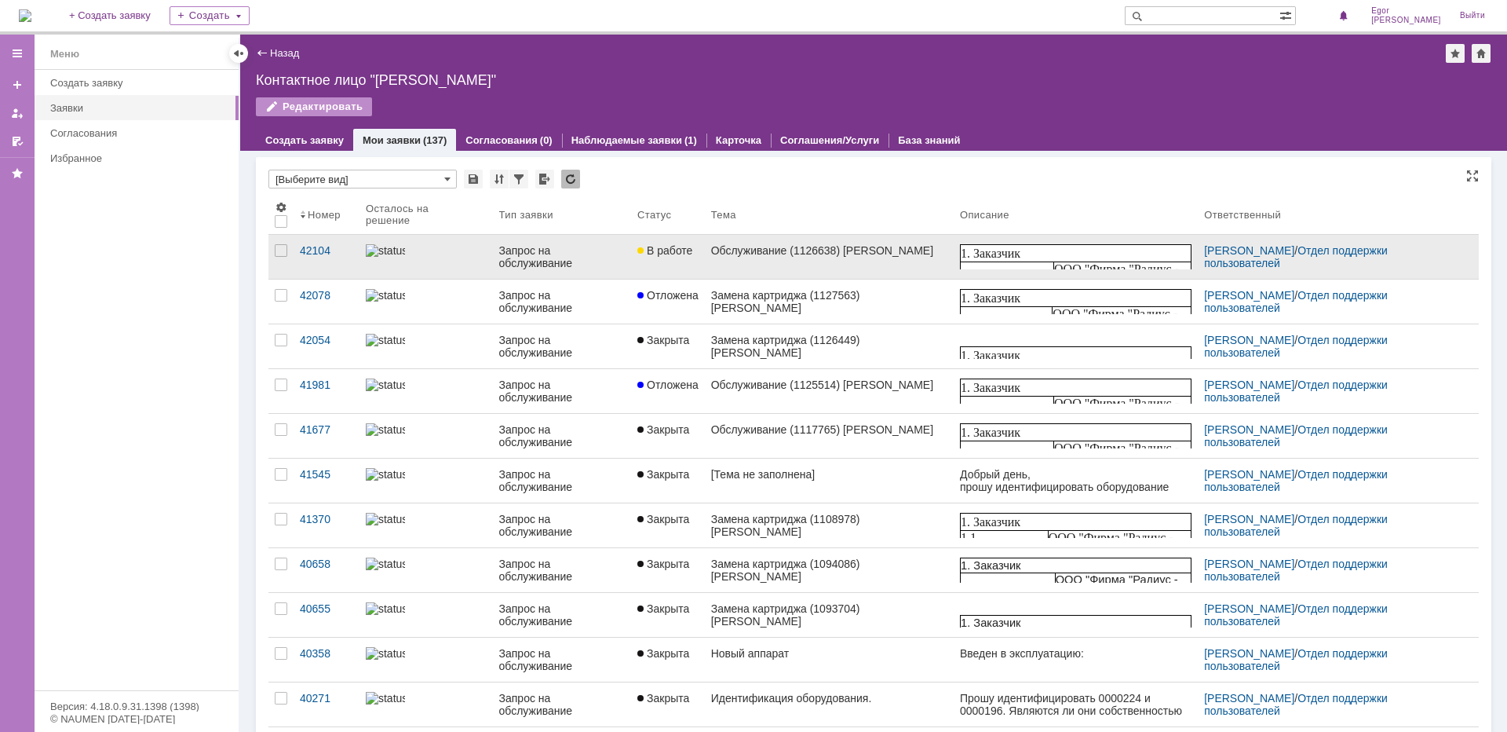
click at [736, 253] on div "Обслуживание (1126638) [PERSON_NAME]" at bounding box center [829, 250] width 236 height 13
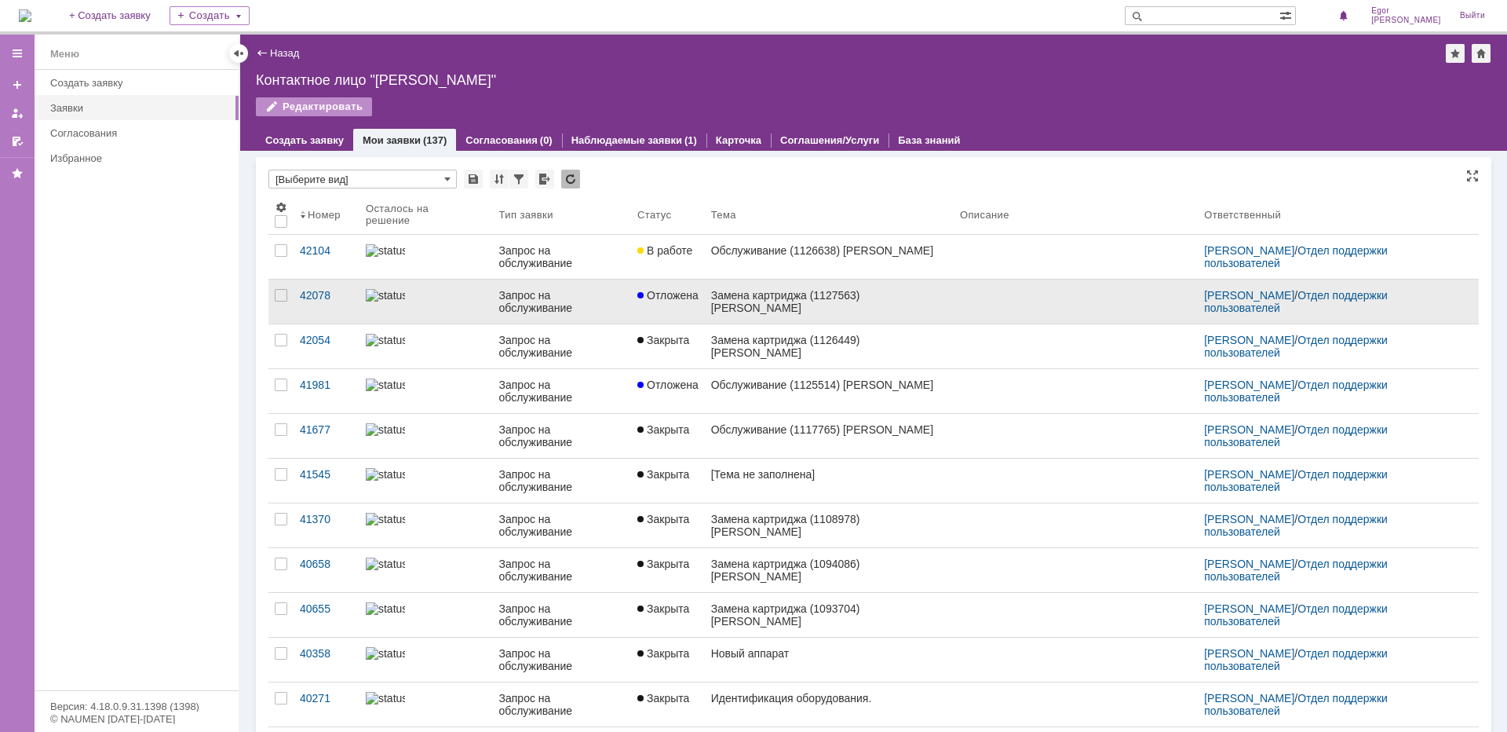
click at [758, 297] on div "Замена картриджа (1127563) [PERSON_NAME]" at bounding box center [829, 301] width 236 height 25
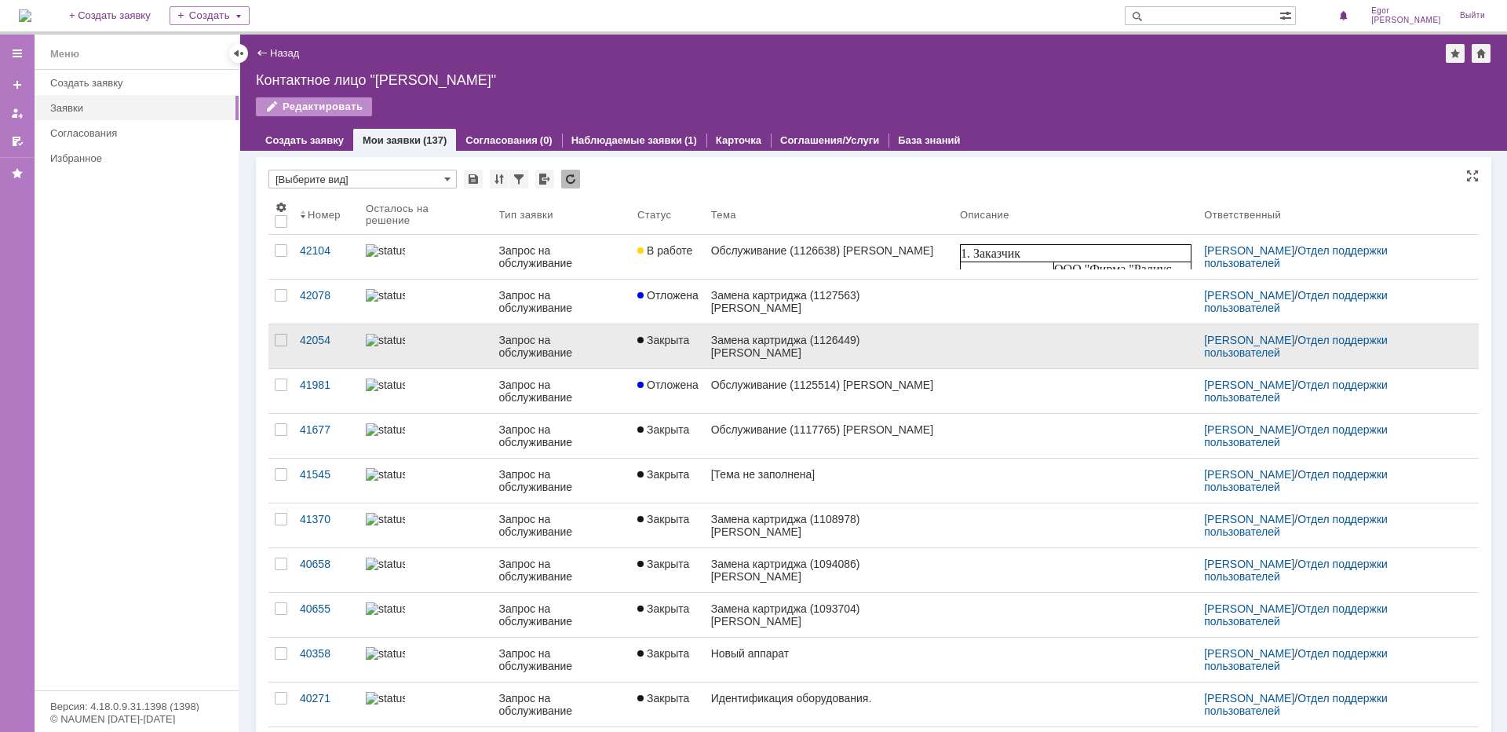
click at [762, 350] on div "Замена картриджа (1126449) [PERSON_NAME]" at bounding box center [829, 346] width 236 height 25
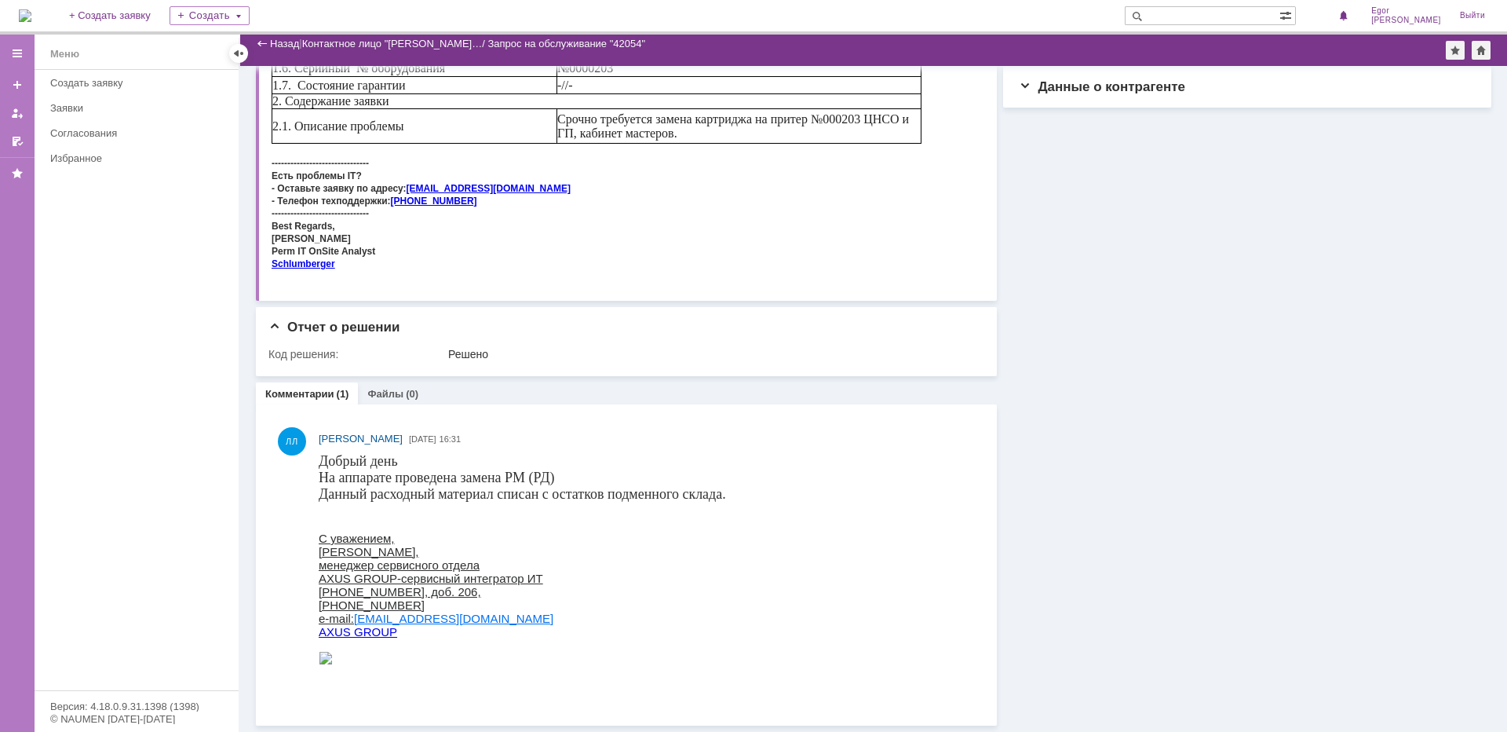
click at [1101, 471] on div "Информация Статус Статус: Закрыта Решить до: 01.10.2025 17:33 Oцените, пожалуйс…" at bounding box center [1244, 286] width 495 height 878
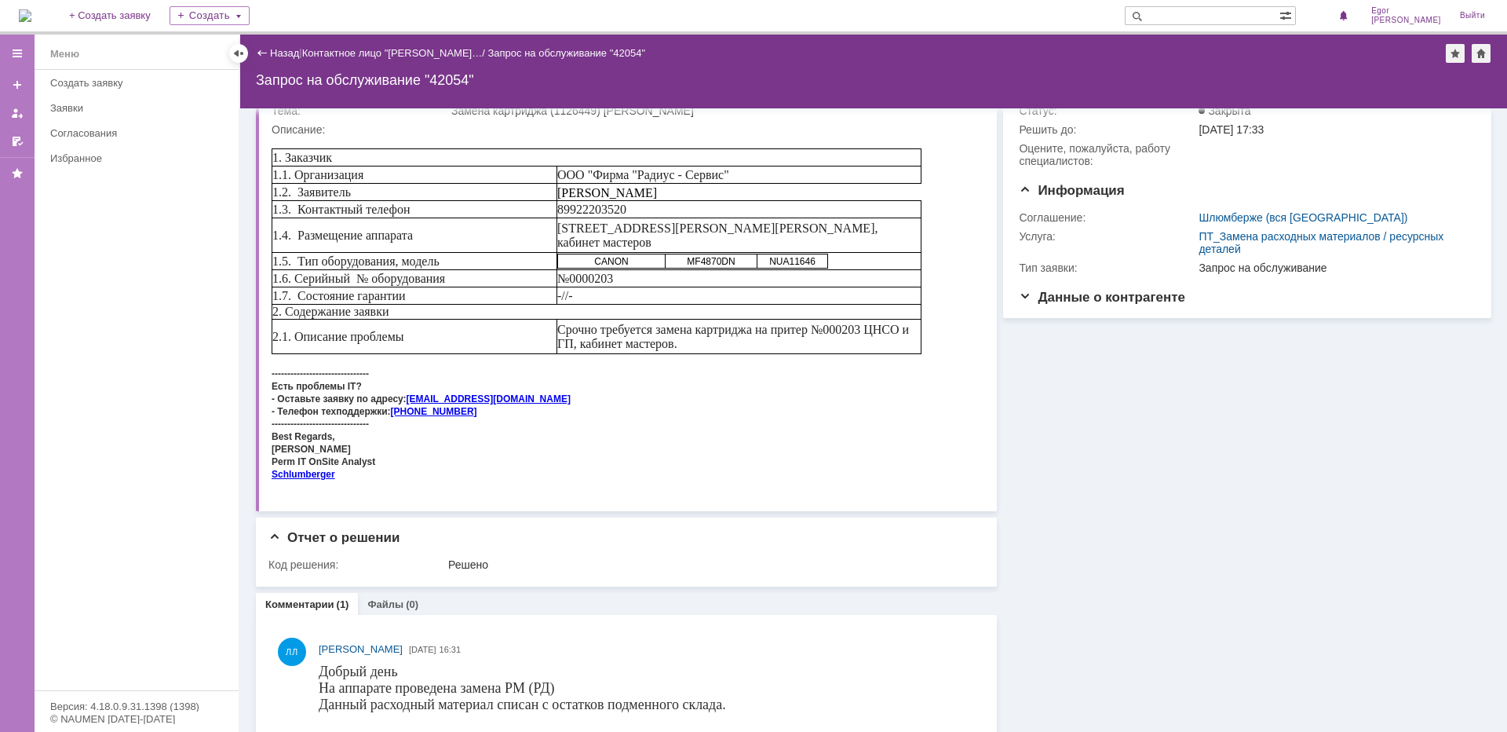
scroll to position [78, 0]
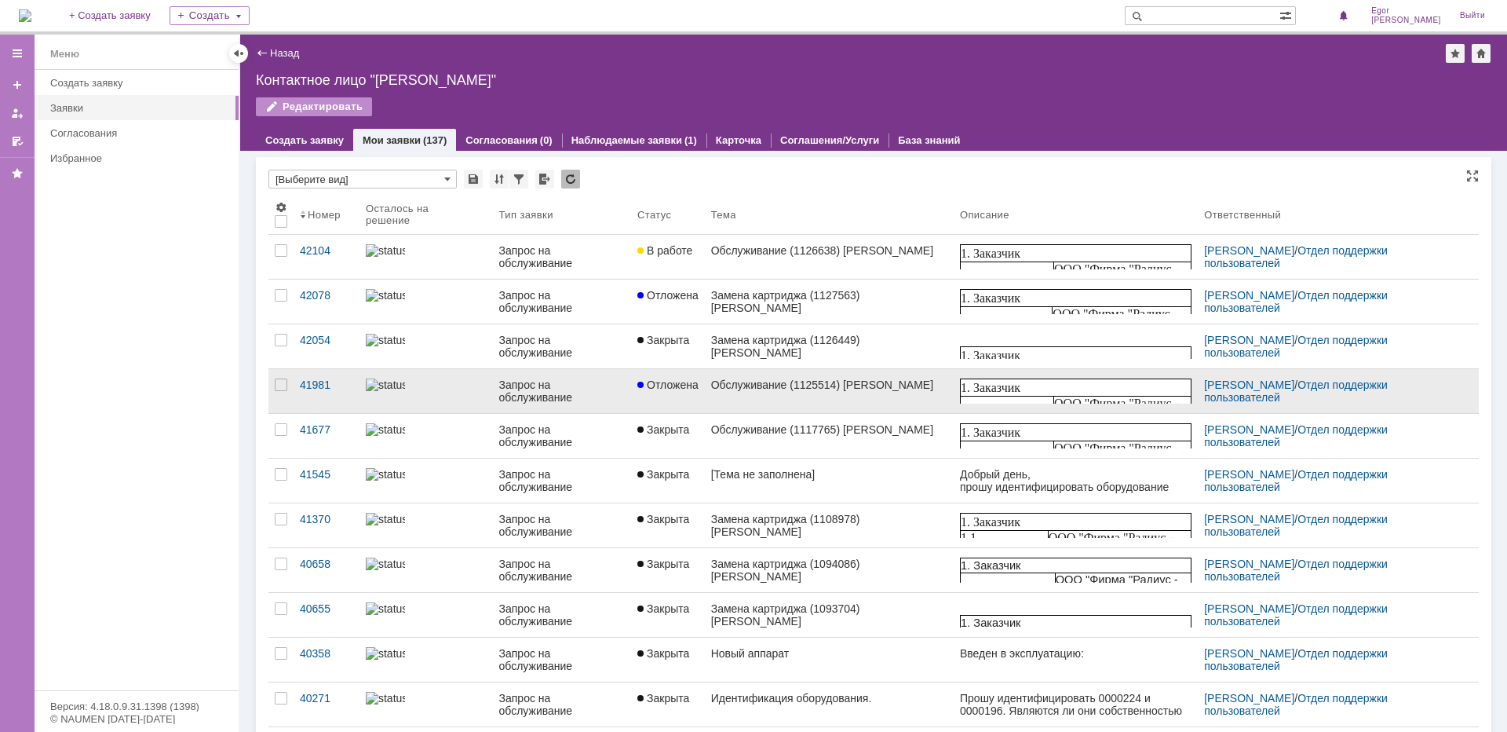
click at [740, 393] on link "Обслуживание (1125514) [PERSON_NAME]" at bounding box center [829, 391] width 249 height 44
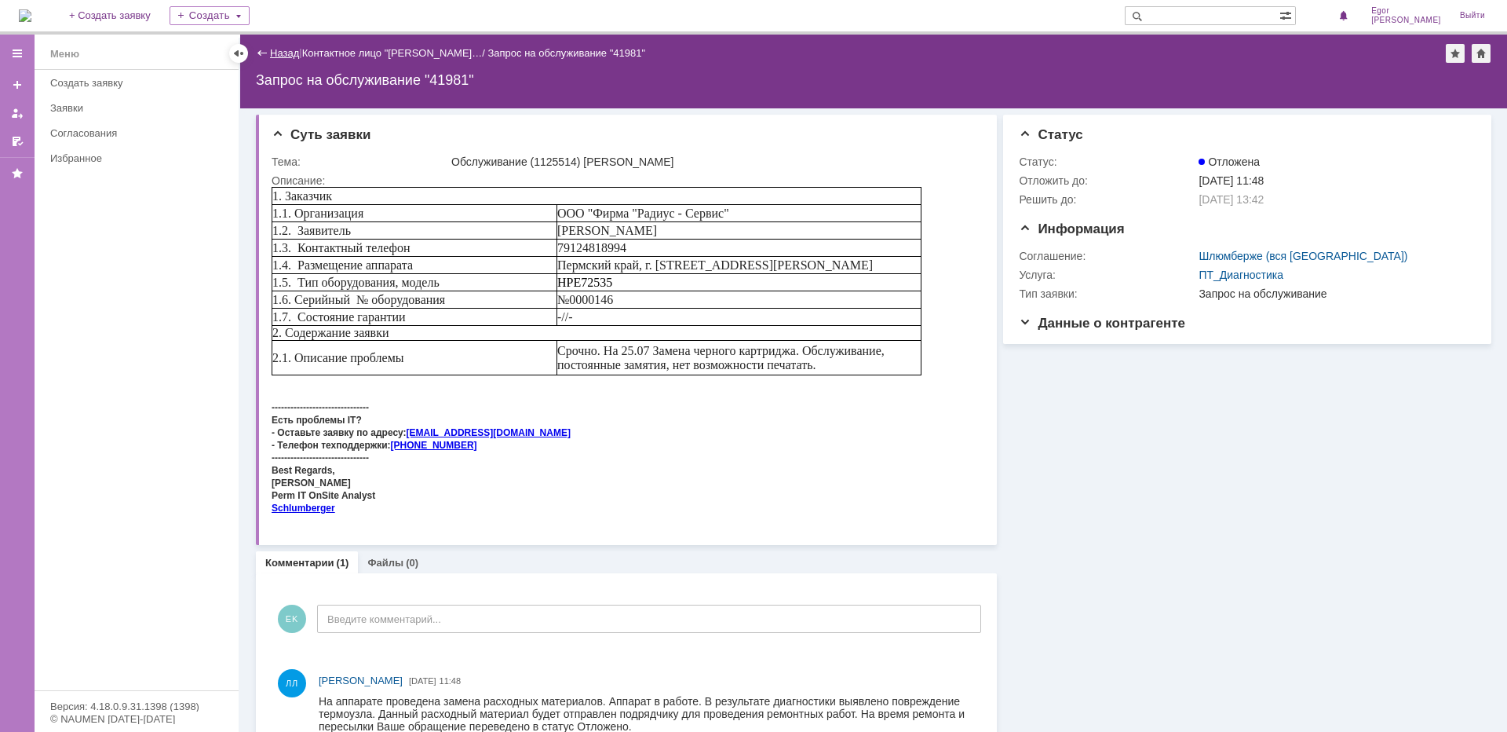
click at [278, 57] on link "Назад" at bounding box center [284, 53] width 29 height 12
